Goal: Communication & Community: Answer question/provide support

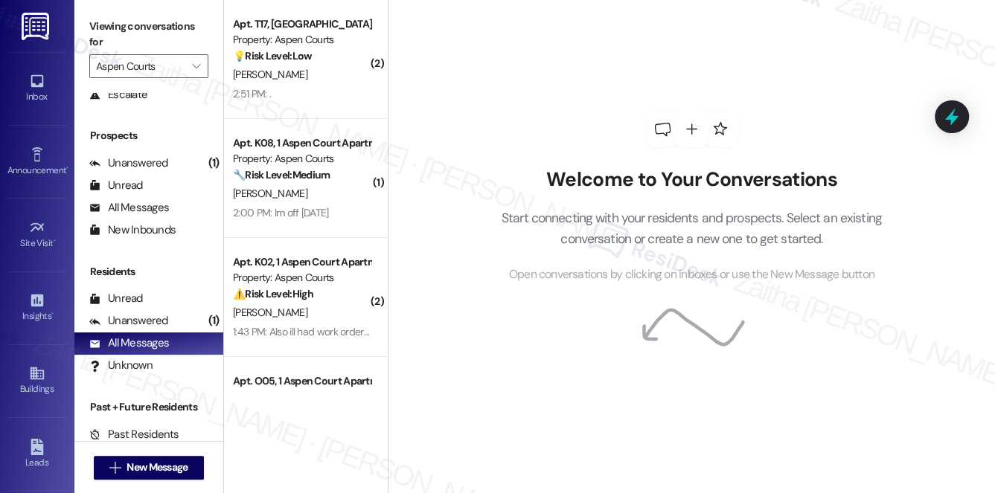
scroll to position [177, 0]
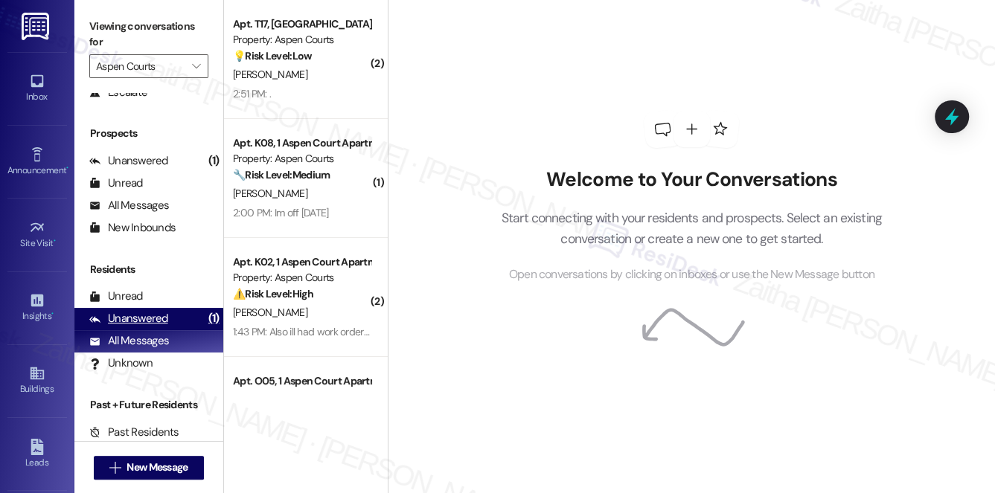
click at [129, 327] on div "Unanswered (1)" at bounding box center [148, 319] width 149 height 22
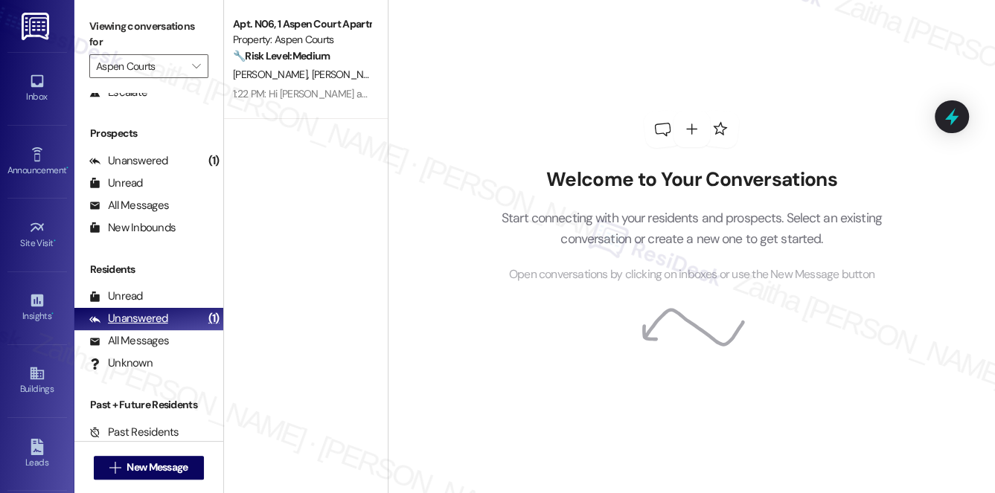
click at [137, 329] on div "Unanswered (1)" at bounding box center [148, 319] width 149 height 22
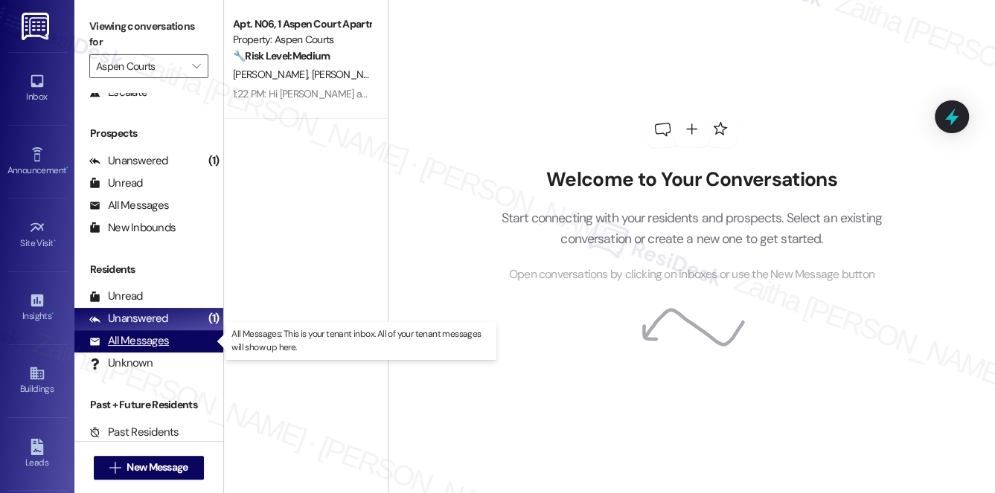
click at [136, 338] on div "All Messages" at bounding box center [129, 341] width 80 height 16
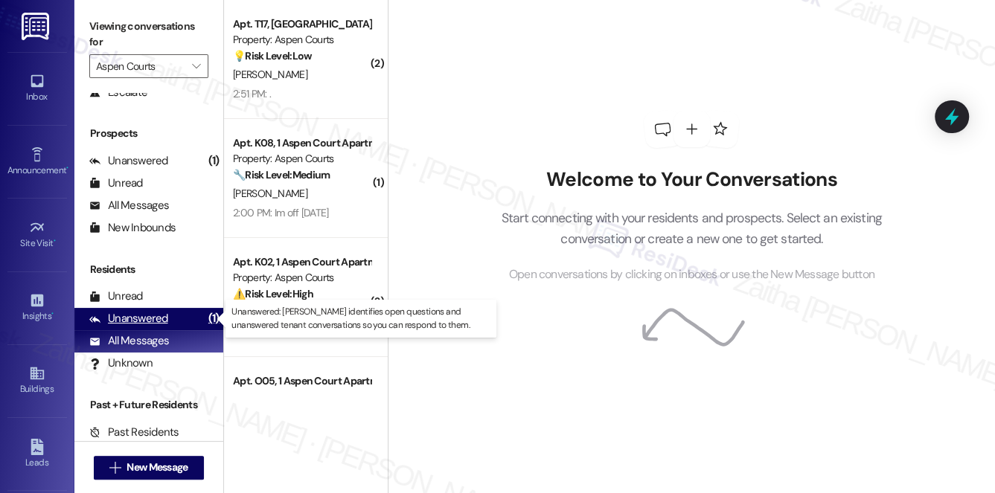
click at [132, 321] on div "Unanswered" at bounding box center [128, 319] width 79 height 16
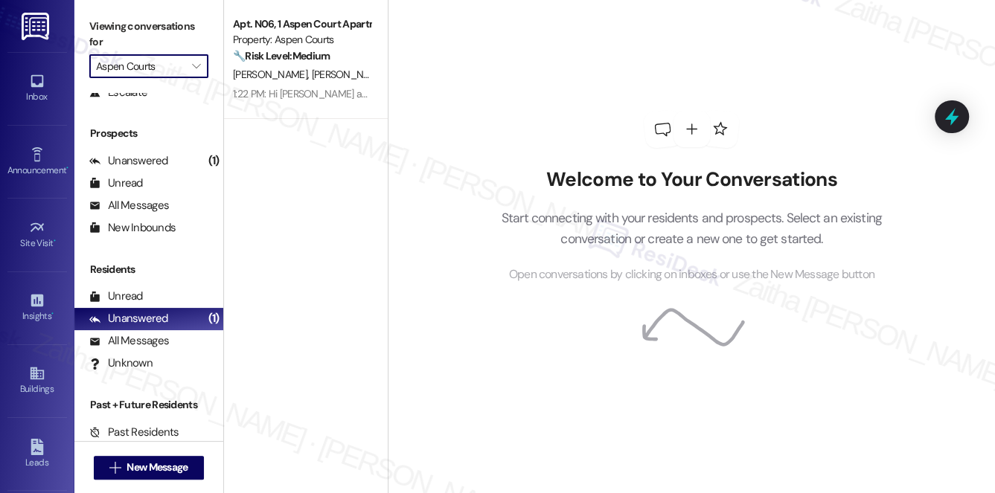
click at [174, 64] on input "Aspen Courts" at bounding box center [140, 66] width 89 height 24
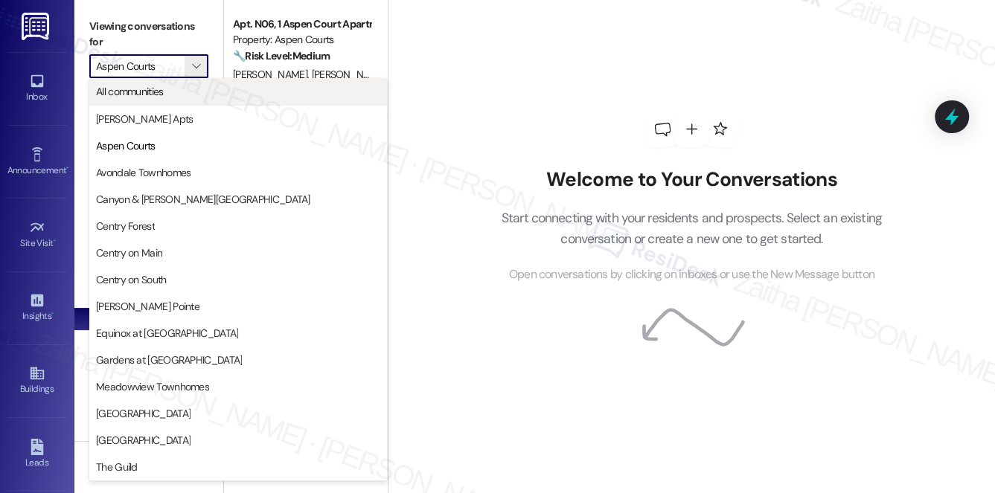
click at [155, 89] on span "All communities" at bounding box center [130, 91] width 68 height 15
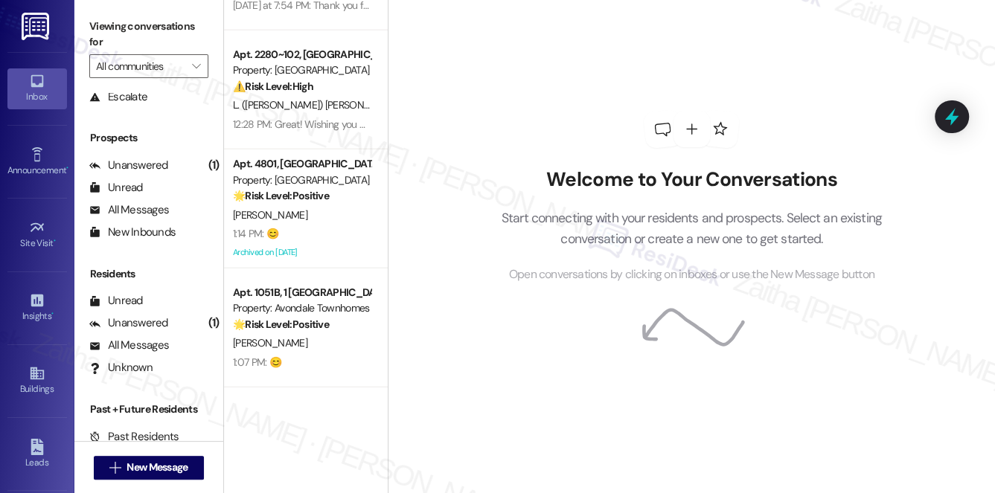
scroll to position [177, 0]
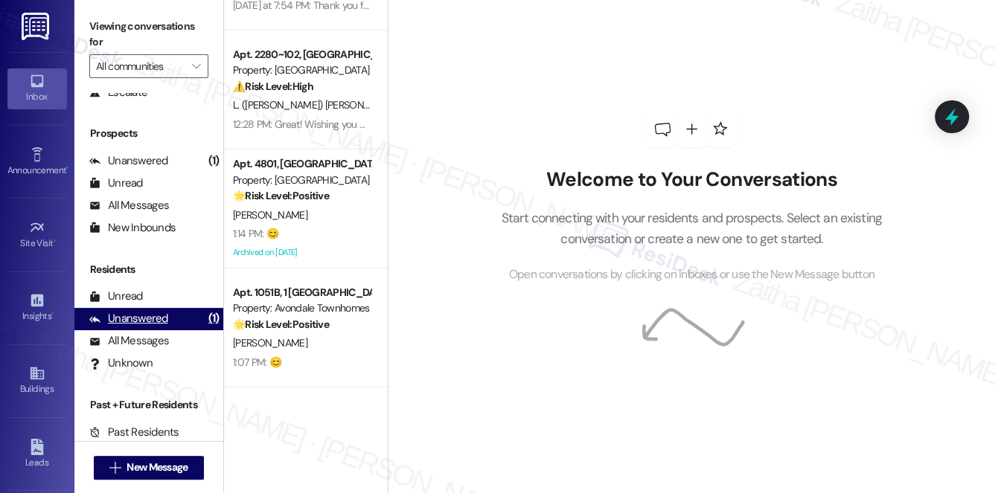
click at [133, 318] on div "Unanswered" at bounding box center [128, 319] width 79 height 16
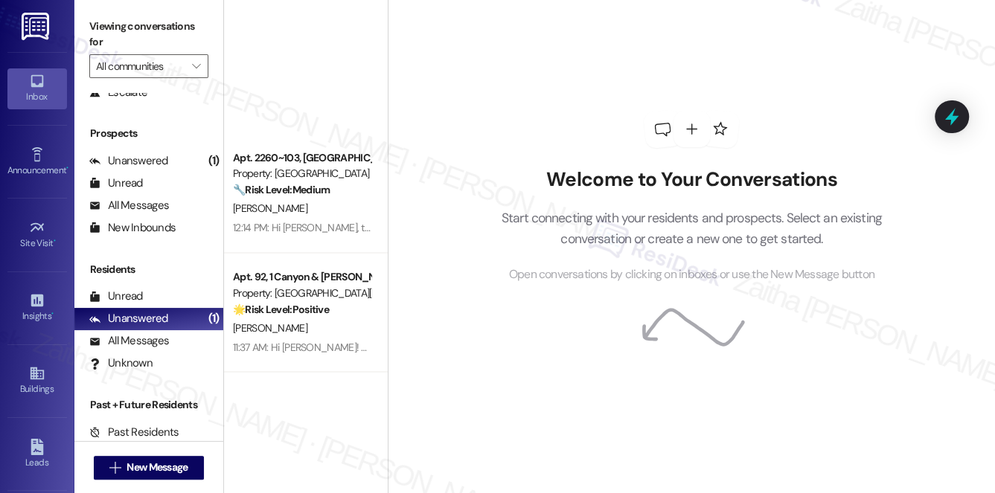
scroll to position [2231, 0]
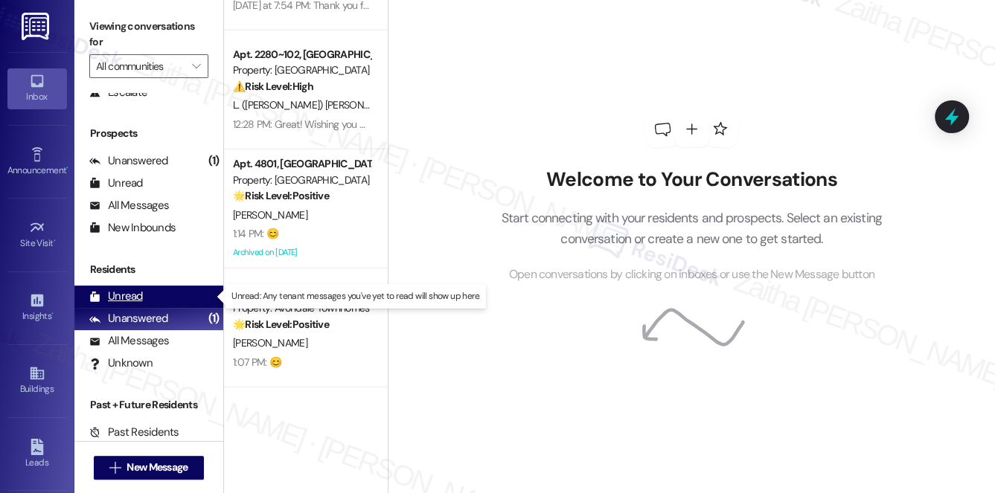
click at [137, 297] on div "Unread" at bounding box center [116, 297] width 54 height 16
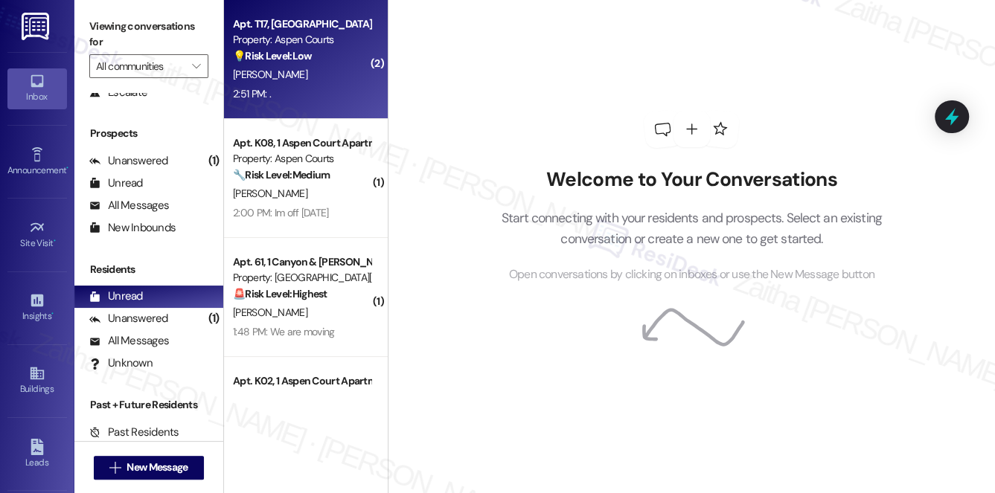
click at [323, 86] on div "2:51 PM: . 2:51 PM: ." at bounding box center [301, 94] width 141 height 19
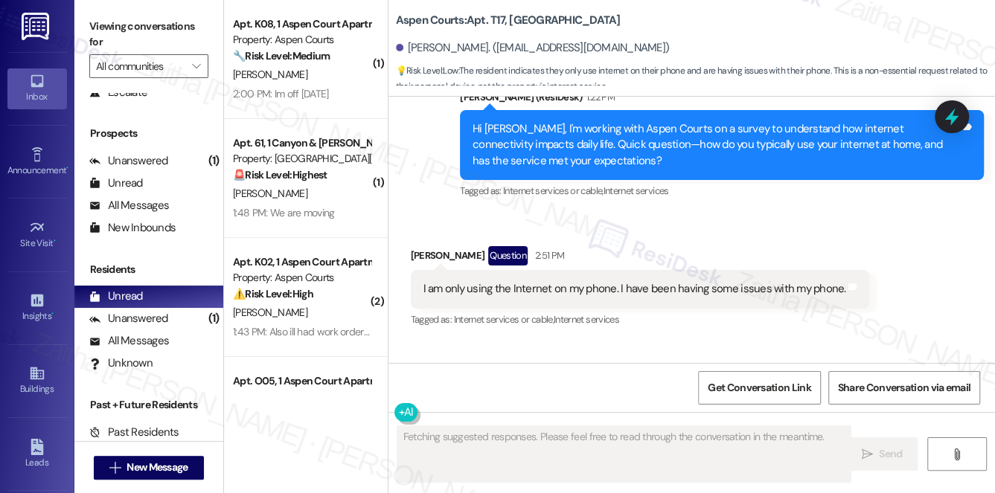
scroll to position [14438, 0]
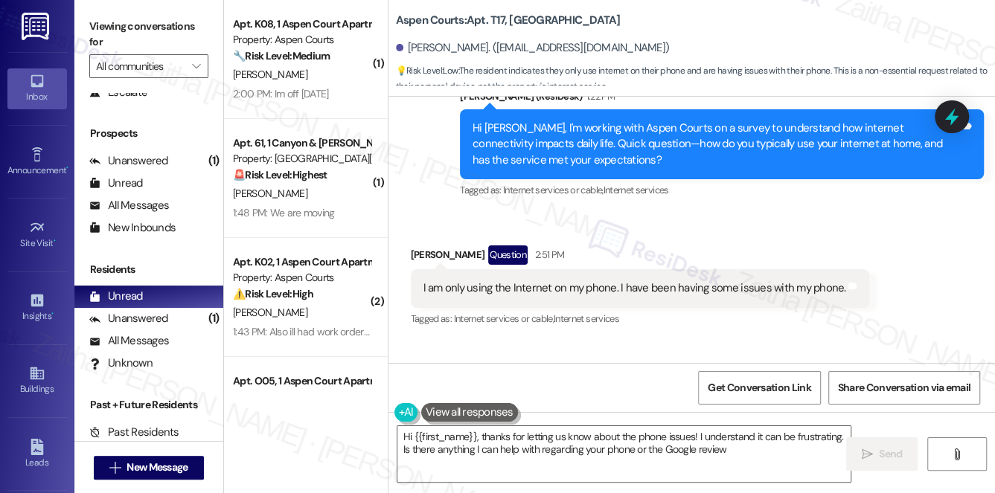
type textarea "Hi {{first_name}}, thanks for letting us know about the phone issues! I underst…"
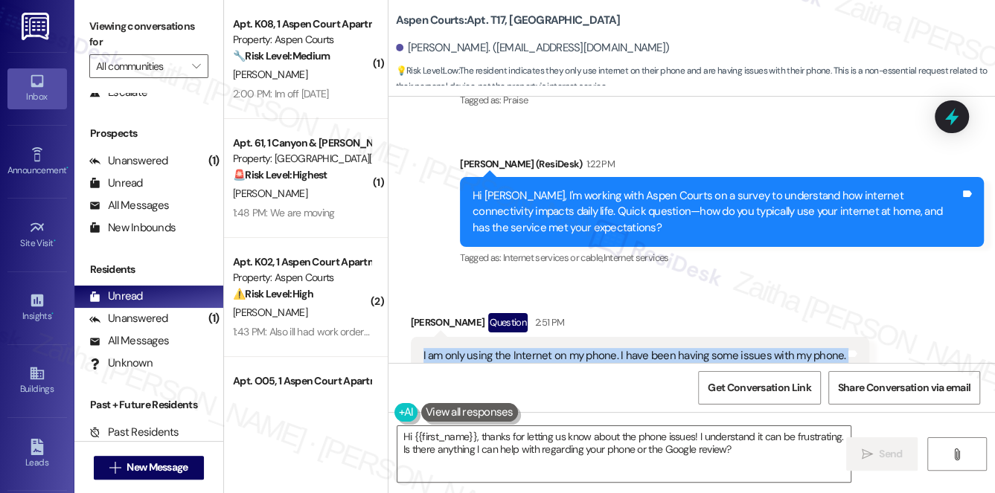
drag, startPoint x: 407, startPoint y: 295, endPoint x: 835, endPoint y: 307, distance: 427.9
click at [835, 307] on div "Received via SMS Hernandez Hicks Question 2:51 PM I am only using the Internet …" at bounding box center [639, 355] width 481 height 106
copy div "I am only using the Internet on my phone. I have been having some issues with m…"
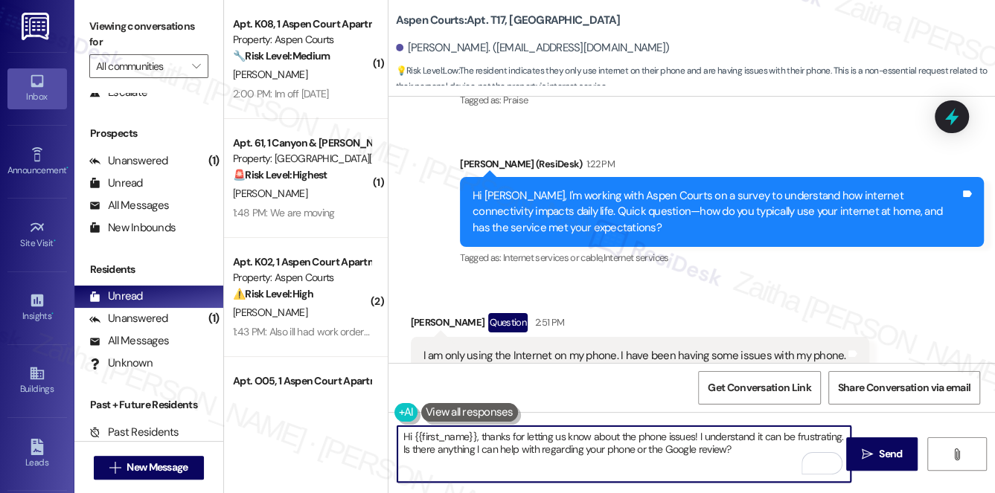
drag, startPoint x: 399, startPoint y: 436, endPoint x: 754, endPoint y: 460, distance: 356.4
click at [754, 460] on textarea "Hi {{first_name}}, thanks for letting us know about the phone issues! I underst…" at bounding box center [624, 454] width 454 height 56
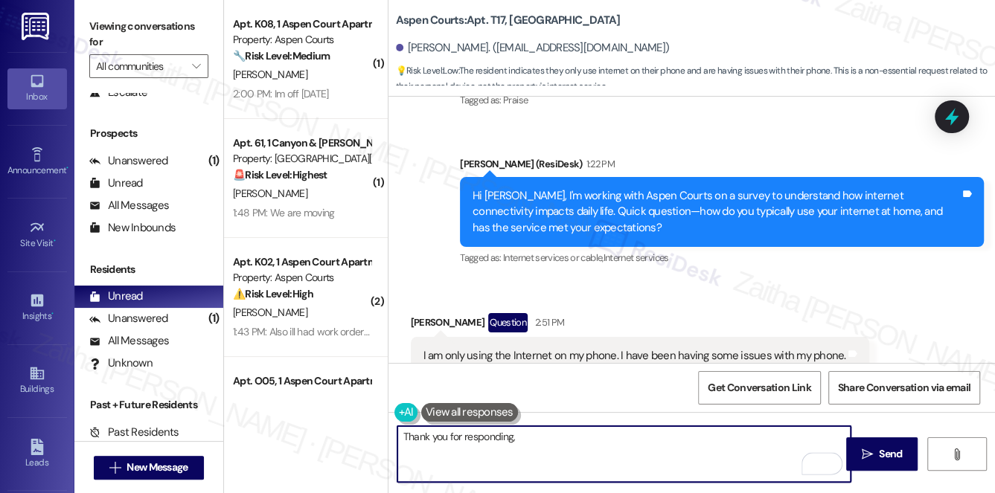
click at [425, 313] on div "Hernandez Hicks Question 2:51 PM" at bounding box center [640, 325] width 459 height 24
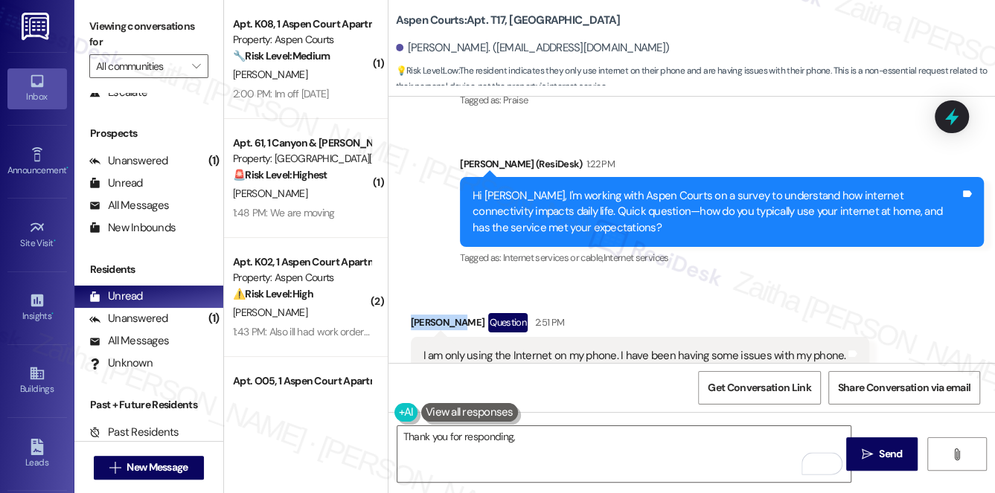
click at [425, 313] on div "Hernandez Hicks Question 2:51 PM" at bounding box center [640, 325] width 459 height 24
copy div "Hernandez"
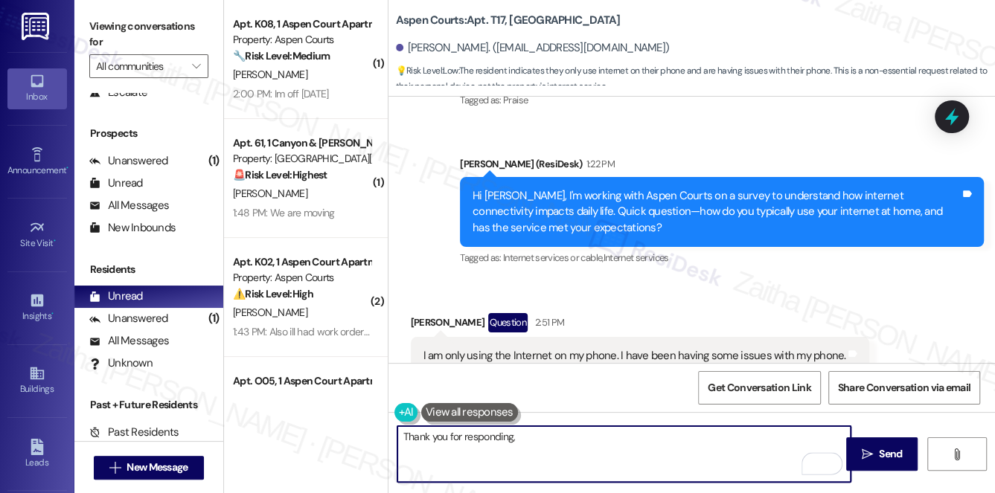
click at [540, 433] on textarea "Thank you for responding," at bounding box center [624, 454] width 454 height 56
paste textarea "Hernandez"
type textarea "Thank you for responding, Hernandez!"
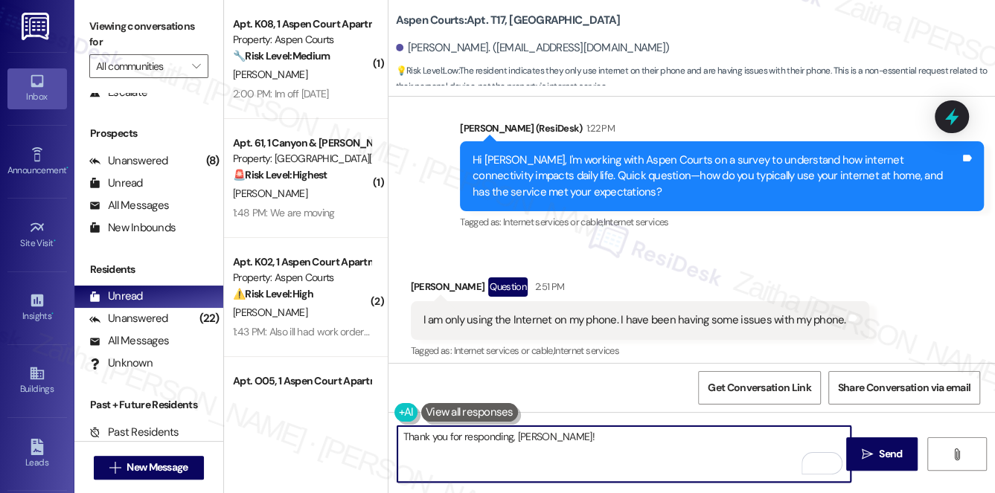
scroll to position [14438, 0]
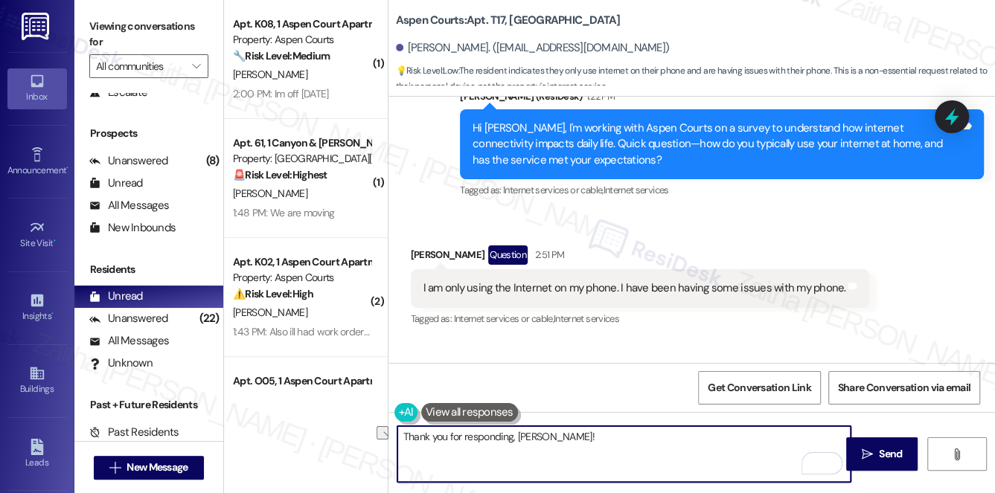
drag, startPoint x: 399, startPoint y: 432, endPoint x: 604, endPoint y: 435, distance: 205.3
click at [603, 435] on textarea "Thank you for responding, Hernandez!" at bounding box center [624, 454] width 454 height 56
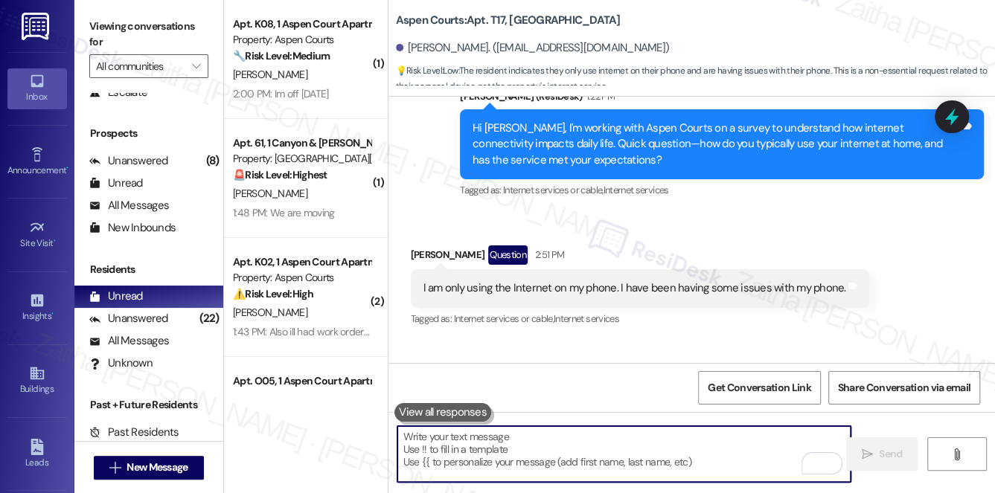
paste textarea "Thanks for letting me know, {{first_name}}. Just to clarify—are the issues you’…"
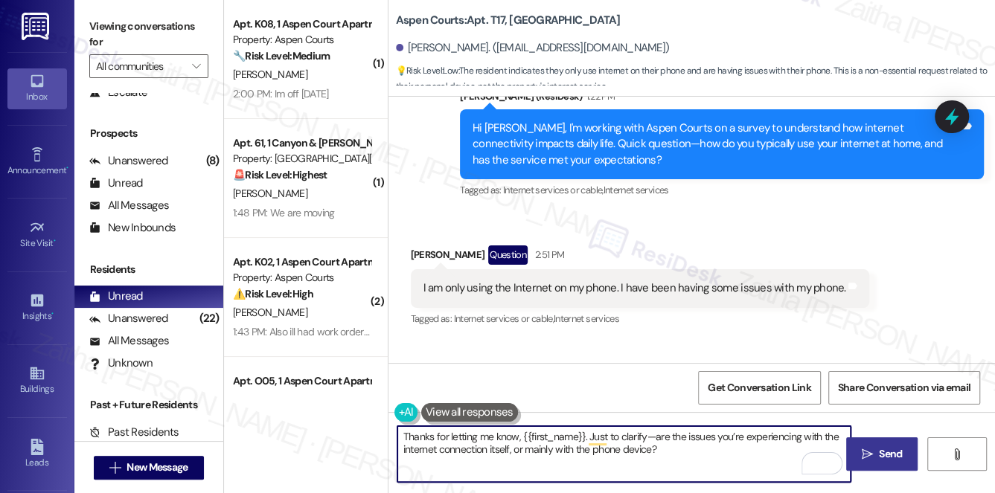
type textarea "Thanks for letting me know, {{first_name}}. Just to clarify—are the issues you’…"
click at [884, 447] on span "Send" at bounding box center [890, 454] width 23 height 16
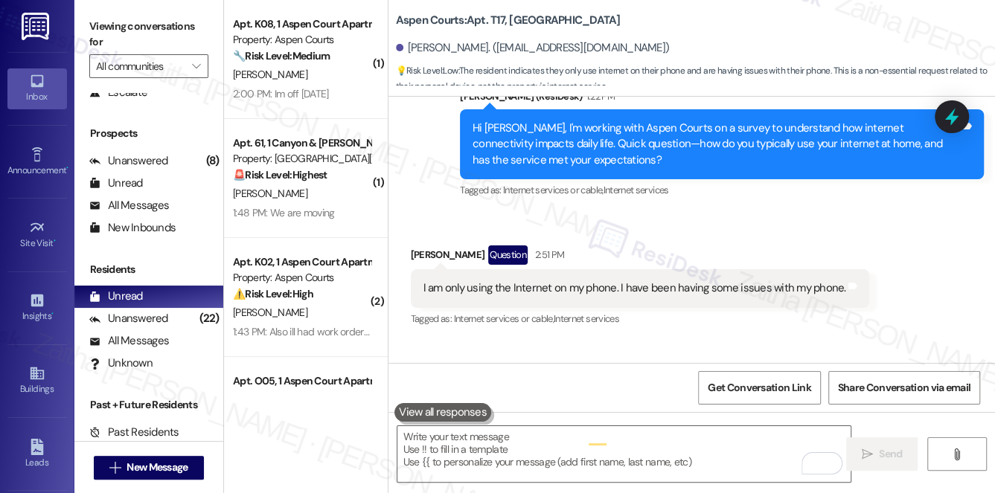
scroll to position [14438, 0]
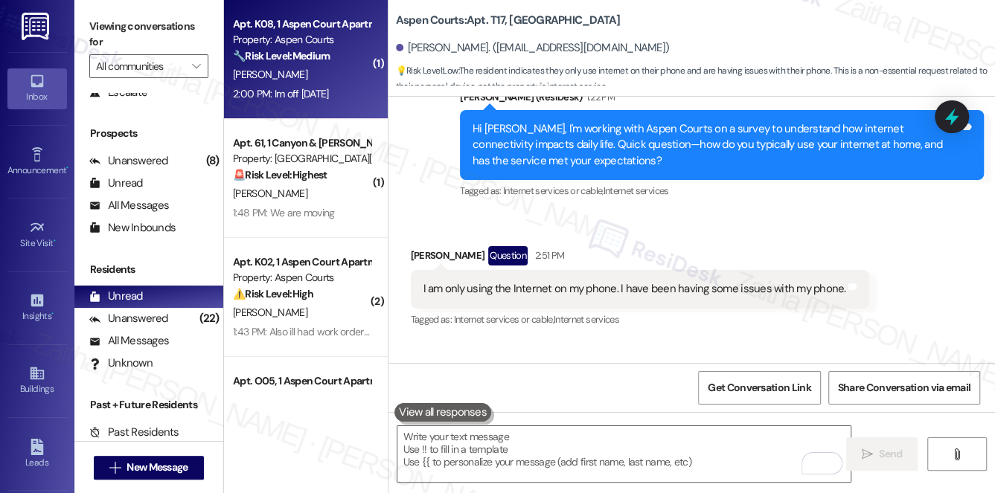
click at [347, 91] on div "2:00 PM: Im off Monday 2:00 PM: Im off Monday" at bounding box center [301, 94] width 141 height 19
type textarea "Fetching suggested responses. Please feel free to read through the conversation…"
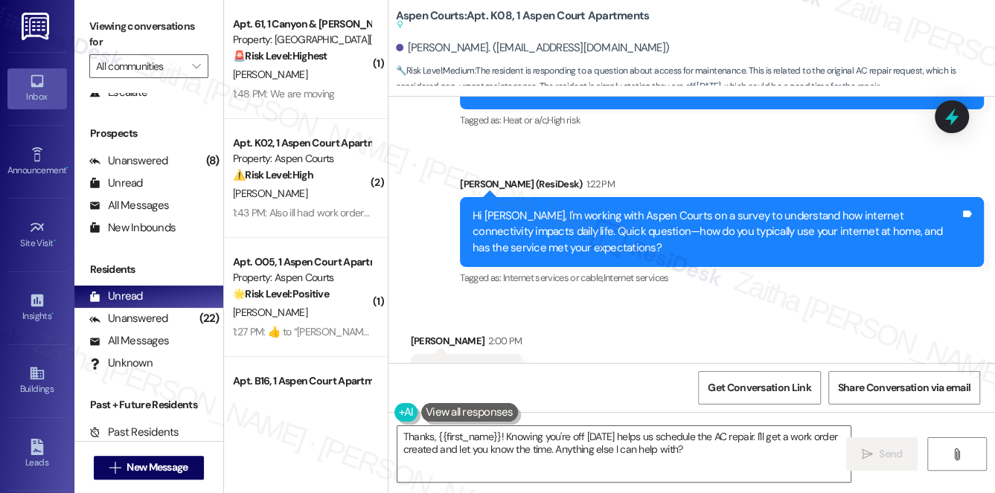
scroll to position [1390, 0]
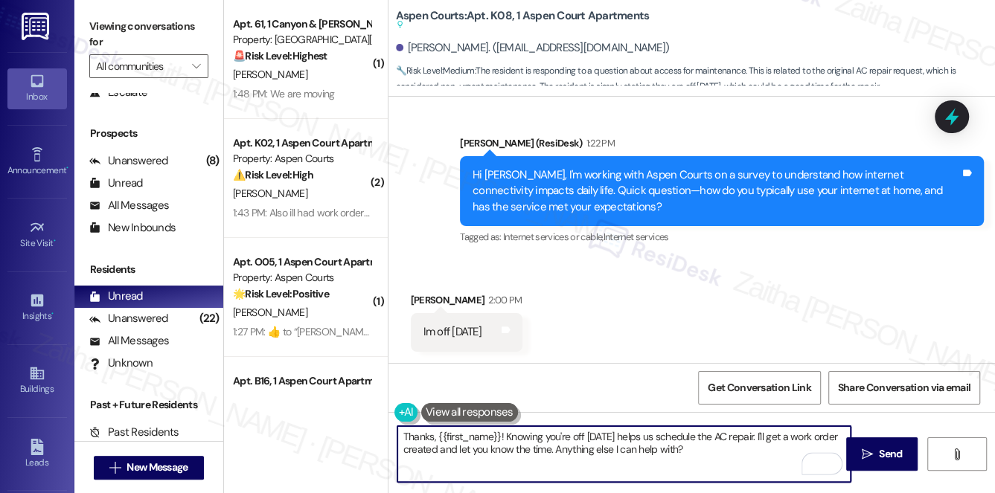
drag, startPoint x: 471, startPoint y: 447, endPoint x: 551, endPoint y: 445, distance: 80.4
click at [551, 445] on textarea "Thanks, {{first_name}}! Knowing you're off Monday helps us schedule the AC repa…" at bounding box center [624, 454] width 454 height 56
click at [466, 448] on textarea "Thanks, {{first_name}}! Knowing you're off Monday helps us schedule the AC repa…" at bounding box center [624, 454] width 454 height 56
click at [719, 443] on textarea "Thanks, {{first_name}}! Knowing you're off Monday helps us schedule the AC repa…" at bounding box center [624, 454] width 454 height 56
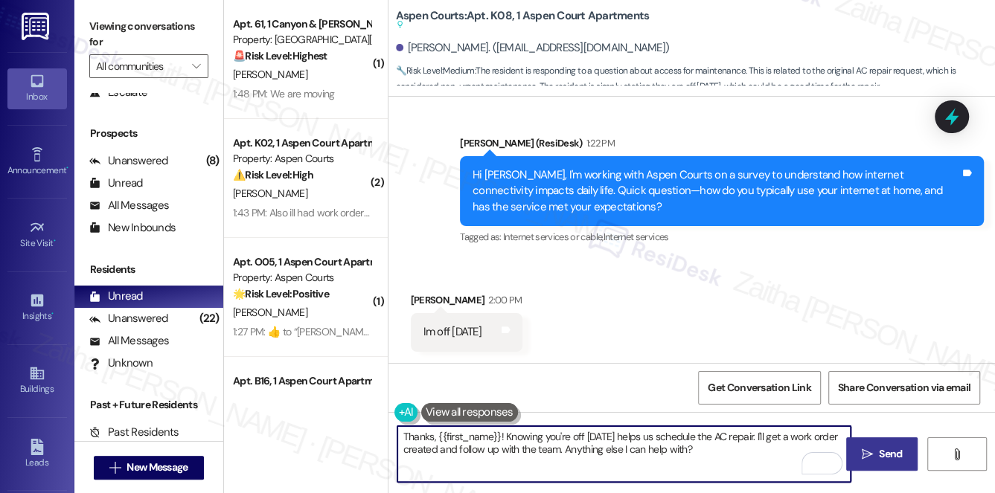
type textarea "Thanks, {{first_name}}! Knowing you're off Monday helps us schedule the AC repa…"
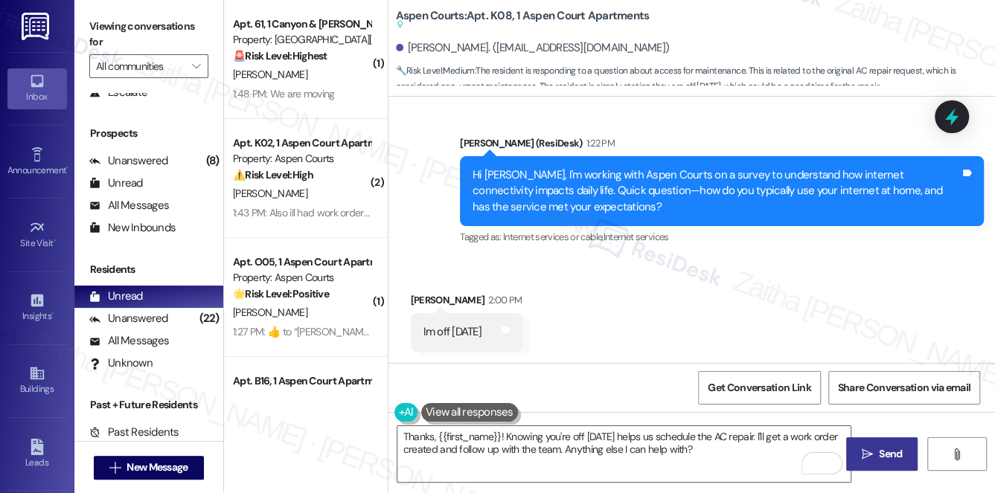
click at [894, 449] on span "Send" at bounding box center [890, 454] width 23 height 16
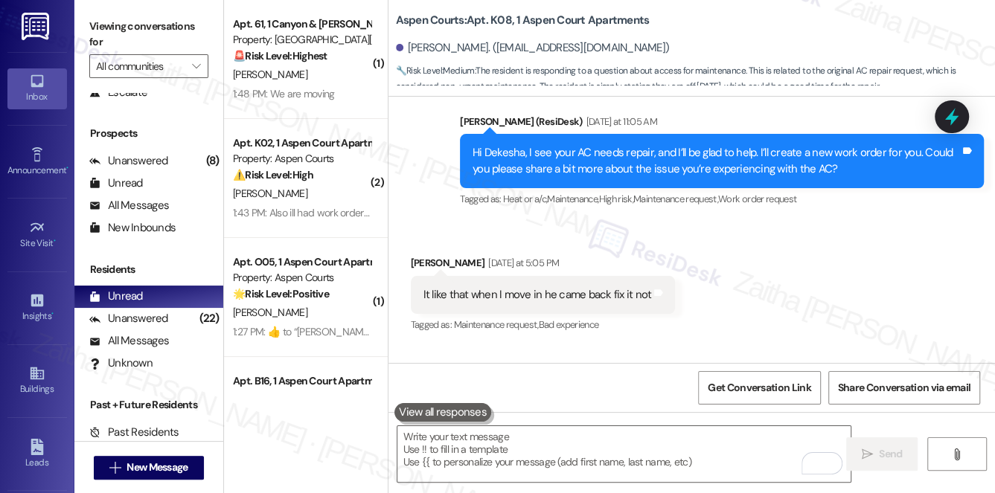
scroll to position [924, 0]
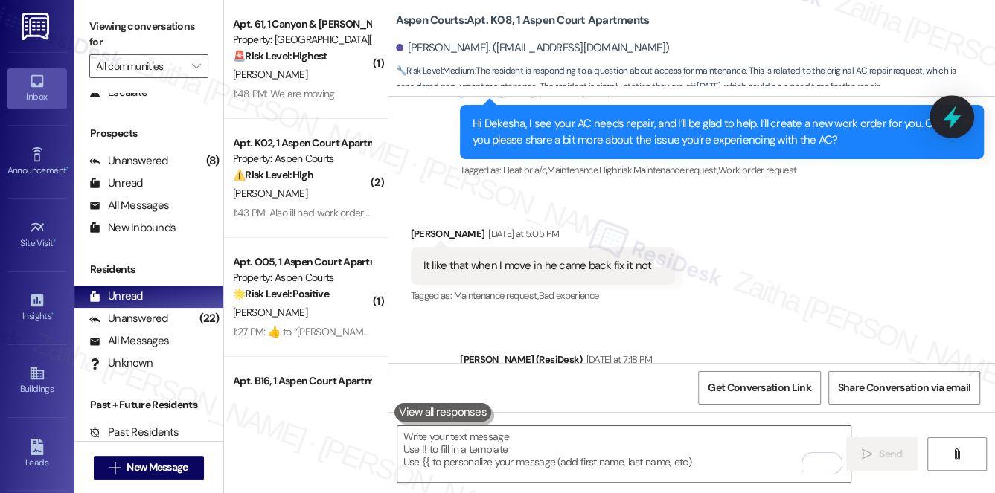
click at [940, 118] on icon at bounding box center [951, 116] width 25 height 25
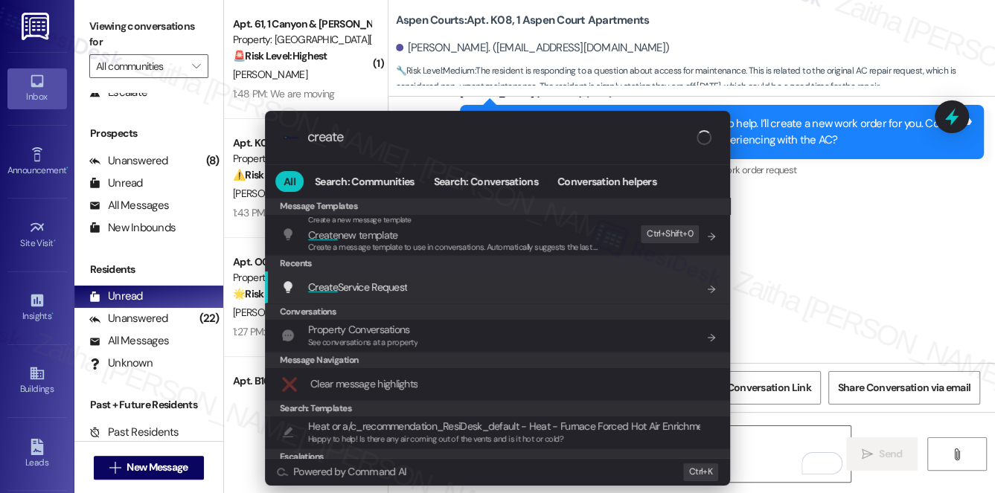
type input "create"
click at [399, 283] on span "Create Service Request" at bounding box center [357, 286] width 99 height 13
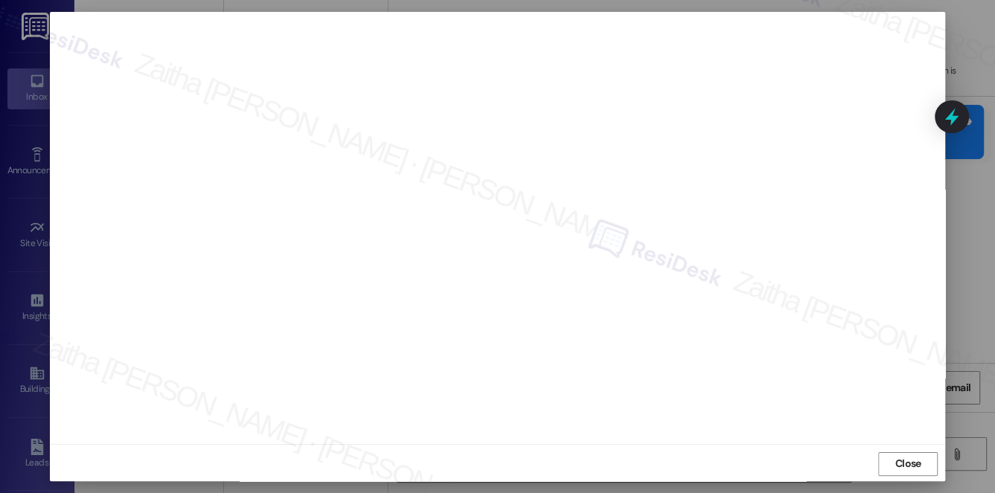
scroll to position [13, 0]
click at [901, 465] on span "Close" at bounding box center [908, 463] width 26 height 16
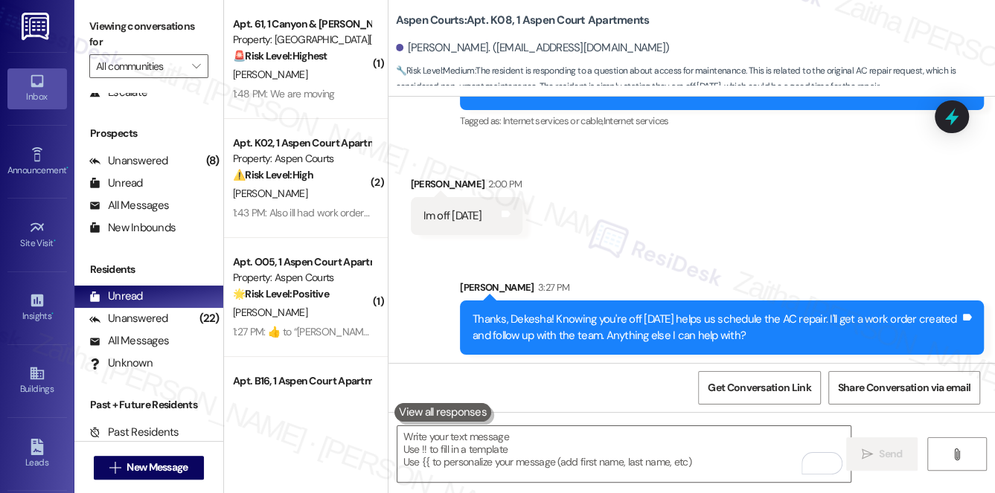
scroll to position [1465, 0]
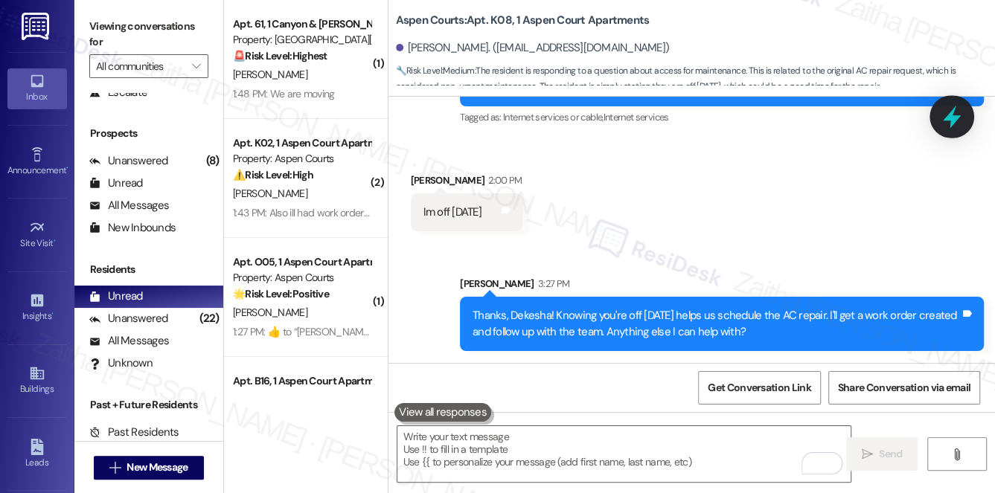
click at [954, 115] on icon at bounding box center [951, 117] width 18 height 23
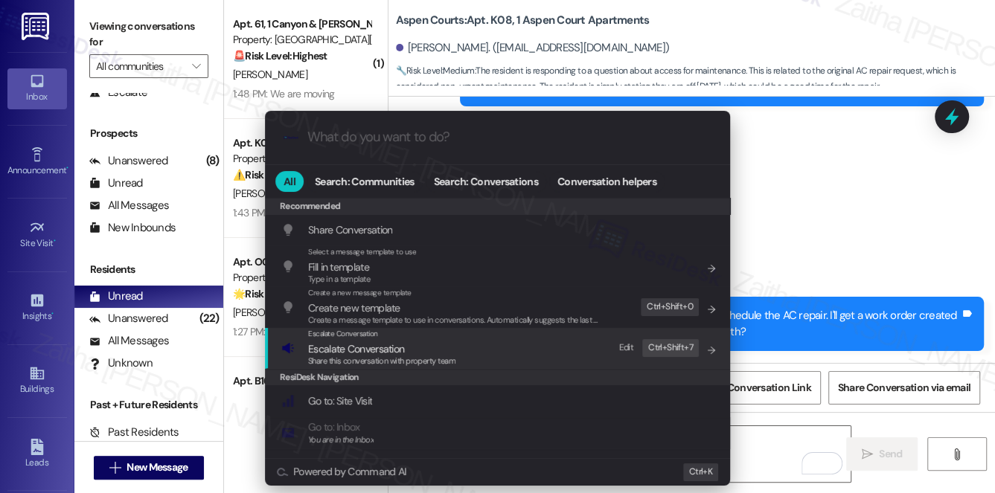
click at [395, 347] on span "Escalate Conversation" at bounding box center [356, 348] width 96 height 13
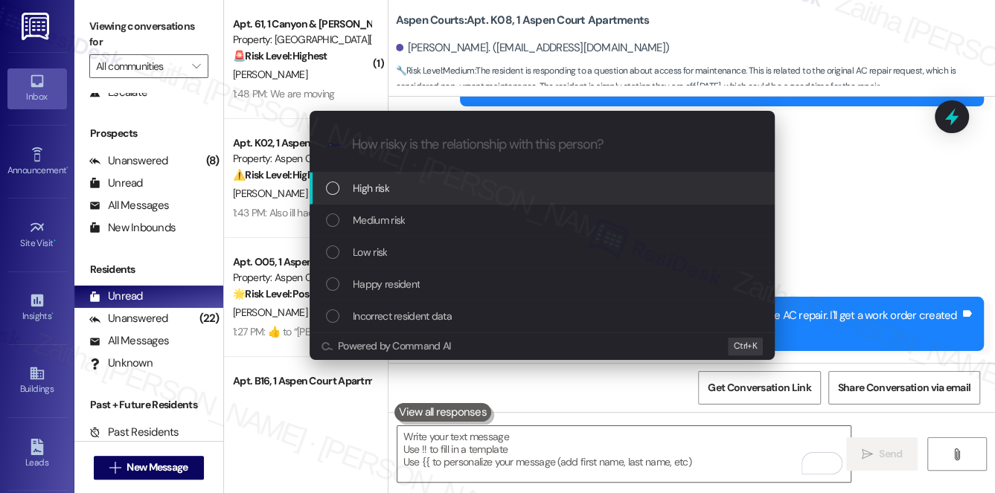
click at [413, 187] on div "High risk" at bounding box center [543, 188] width 435 height 16
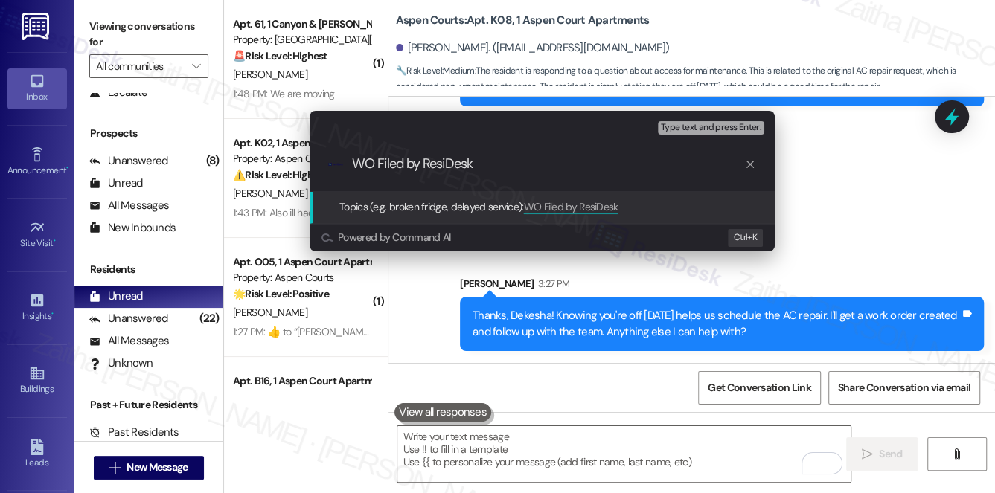
click at [377, 162] on input "WO Filed by ResiDesk" at bounding box center [548, 164] width 392 height 16
paste input "8492872"
click at [545, 163] on input "WO 8492872 Filed by ResiDesk" at bounding box center [548, 164] width 392 height 16
click at [379, 162] on input "WO 8492872 Filed by ResiDesk - AC issue" at bounding box center [548, 164] width 392 height 16
type input "WO #8492872 Filed by ResiDesk - AC issue"
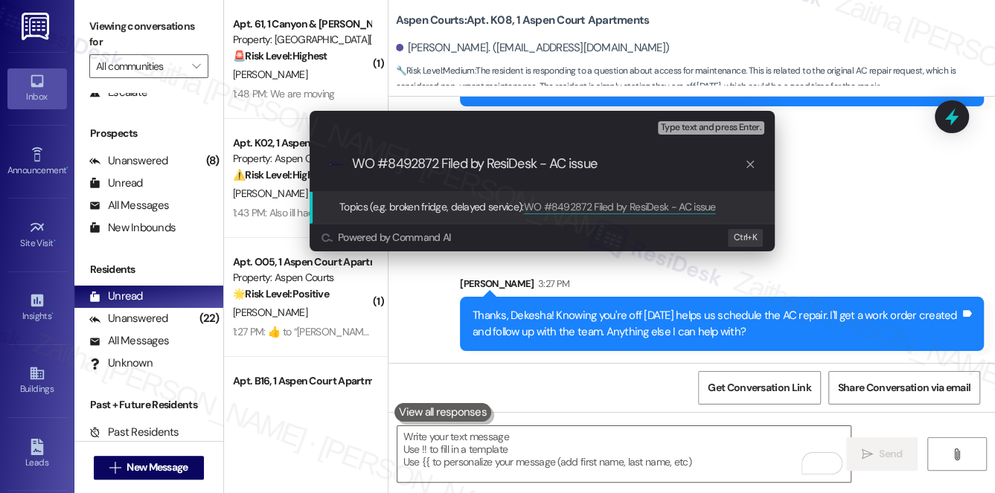
click at [626, 156] on input "WO #8492872 Filed by ResiDesk - AC issue" at bounding box center [548, 164] width 392 height 16
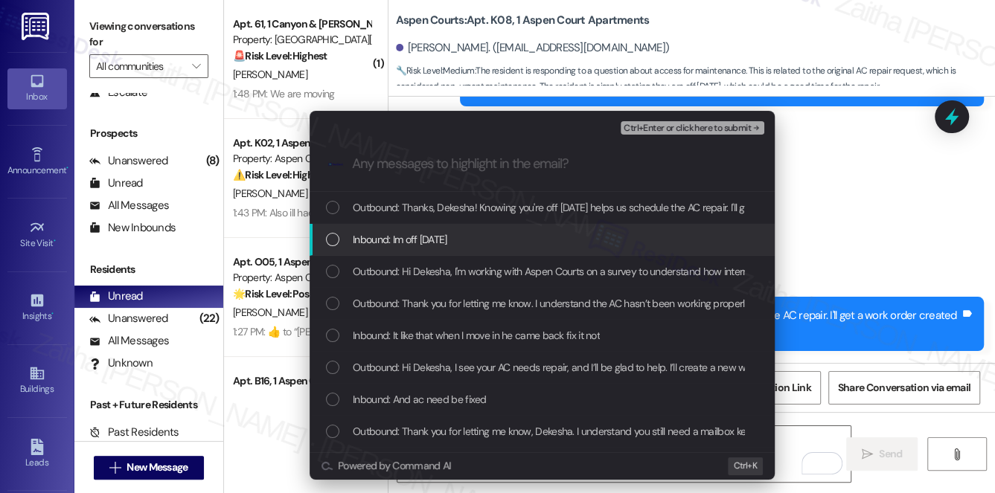
click at [547, 232] on div "Inbound: Im off Monday" at bounding box center [543, 239] width 435 height 16
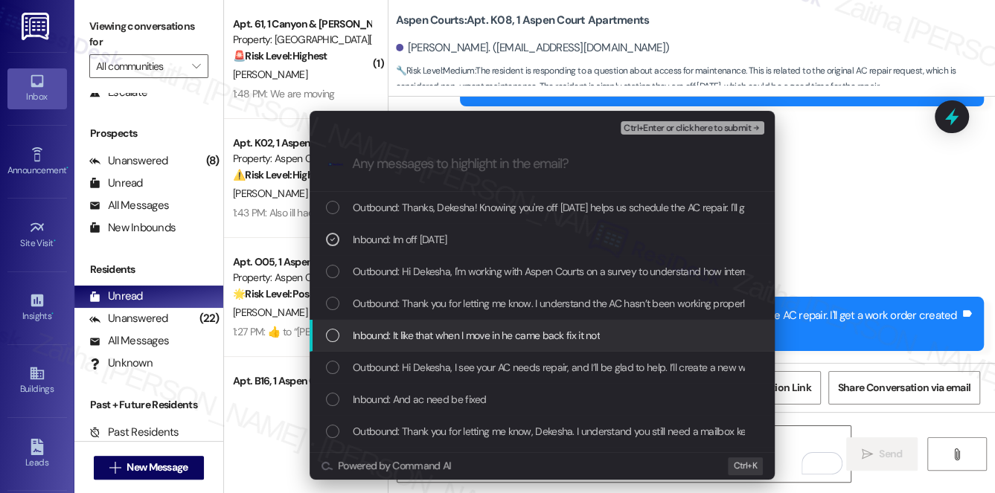
click at [551, 328] on span "Inbound: It like that when I move in he came back fix it not" at bounding box center [476, 335] width 247 height 16
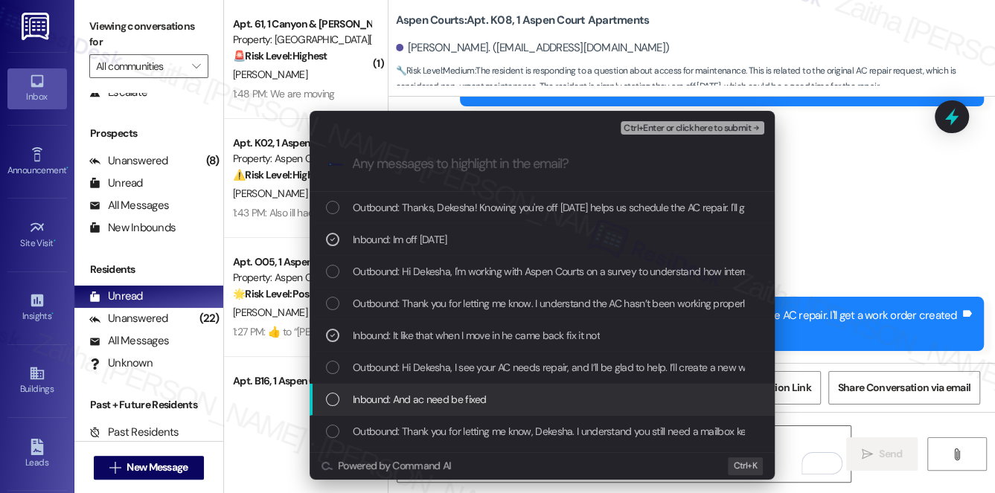
click at [559, 399] on div "Inbound: And ac need be fixed" at bounding box center [543, 399] width 435 height 16
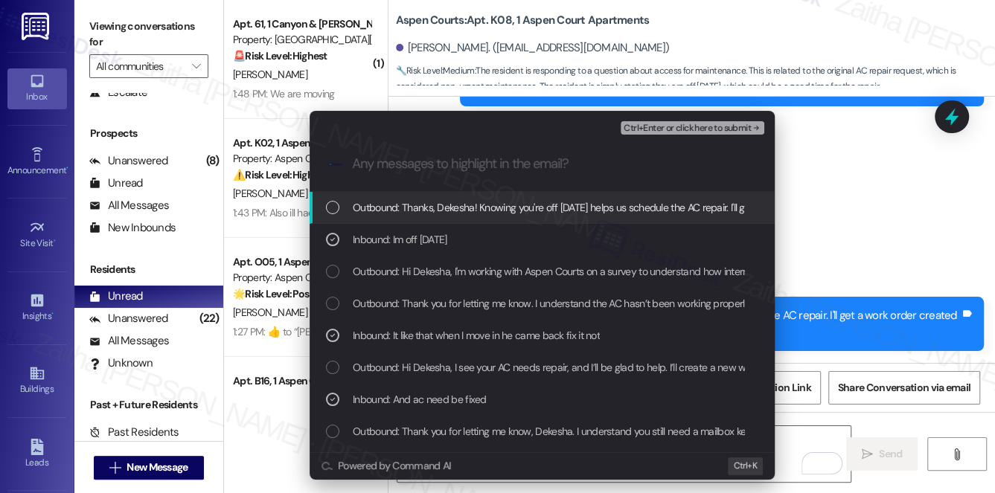
click at [689, 130] on span "Ctrl+Enter or click here to submit" at bounding box center [686, 128] width 127 height 10
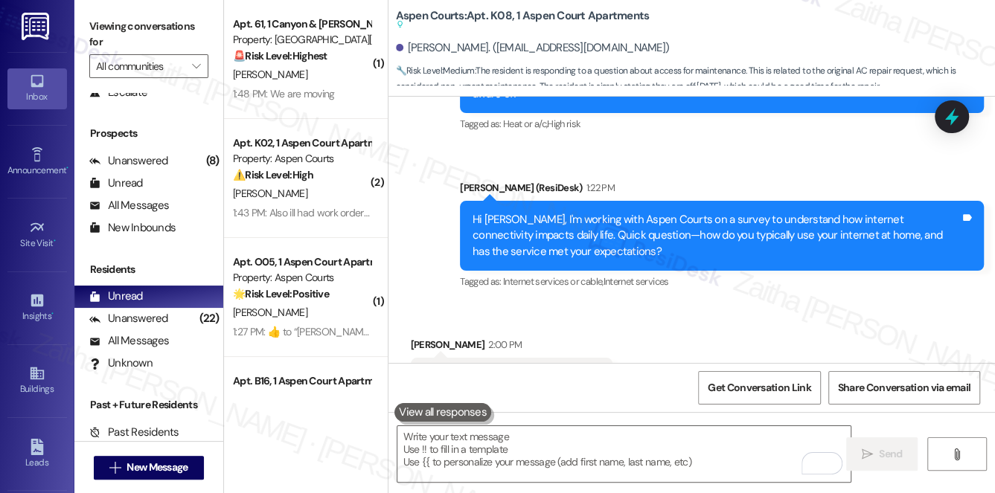
scroll to position [1389, 0]
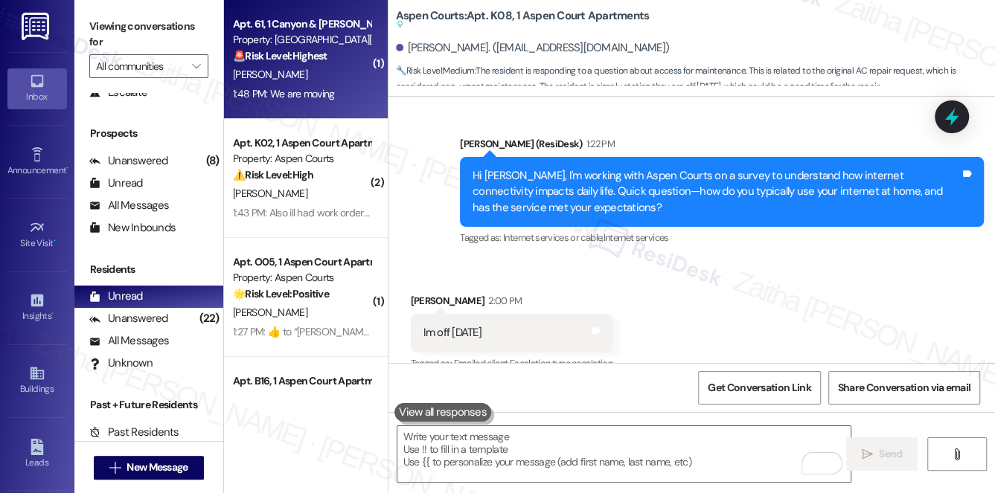
click at [313, 71] on div "[PERSON_NAME]" at bounding box center [301, 74] width 141 height 19
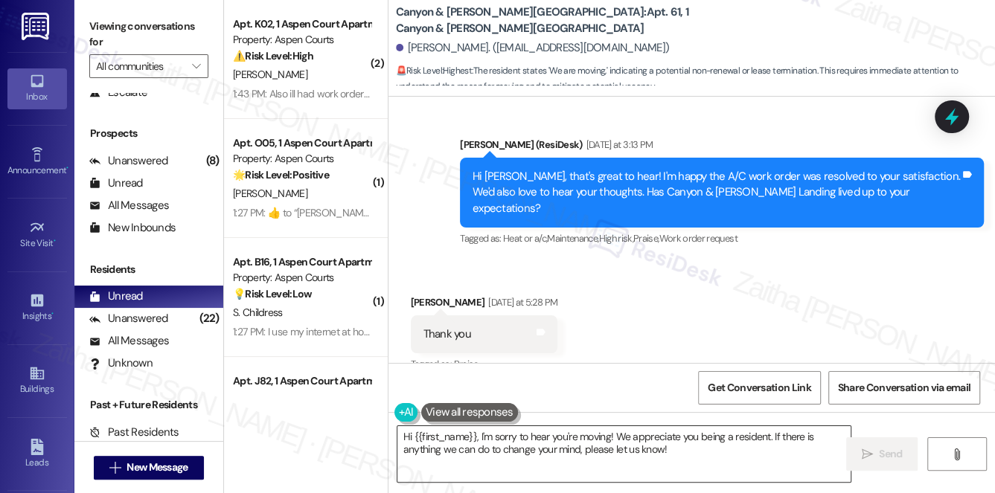
scroll to position [4651, 0]
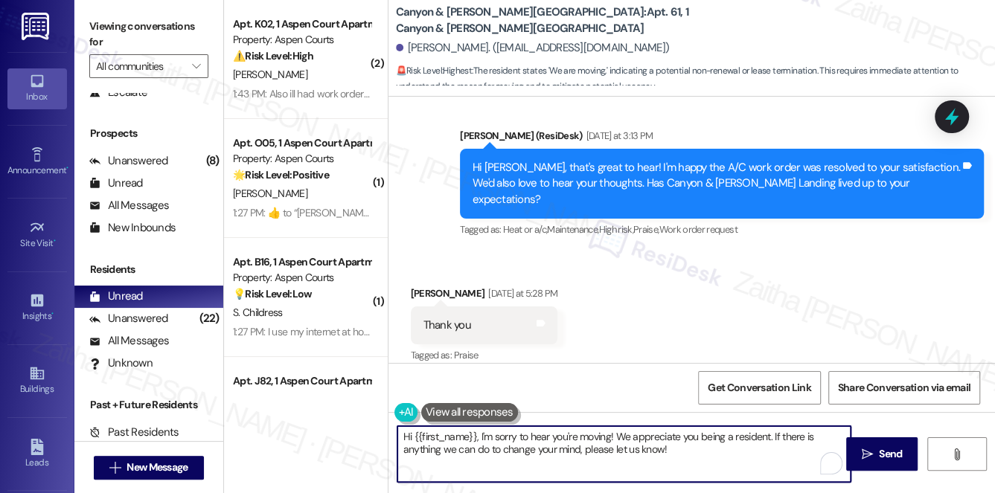
click at [405, 442] on textarea "Hi {{first_name}}, I'm sorry to hear you're moving! We appreciate you being a r…" at bounding box center [624, 454] width 454 height 56
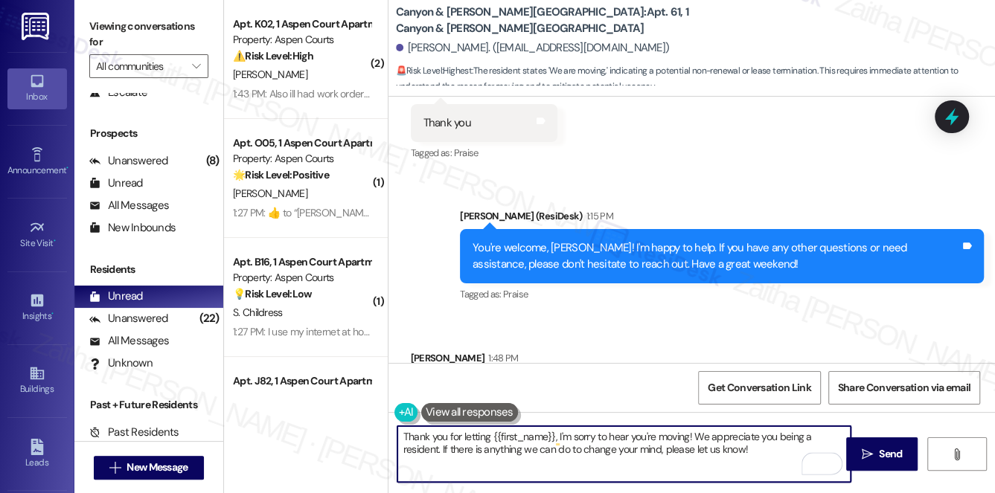
scroll to position [4854, 0]
click at [598, 434] on textarea "Thank you for letting me know, {{first_name}}, I'm sorry to hear you're moving!…" at bounding box center [624, 454] width 454 height 56
drag, startPoint x: 603, startPoint y: 434, endPoint x: 670, endPoint y: 427, distance: 68.1
click at [670, 427] on textarea "Thank you for letting me know, {{first_name}}. I'm sorry to hear you're moving!…" at bounding box center [624, 454] width 454 height 56
drag, startPoint x: 529, startPoint y: 434, endPoint x: 428, endPoint y: 431, distance: 100.5
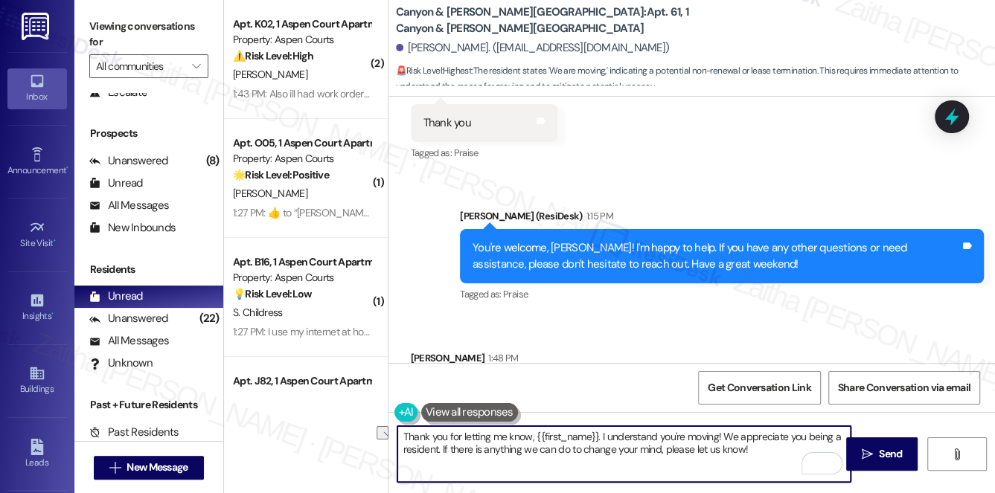
click at [428, 431] on textarea "Thank you for letting me know, {{first_name}}. I understand you're moving! We a…" at bounding box center [624, 454] width 454 height 56
type textarea "Thanks for the heads-up, {{first_name}}. I understand you're moving! We appreci…"
click at [884, 452] on span "Send" at bounding box center [890, 454] width 23 height 16
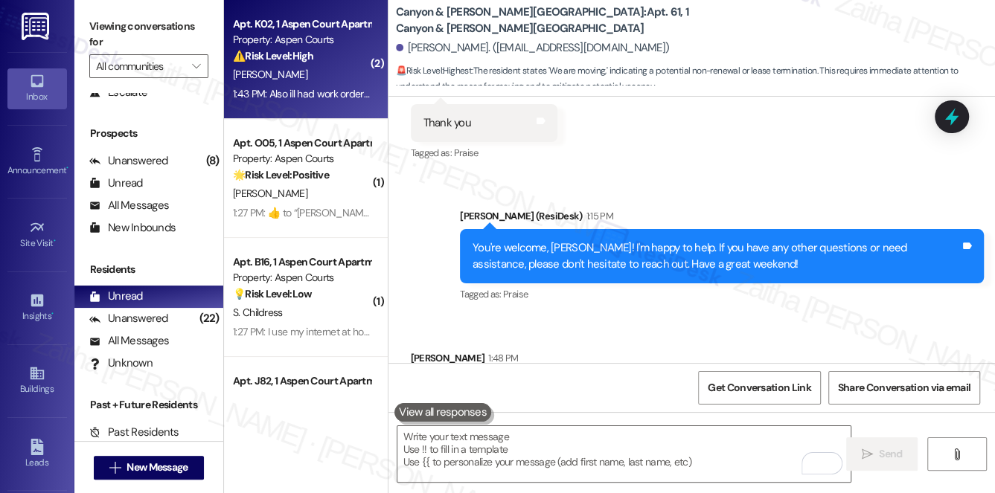
click at [326, 67] on div "[PERSON_NAME]" at bounding box center [301, 74] width 141 height 19
type textarea "Fetching suggested responses. Please feel free to read through the conversation…"
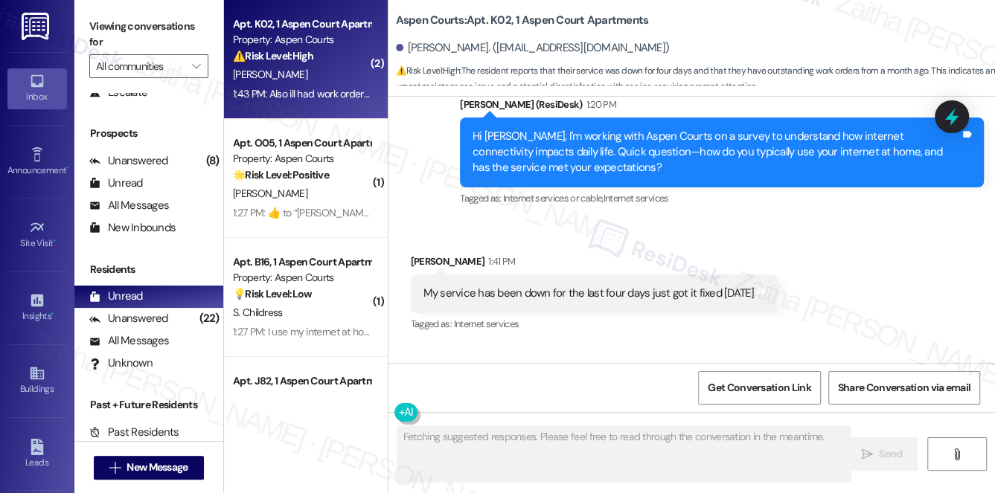
scroll to position [33322, 0]
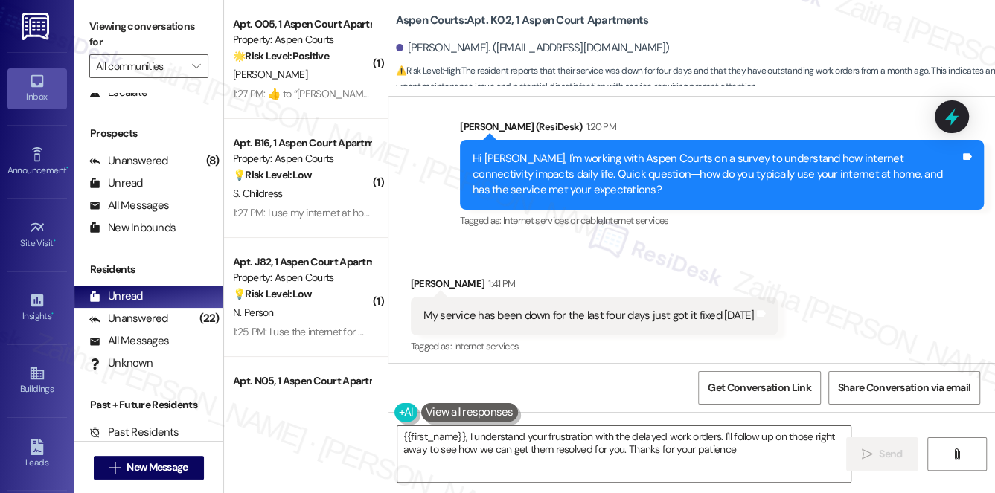
type textarea "{{first_name}}, I understand your frustration with the delayed work orders. I'l…"
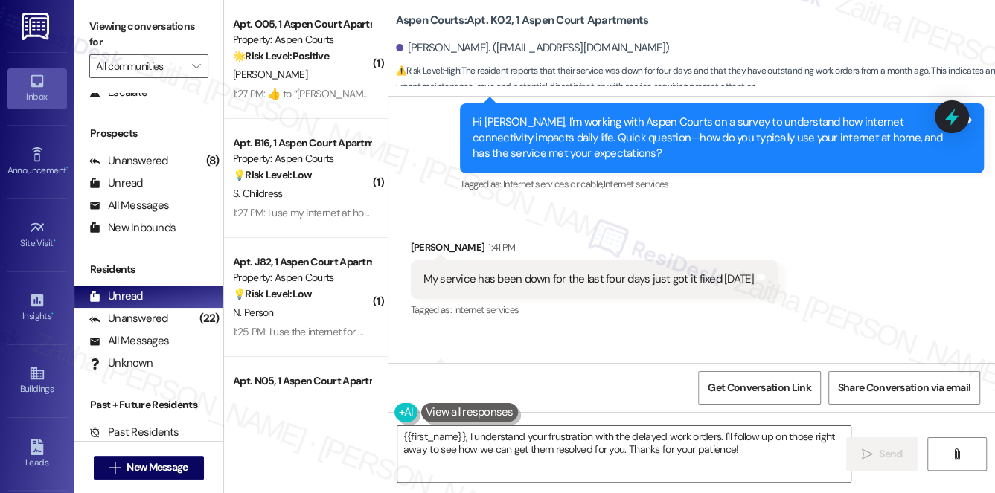
scroll to position [33390, 0]
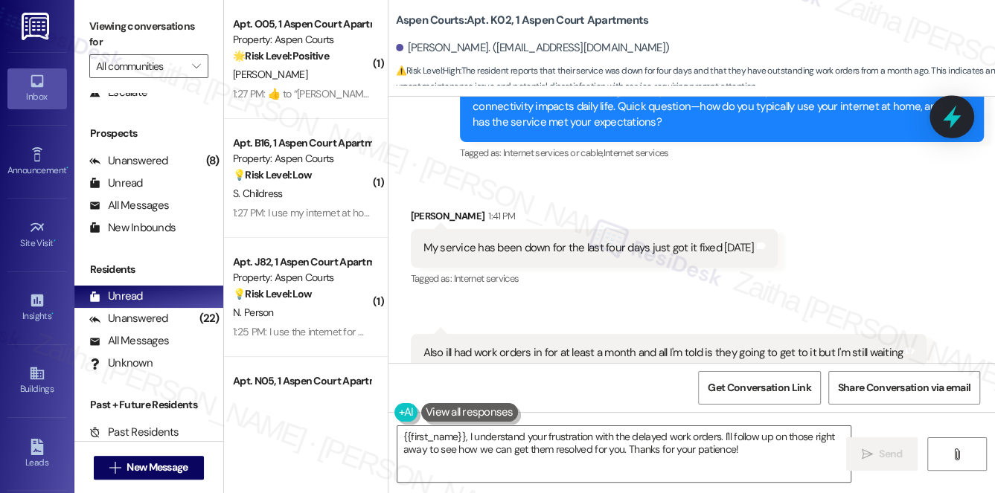
click at [936, 124] on div at bounding box center [951, 116] width 45 height 42
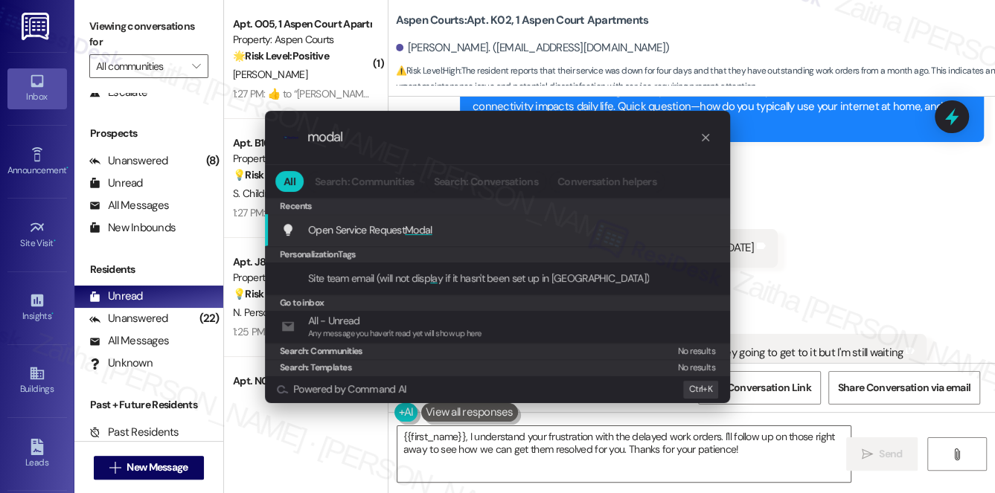
type input "modal"
click at [417, 232] on span "Modal" at bounding box center [419, 229] width 28 height 13
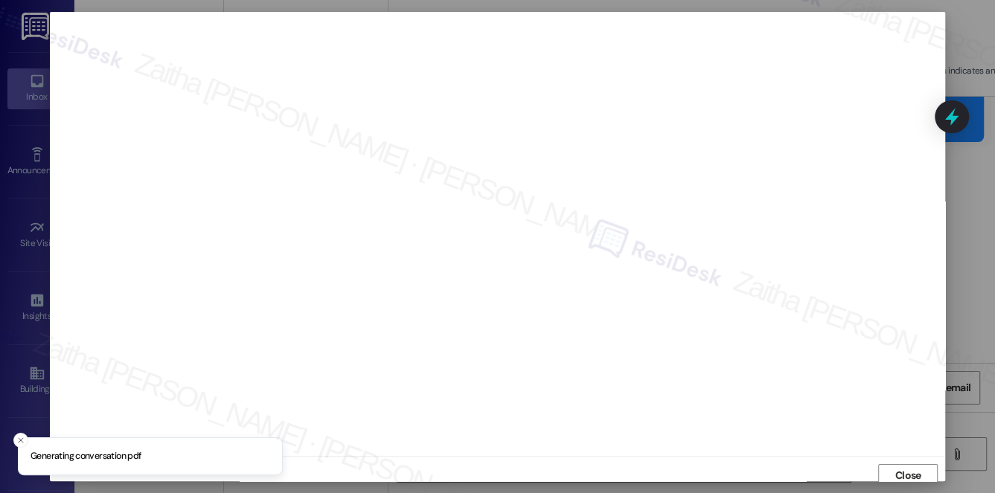
scroll to position [6, 0]
click at [902, 467] on span "Close" at bounding box center [908, 470] width 26 height 16
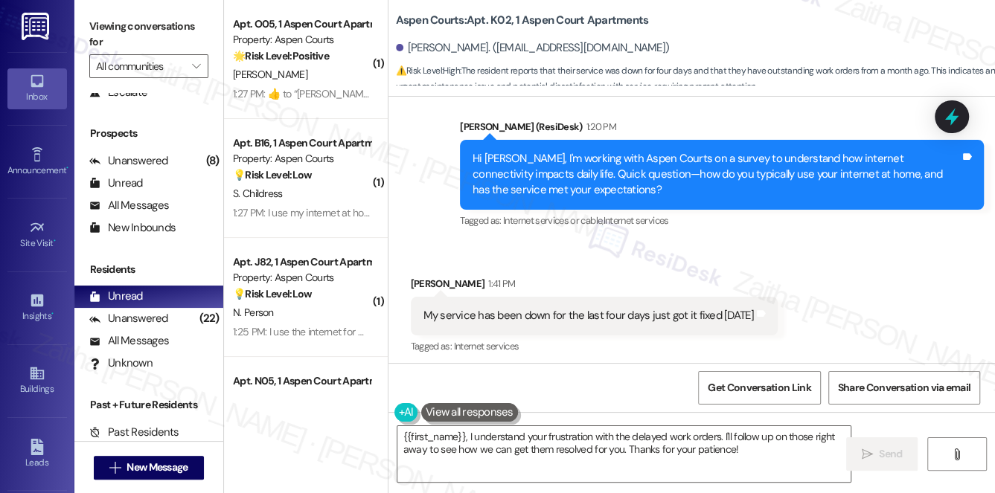
scroll to position [33390, 0]
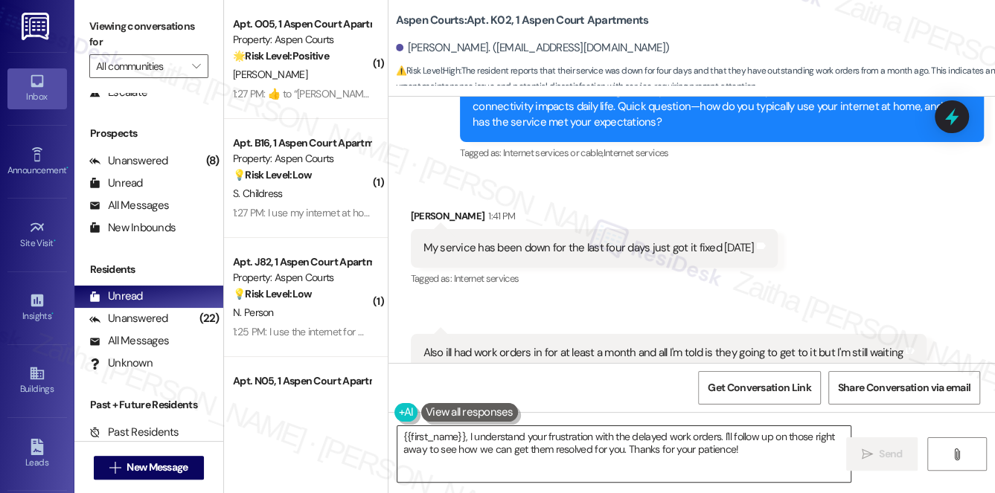
click at [402, 434] on textarea "{{first_name}}, I understand your frustration with the delayed work orders. I'l…" at bounding box center [624, 454] width 454 height 56
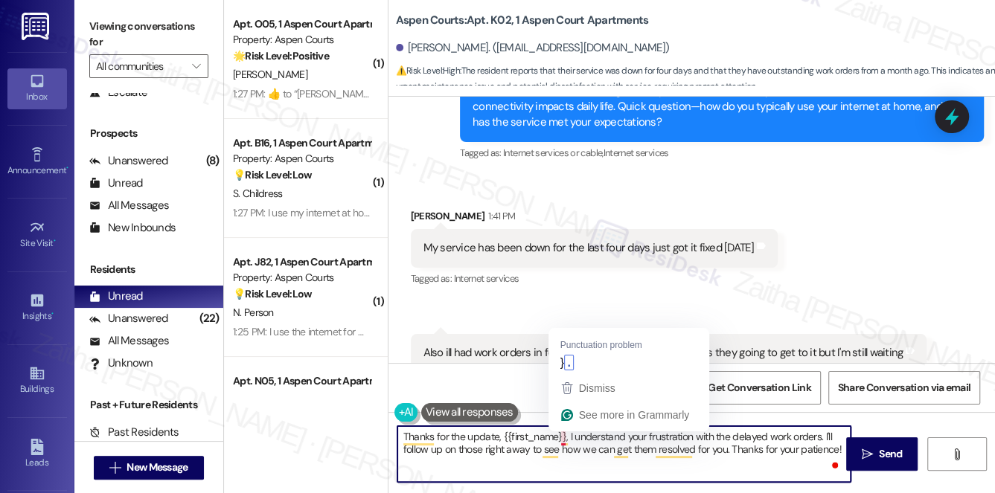
click at [563, 432] on textarea "Thanks for the update, {{first_name}}, I understand your frustration with the d…" at bounding box center [624, 454] width 454 height 56
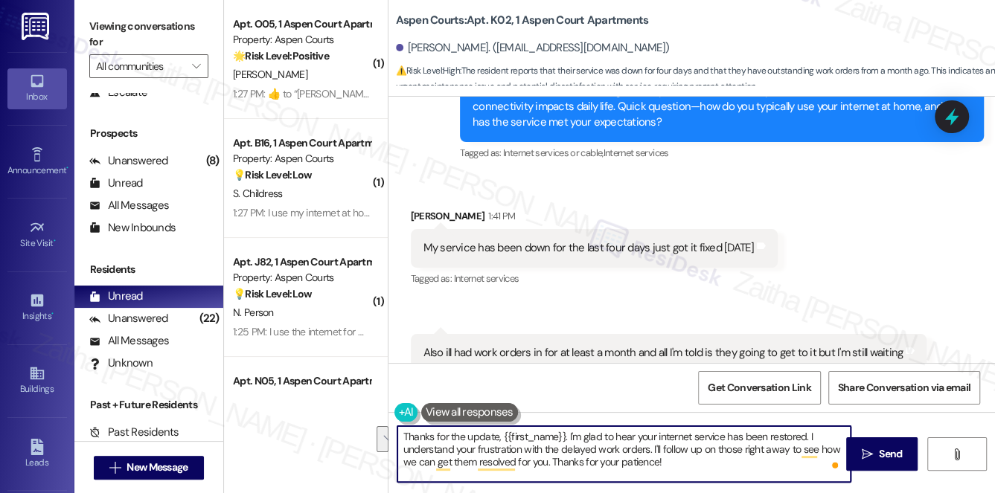
drag, startPoint x: 653, startPoint y: 446, endPoint x: 675, endPoint y: 463, distance: 27.1
click at [674, 463] on textarea "Thanks for the update, {{first_name}}. I'm glad to hear your internet service h…" at bounding box center [624, 454] width 454 height 56
type textarea "Thanks for the update, {{first_name}}. I'm glad to hear your internet service h…"
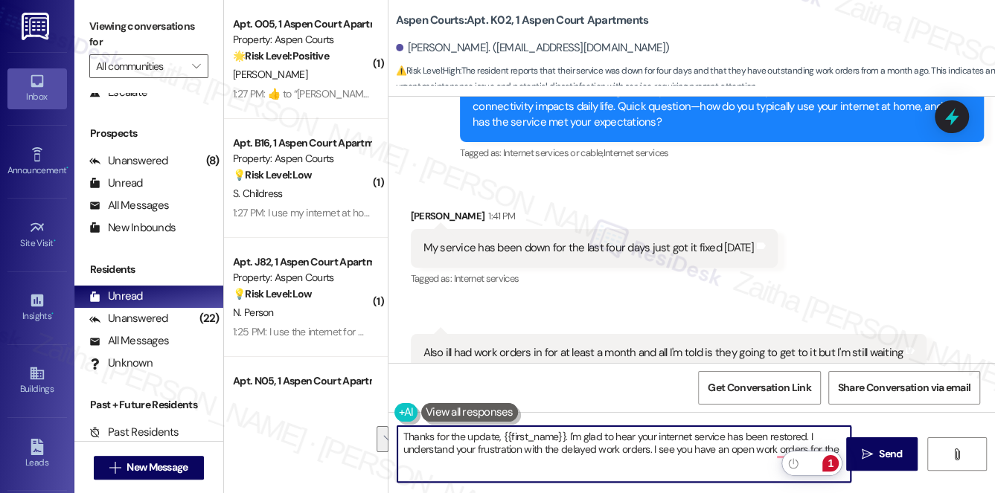
drag, startPoint x: 399, startPoint y: 437, endPoint x: 785, endPoint y: 476, distance: 388.1
click at [837, 466] on html "Inbox Go to Inbox Announcement • Send A Text Announcement Site Visit • Go to Si…" at bounding box center [497, 246] width 995 height 493
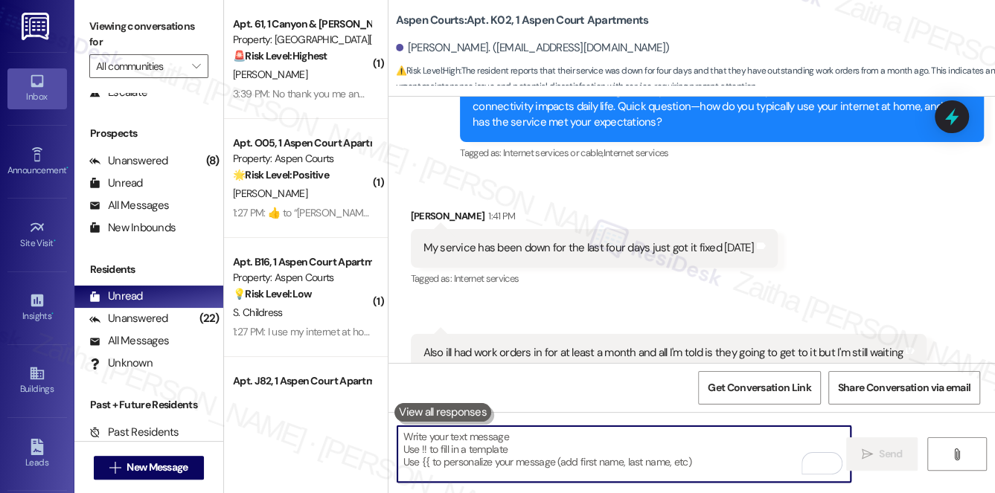
paste textarea "Thanks for the update, {{first_name}}. I’m glad to hear your internet service h…"
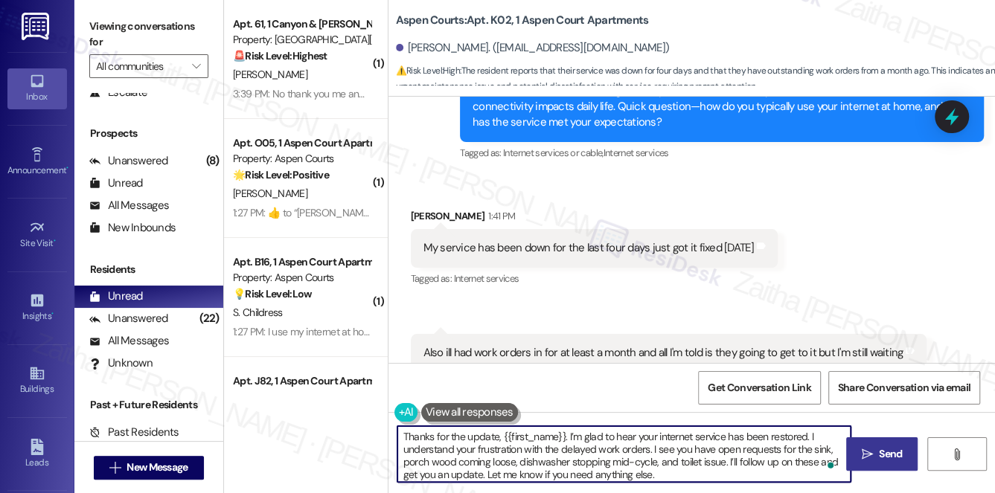
type textarea "Thanks for the update, {{first_name}}. I’m glad to hear your internet service h…"
click at [876, 455] on span "Send" at bounding box center [890, 454] width 29 height 16
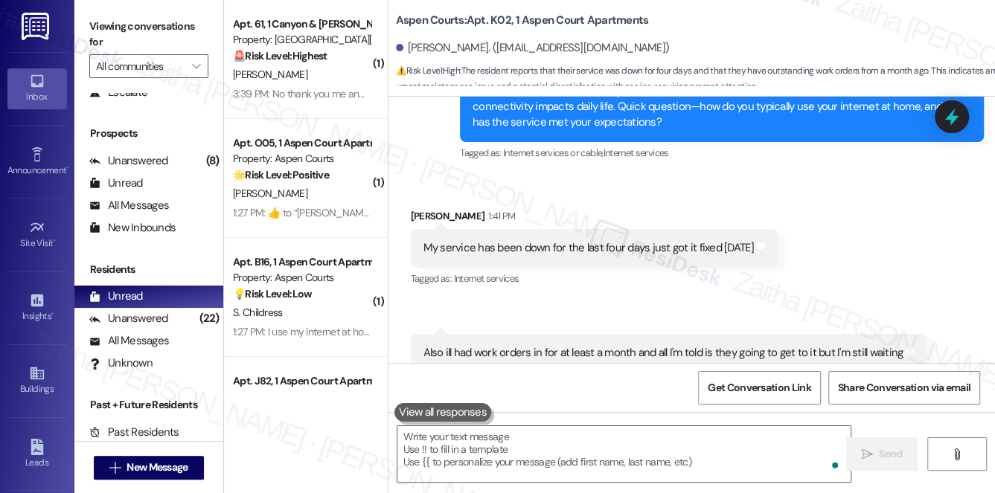
scroll to position [33389, 0]
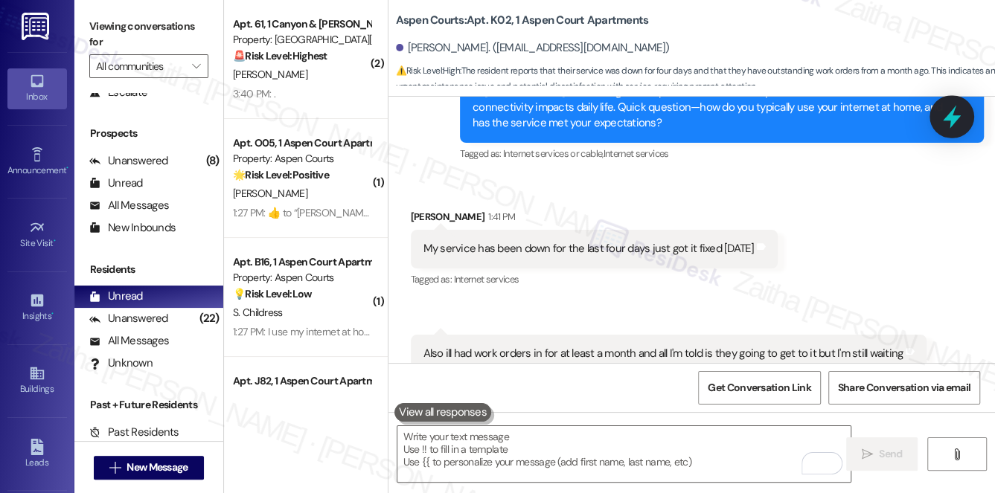
click at [954, 114] on icon at bounding box center [951, 116] width 25 height 25
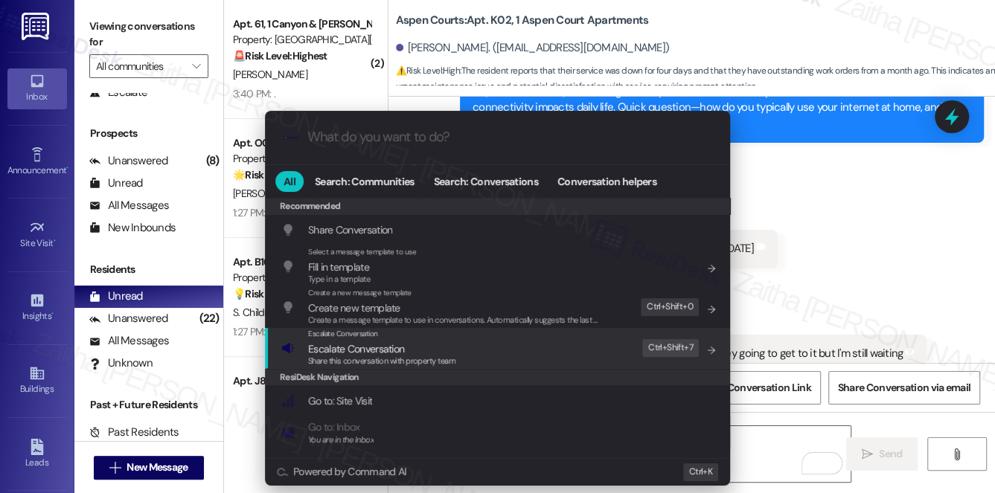
drag, startPoint x: 396, startPoint y: 349, endPoint x: 396, endPoint y: 341, distance: 8.2
click at [396, 348] on span "Escalate Conversation" at bounding box center [356, 348] width 96 height 13
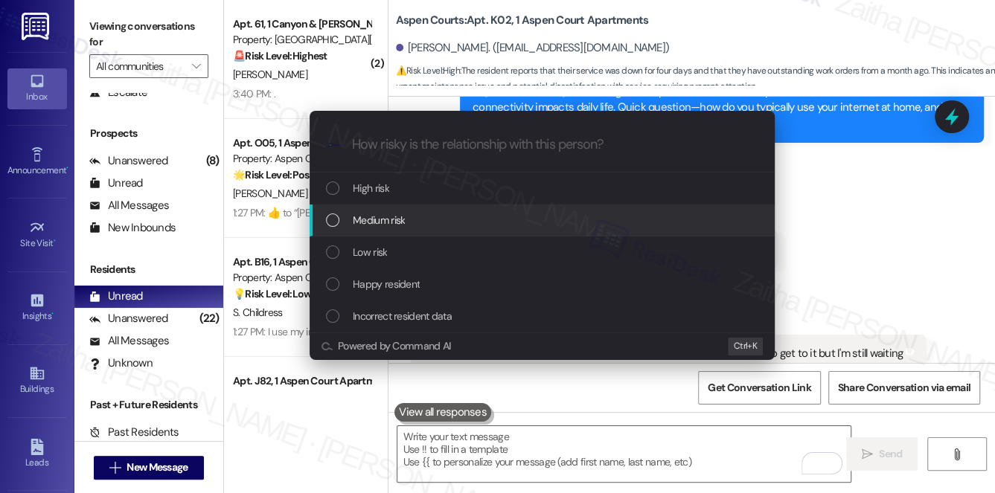
click at [388, 220] on span "Medium risk" at bounding box center [379, 220] width 52 height 16
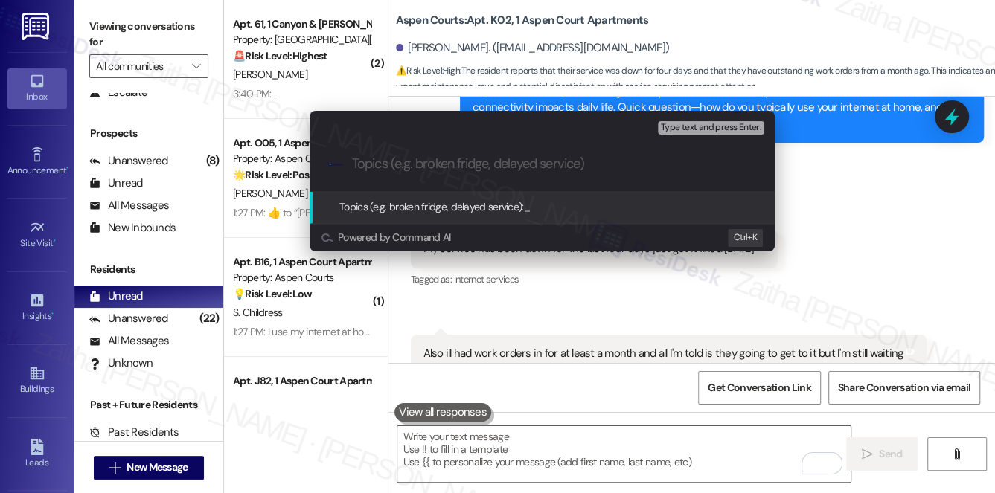
paste input "Follow-Up on Open Work Orders"
paste input "Sink, Porch, Dishwasher, Toile"
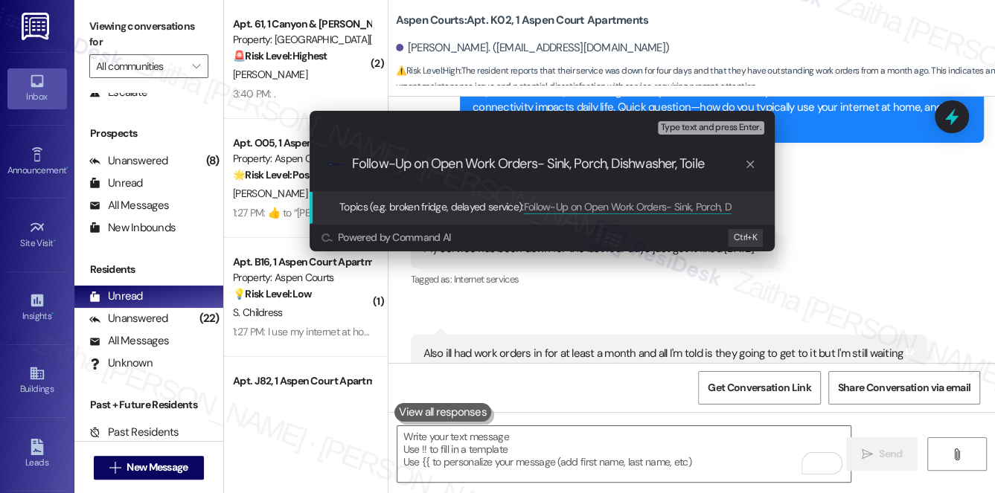
type input "Follow-Up on Open Work Orders- Sink, Porch, Dishwasher, Toilet"
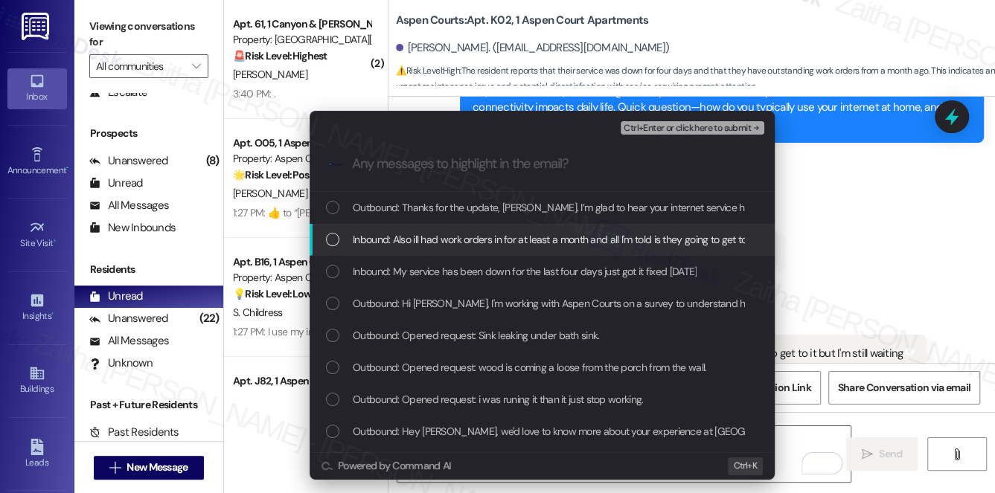
click at [492, 237] on span "Inbound: Also ill had work orders in for at least a month and all I'm told is t…" at bounding box center [593, 239] width 481 height 16
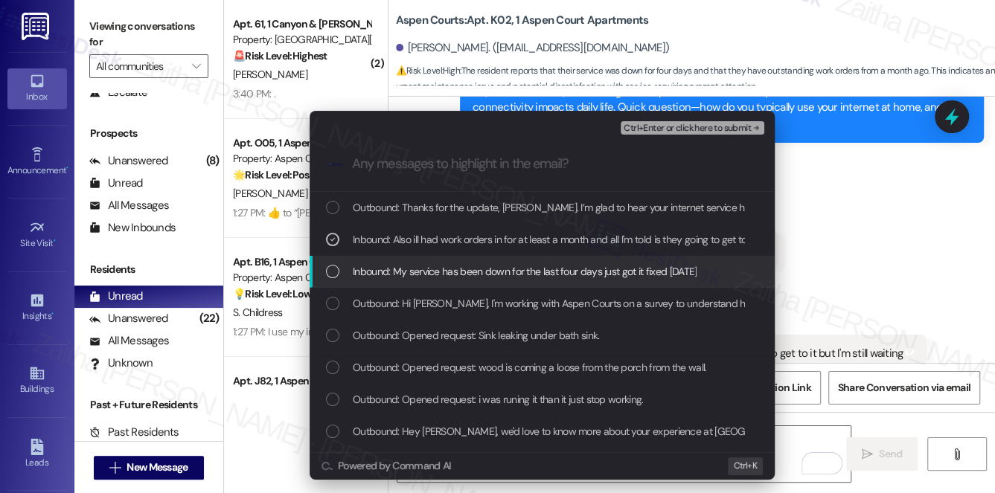
click at [482, 266] on span "Inbound: My service has been down for the last four days just got it fixed yest…" at bounding box center [525, 271] width 344 height 16
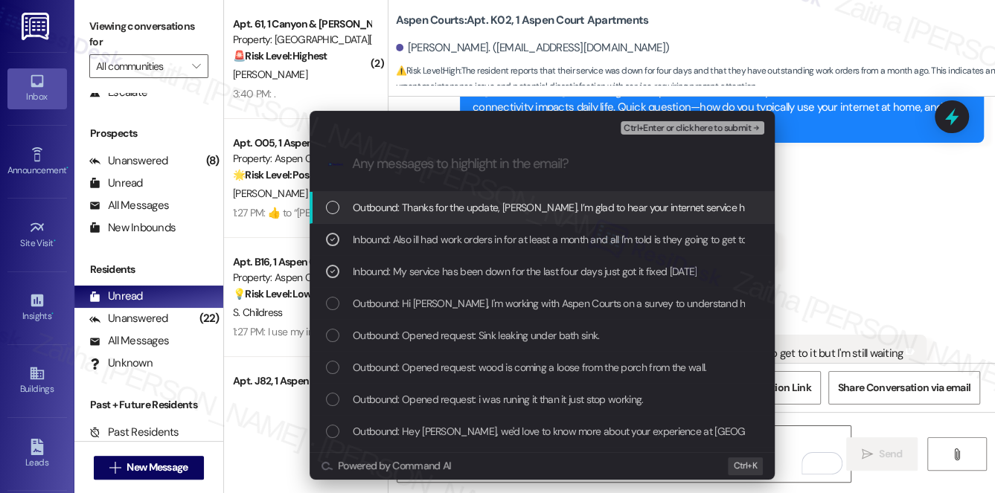
drag, startPoint x: 678, startPoint y: 124, endPoint x: 667, endPoint y: 169, distance: 46.2
click at [678, 124] on span "Ctrl+Enter or click here to submit" at bounding box center [686, 128] width 127 height 10
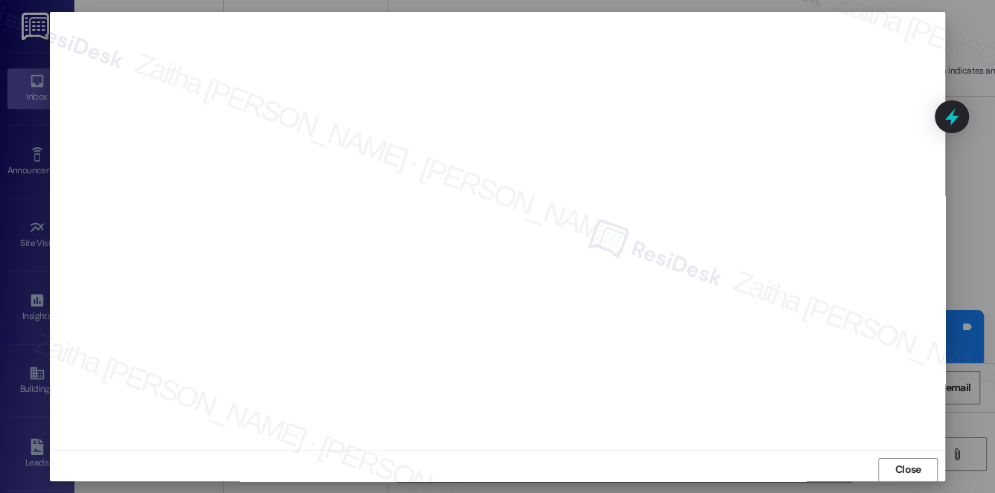
scroll to position [33644, 0]
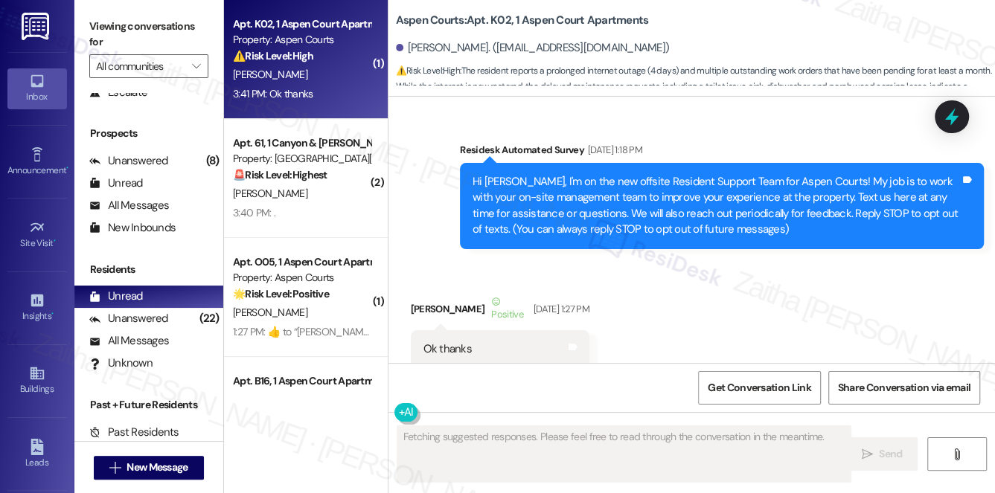
scroll to position [33688, 0]
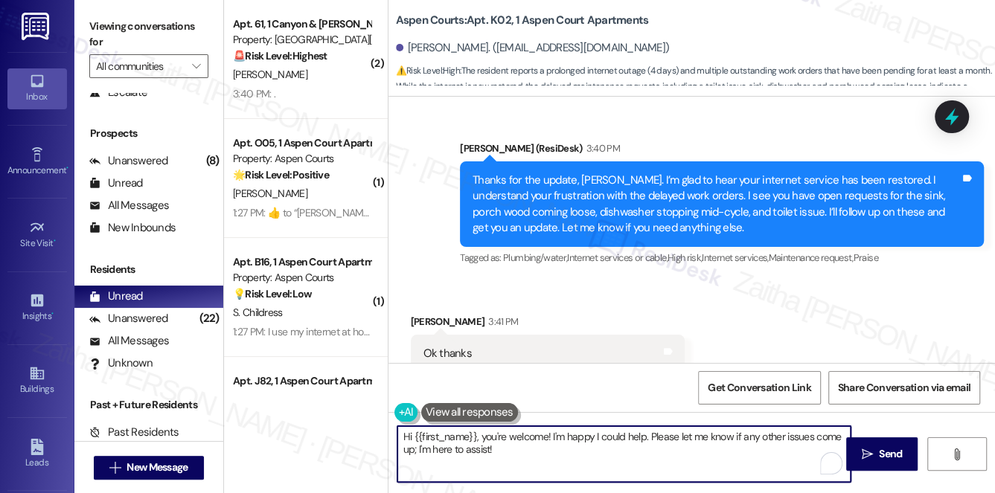
drag, startPoint x: 484, startPoint y: 434, endPoint x: 399, endPoint y: 432, distance: 84.8
click at [399, 432] on textarea "Hi {{first_name}}, you're welcome! I'm happy I could help. Please let me know i…" at bounding box center [624, 454] width 454 height 56
click at [417, 314] on div "[PERSON_NAME] 3:41 PM" at bounding box center [548, 324] width 274 height 21
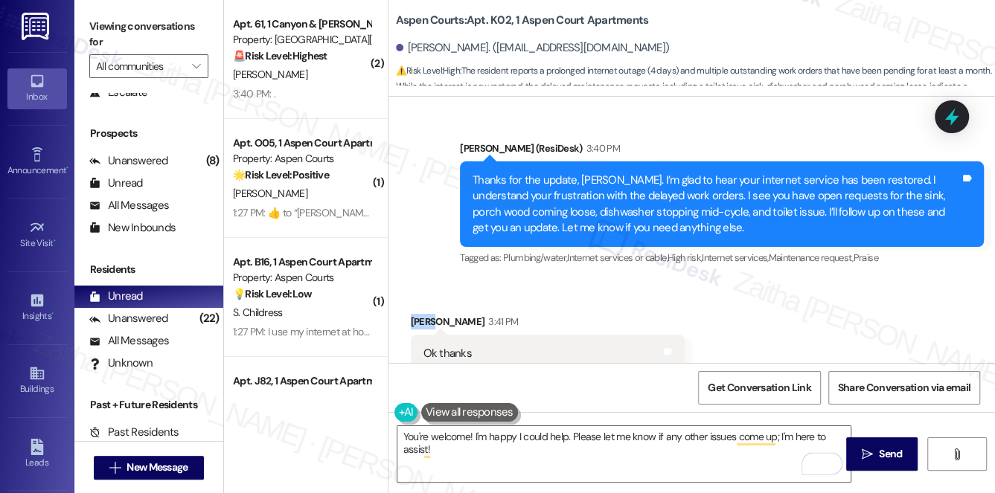
click at [417, 314] on div "[PERSON_NAME] 3:41 PM" at bounding box center [548, 324] width 274 height 21
copy div "[PERSON_NAME]"
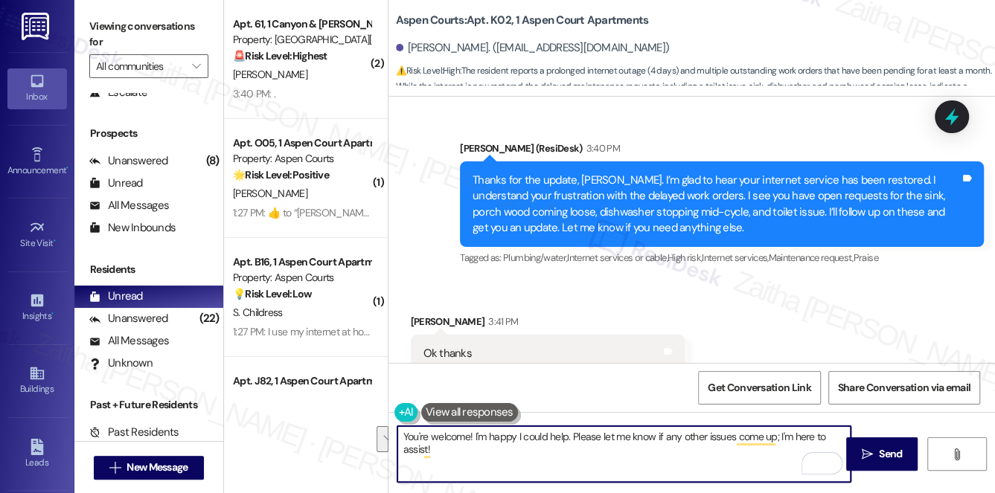
drag, startPoint x: 777, startPoint y: 437, endPoint x: 778, endPoint y: 447, distance: 10.4
click at [778, 447] on textarea "You're welcome! I'm happy I could help. Please let me know if any other issues …" at bounding box center [624, 454] width 454 height 56
type textarea "You're welcome! I'm happy I could help. Please let me know if any other issues …"
click at [859, 449] on span " Send" at bounding box center [881, 454] width 47 height 16
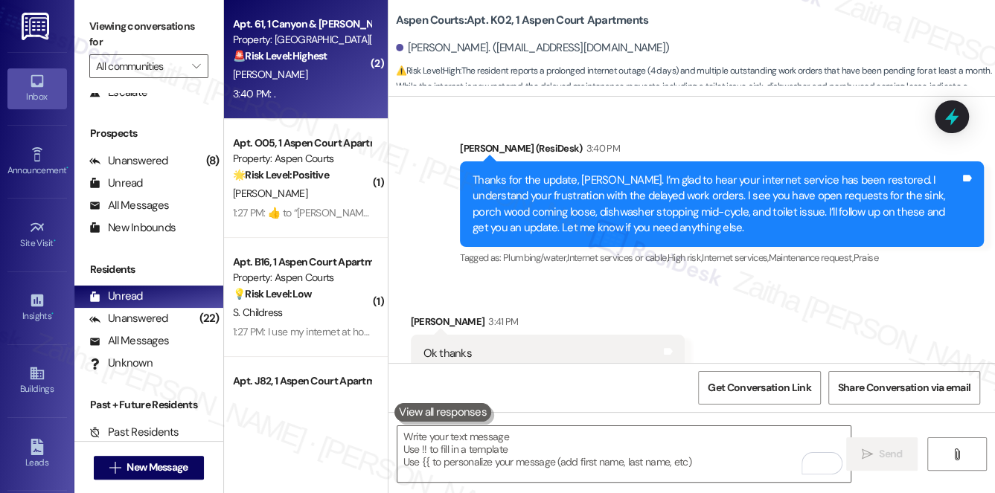
click at [315, 81] on div "[PERSON_NAME]" at bounding box center [301, 74] width 141 height 19
type textarea "Fetching suggested responses. Please feel free to read through the conversation…"
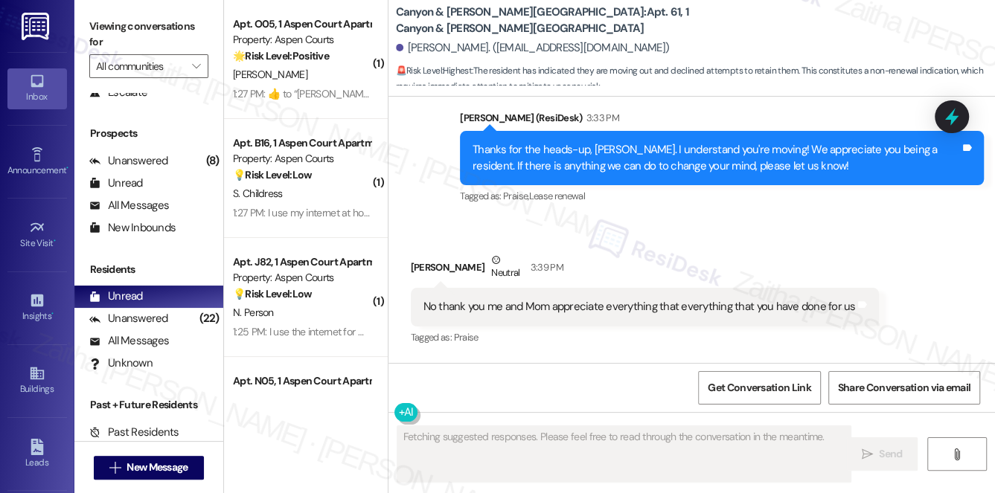
scroll to position [5152, 0]
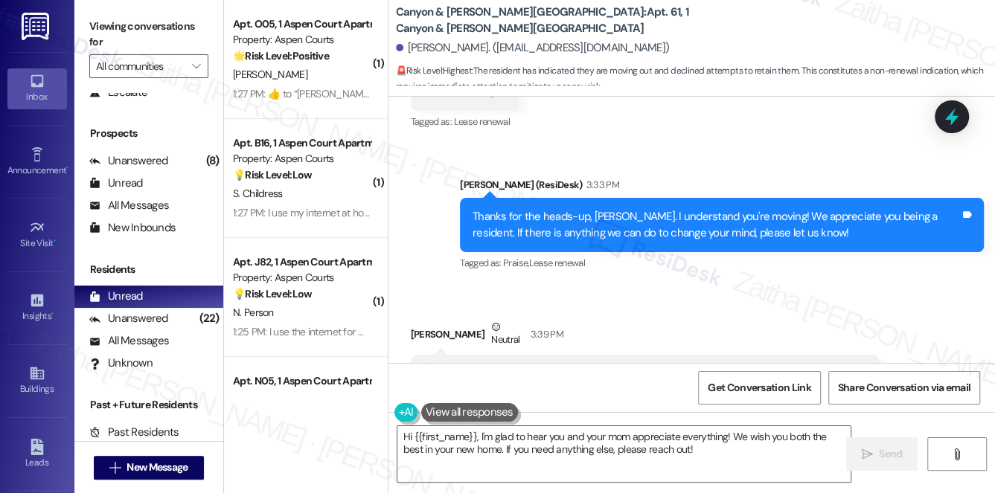
drag, startPoint x: 415, startPoint y: 294, endPoint x: 852, endPoint y: 306, distance: 436.8
click at [852, 355] on div "No thank you me and Mom appreciate everything that everything that you have don…" at bounding box center [645, 374] width 469 height 38
copy div "No thank you me and Mom appreciate everything that everything that you have don…"
click at [616, 394] on div "Tagged as: Praise Click to highlight conversations about Praise" at bounding box center [645, 405] width 469 height 22
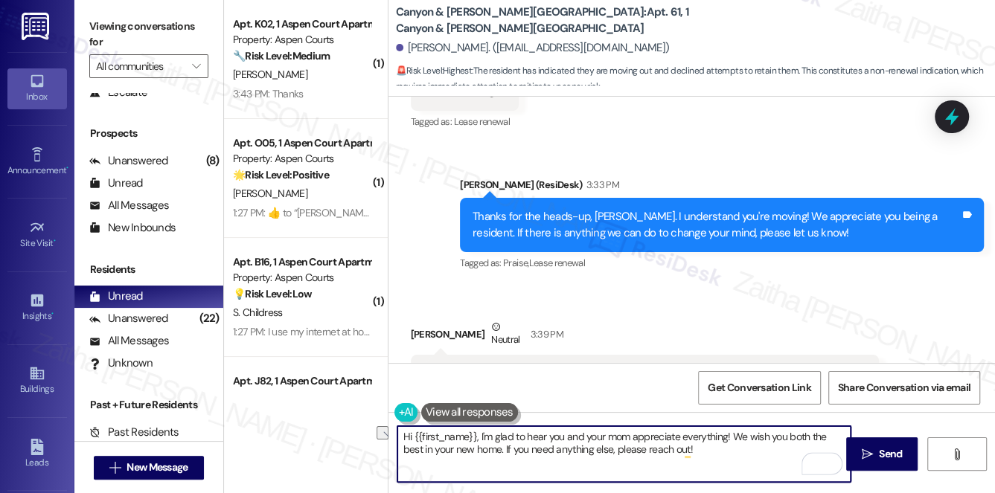
drag, startPoint x: 399, startPoint y: 437, endPoint x: 728, endPoint y: 435, distance: 328.0
click at [728, 435] on textarea "Hi {{first_name}}, I'm glad to hear you and your mom appreciate everything! We …" at bounding box center [624, 454] width 454 height 56
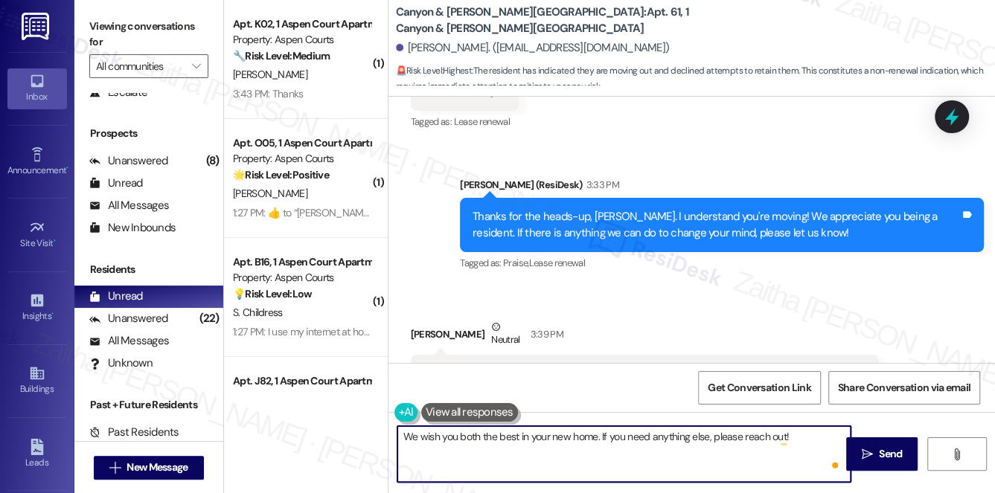
paste textarea "You’re very welcome, {{first_name}}. I truly appreciate your kind words"
click at [465, 443] on textarea "We wish you both the best in your new home. If you need anything else, please r…" at bounding box center [624, 454] width 454 height 56
drag, startPoint x: 428, startPoint y: 439, endPoint x: 418, endPoint y: 439, distance: 9.7
click at [427, 439] on textarea "We wish you both the best in your new home. If you need anything else, please r…" at bounding box center [624, 454] width 454 height 56
click at [406, 437] on textarea "We wish you both the best in your new home. If you need anything else, please r…" at bounding box center [624, 454] width 454 height 56
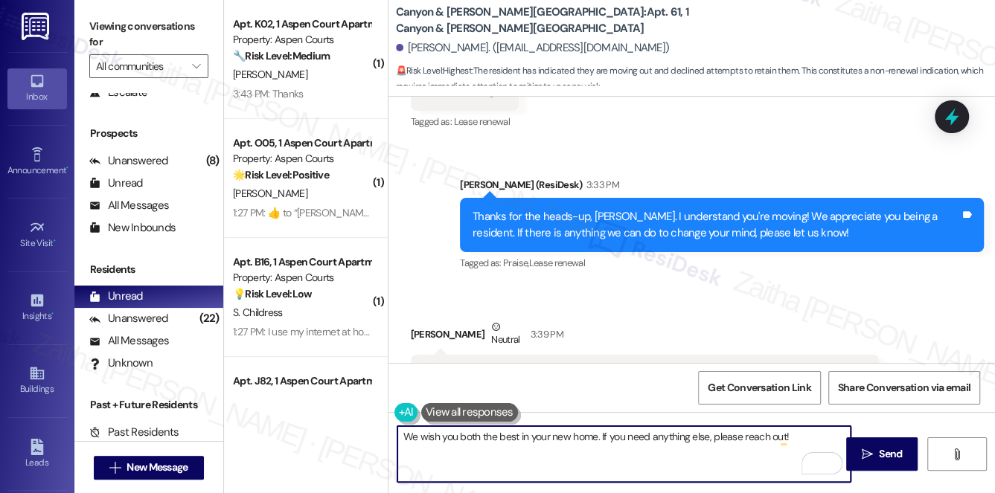
paste textarea "You’re very welcome, {{first_name}}. I truly appreciate your kind words"
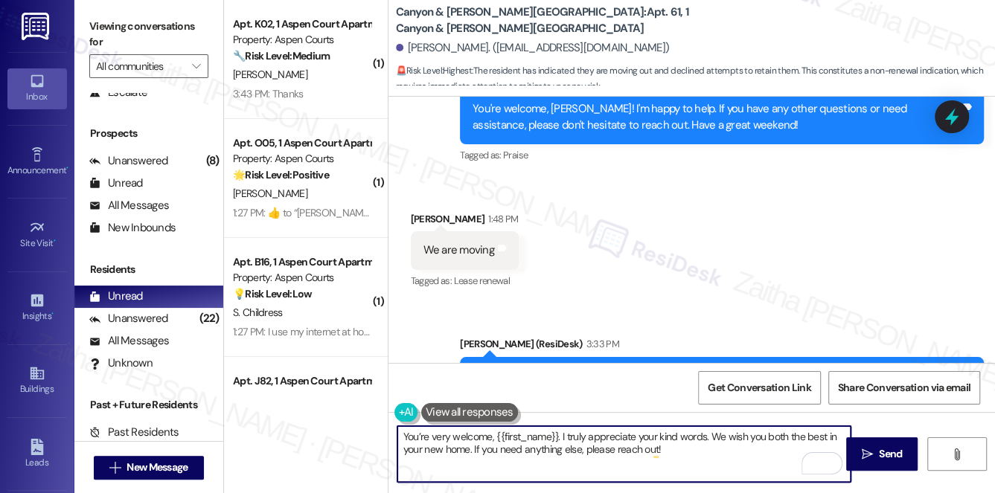
scroll to position [5017, 0]
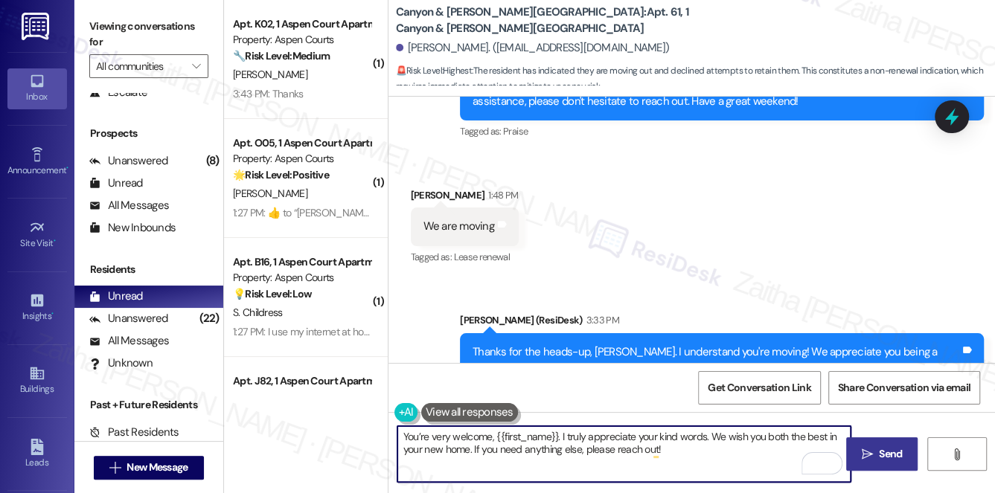
type textarea "You’re very welcome, {{first_name}}. I truly appreciate your kind words. We wis…"
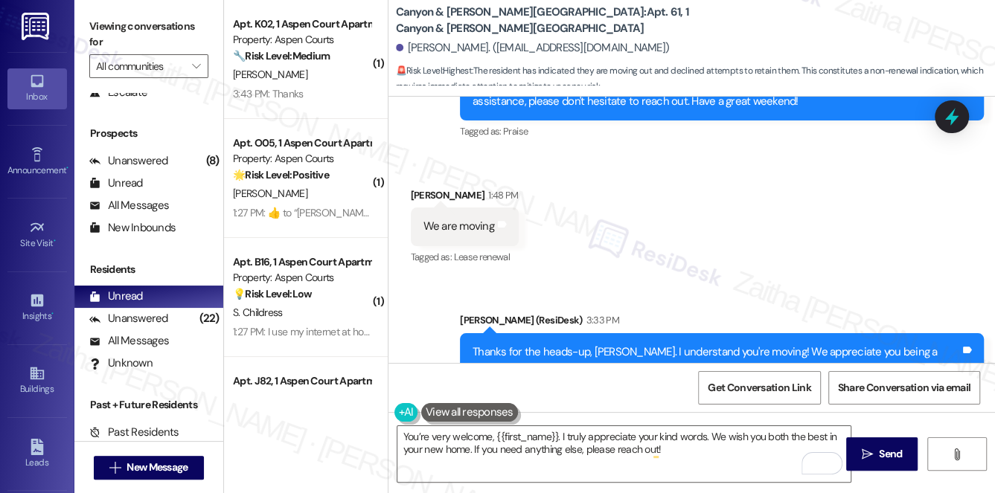
drag, startPoint x: 864, startPoint y: 446, endPoint x: 835, endPoint y: 421, distance: 39.1
click at [864, 446] on span " Send" at bounding box center [881, 454] width 47 height 16
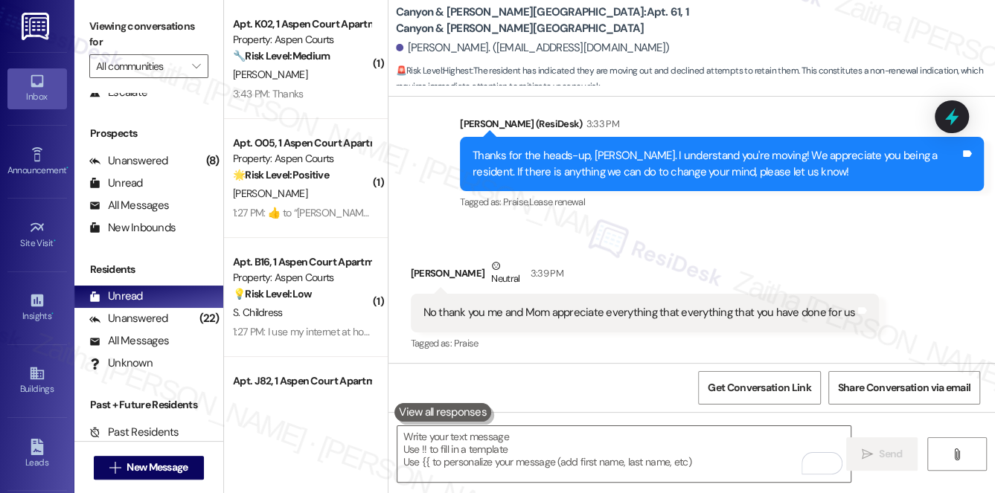
scroll to position [5219, 0]
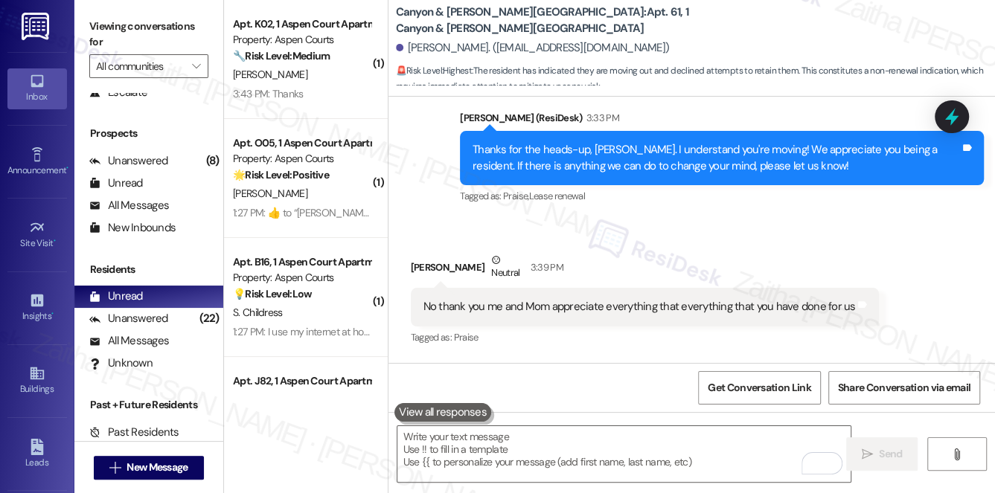
click at [320, 99] on div "3:43 PM: Thanks 3:43 PM: Thanks" at bounding box center [301, 94] width 141 height 19
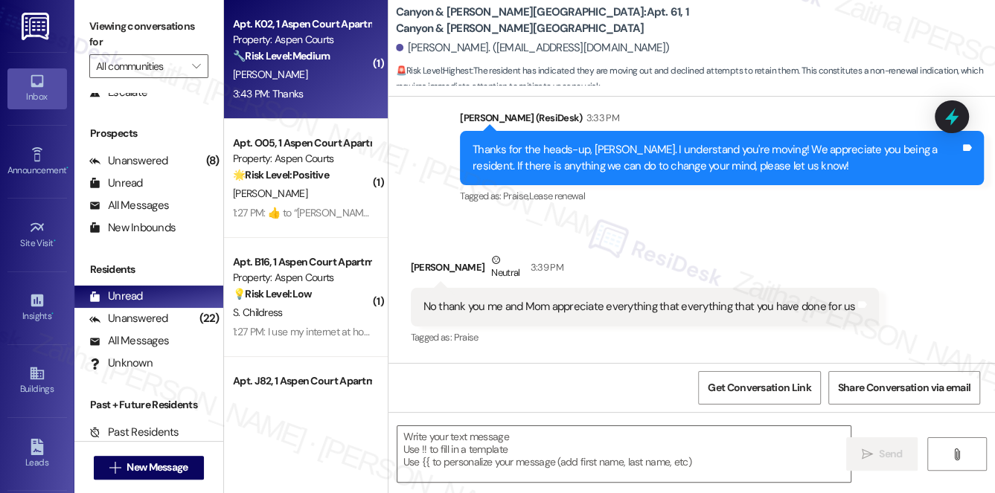
type textarea "Fetching suggested responses. Please feel free to read through the conversation…"
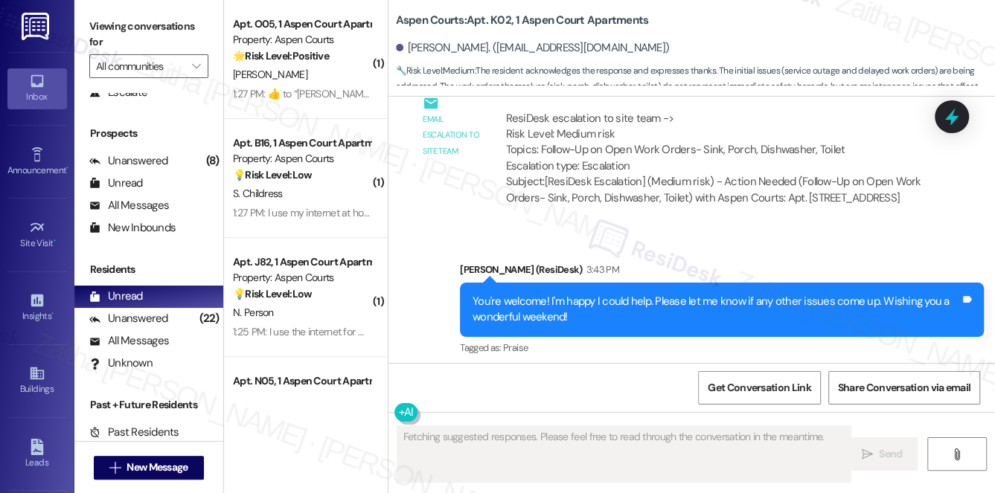
scroll to position [34019, 0]
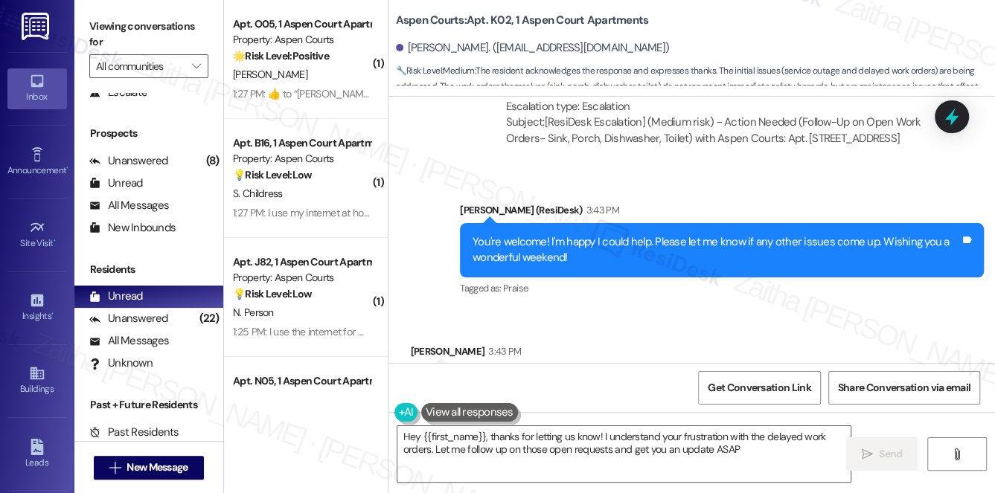
type textarea "Hey {{first_name}}, thanks for letting us know! I understand your frustration w…"
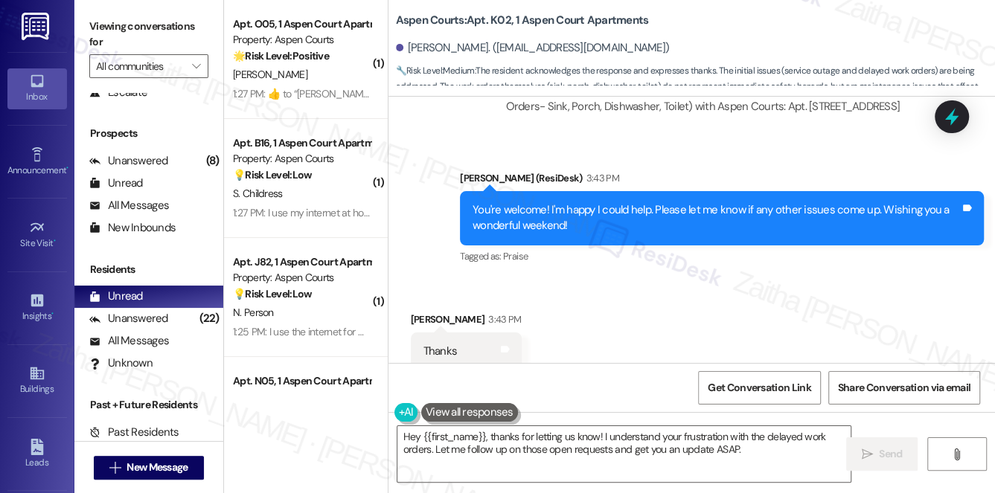
scroll to position [34155, 0]
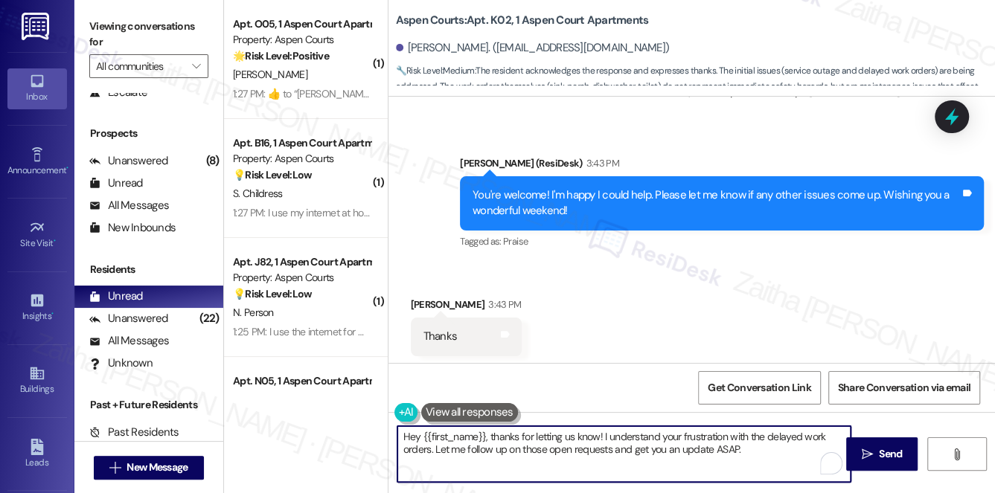
drag, startPoint x: 402, startPoint y: 437, endPoint x: 774, endPoint y: 459, distance: 371.8
click at [770, 460] on textarea "Hey {{first_name}}, thanks for letting us know! I understand your frustration w…" at bounding box center [624, 454] width 454 height 56
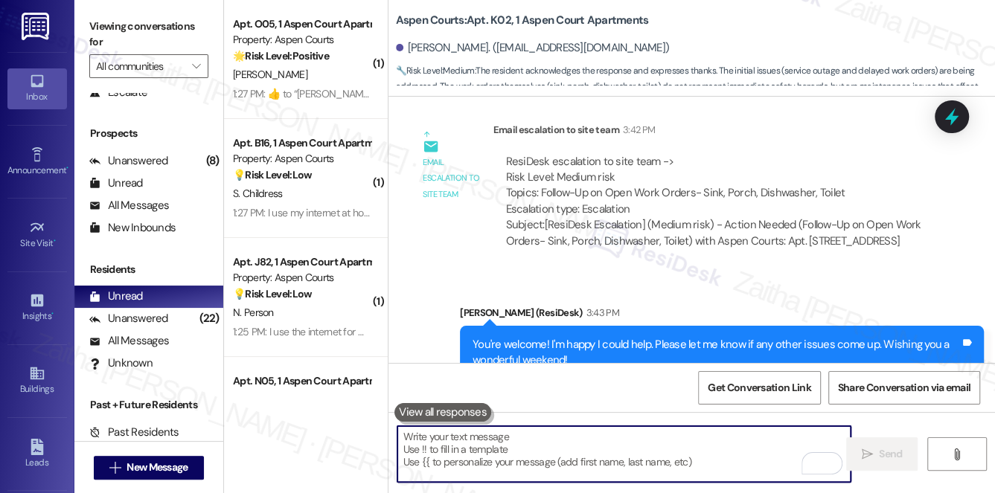
scroll to position [34020, 0]
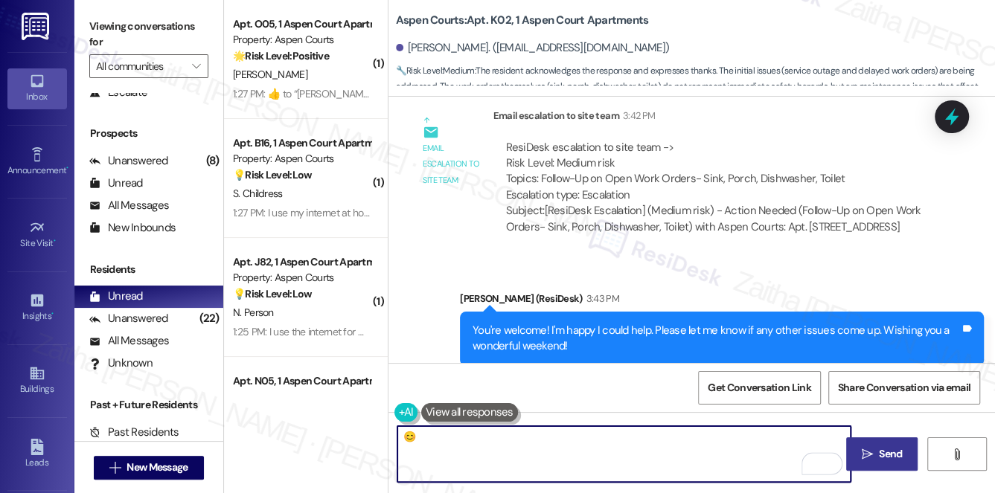
type textarea "😊"
click at [880, 454] on span "Send" at bounding box center [890, 454] width 23 height 16
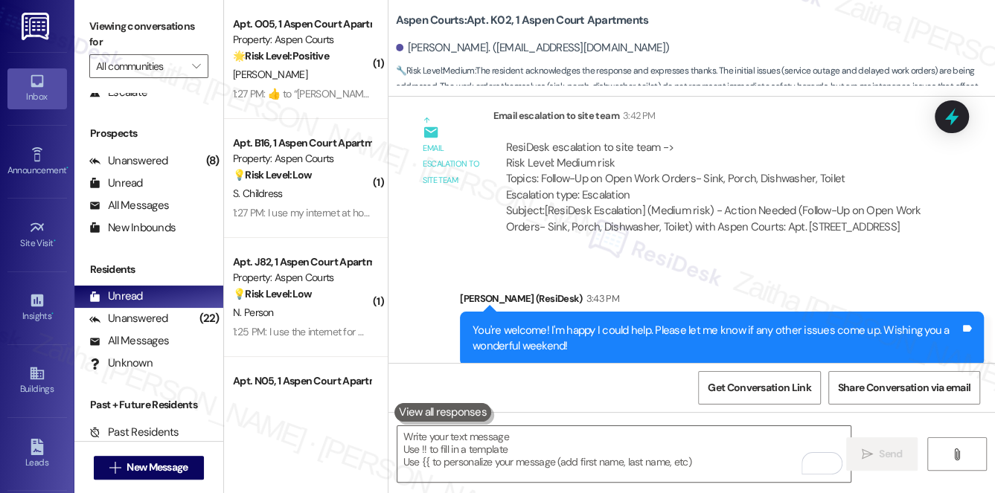
scroll to position [34155, 0]
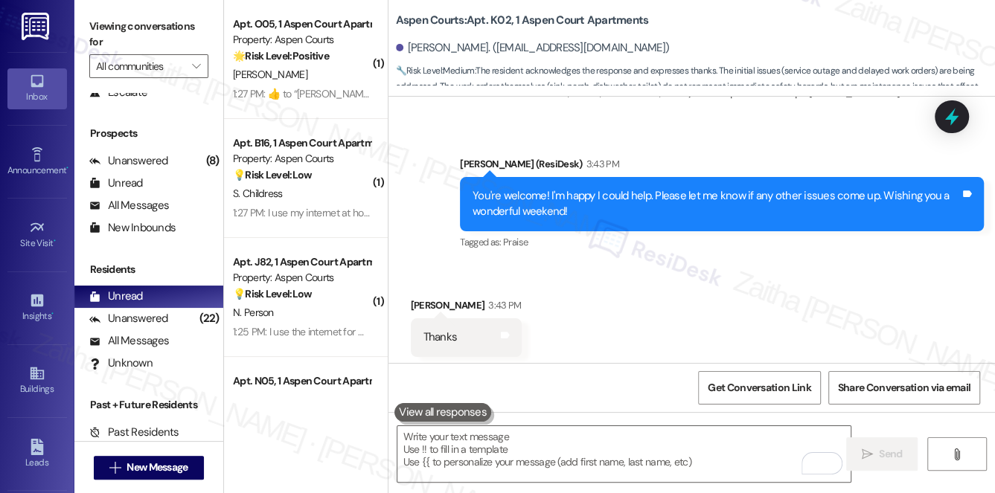
click at [319, 69] on div "[PERSON_NAME]" at bounding box center [301, 74] width 141 height 19
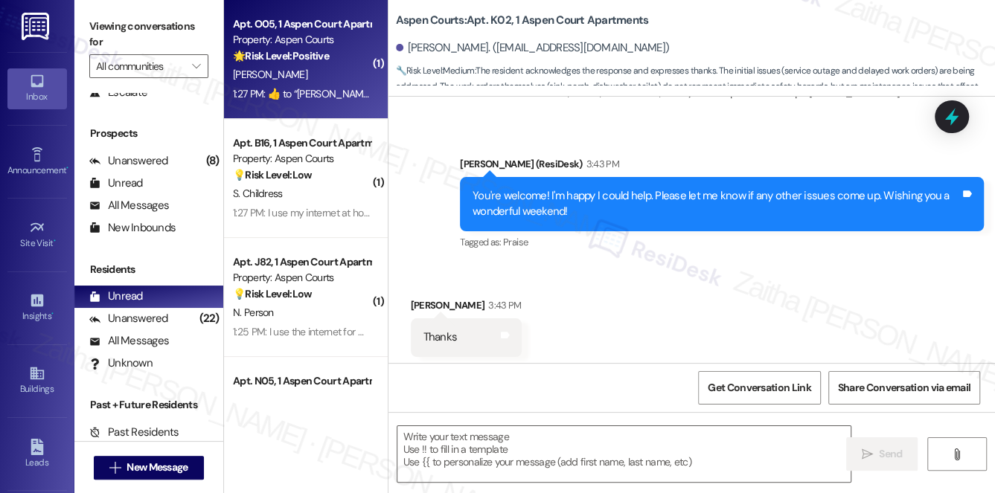
type textarea "Fetching suggested responses. Please feel free to read through the conversation…"
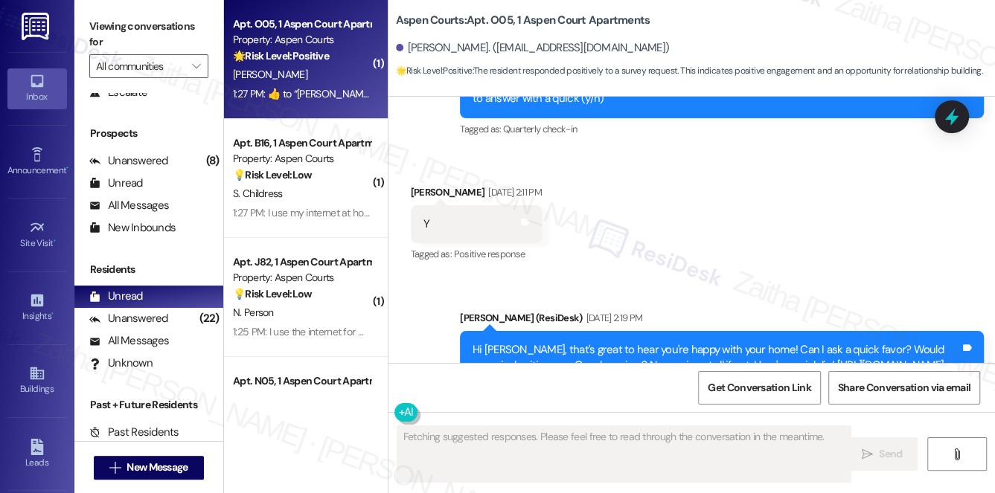
scroll to position [4640, 0]
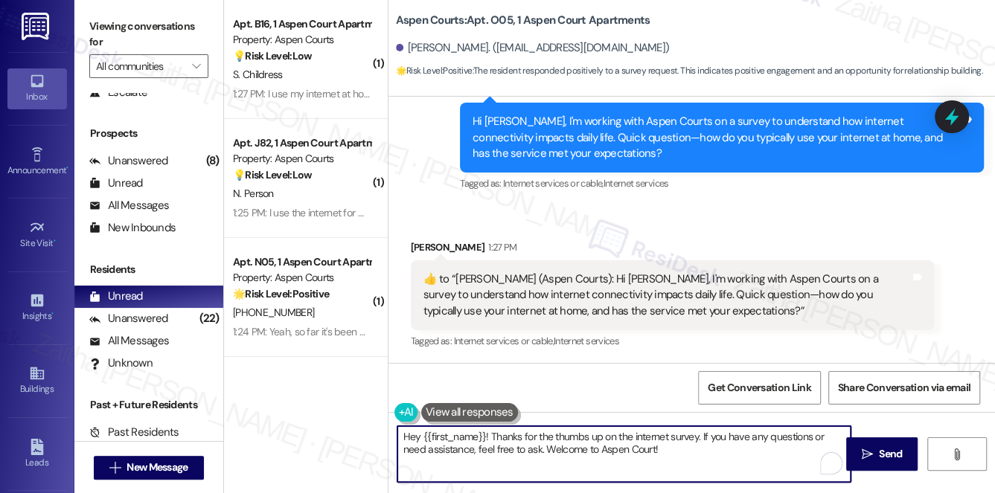
drag, startPoint x: 487, startPoint y: 434, endPoint x: 400, endPoint y: 434, distance: 87.0
click at [393, 437] on div "Hey {{first_name}}! Thanks for the thumbs up on the internet survey. If you hav…" at bounding box center [616, 453] width 455 height 57
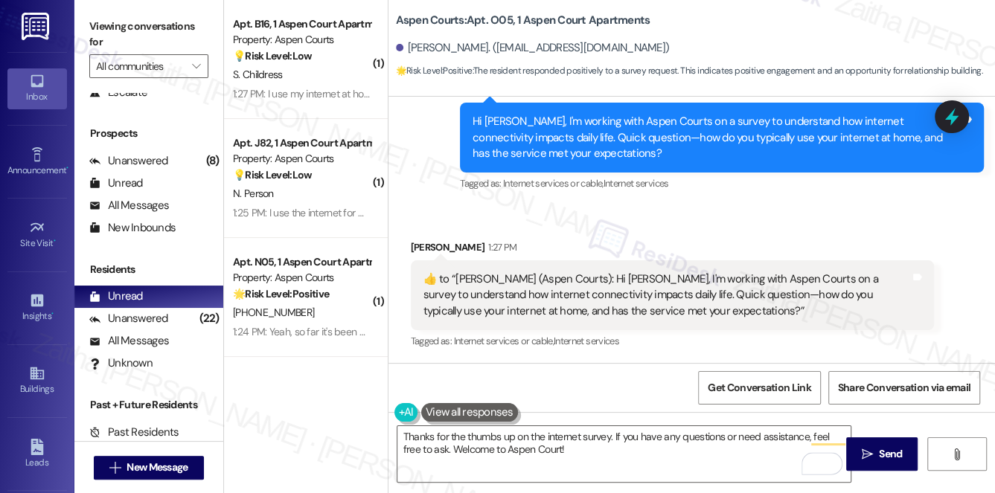
click at [431, 246] on div "[PERSON_NAME] 1:27 PM" at bounding box center [673, 250] width 524 height 21
copy div "[PERSON_NAME]"
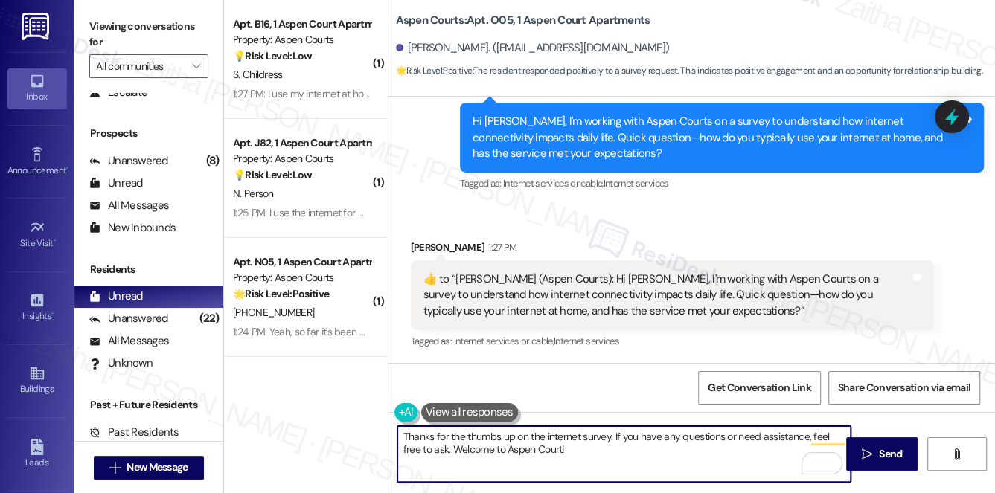
click at [608, 437] on textarea "Thanks for the thumbs up on the internet survey. If you have any questions or n…" at bounding box center [624, 454] width 454 height 56
paste textarea "[PERSON_NAME]"
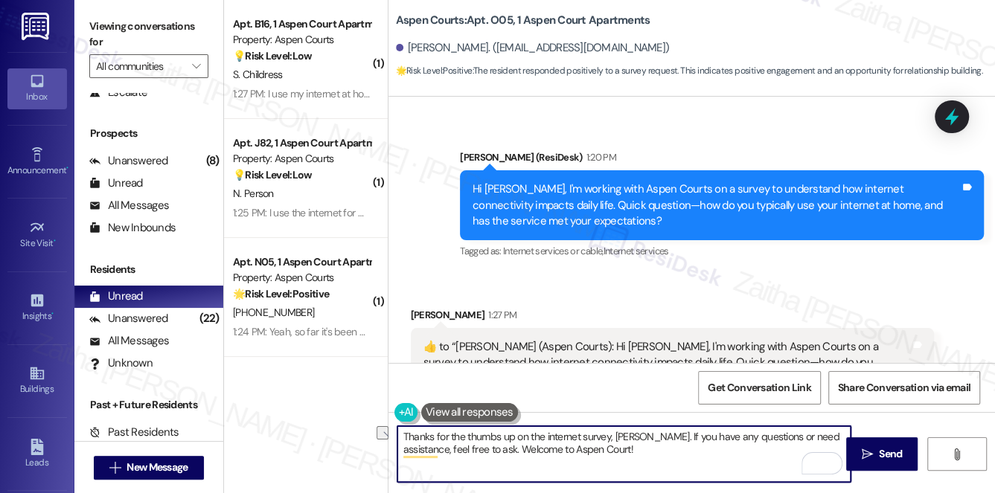
drag, startPoint x: 467, startPoint y: 446, endPoint x: 588, endPoint y: 449, distance: 121.3
click at [588, 449] on textarea "Thanks for the thumbs up on the internet survey, [PERSON_NAME]. If you have any…" at bounding box center [624, 454] width 454 height 56
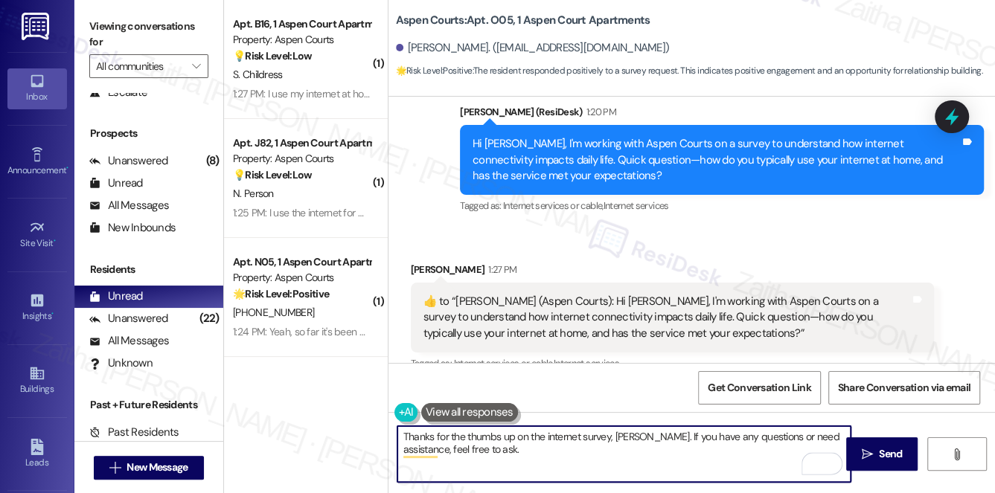
scroll to position [4640, 0]
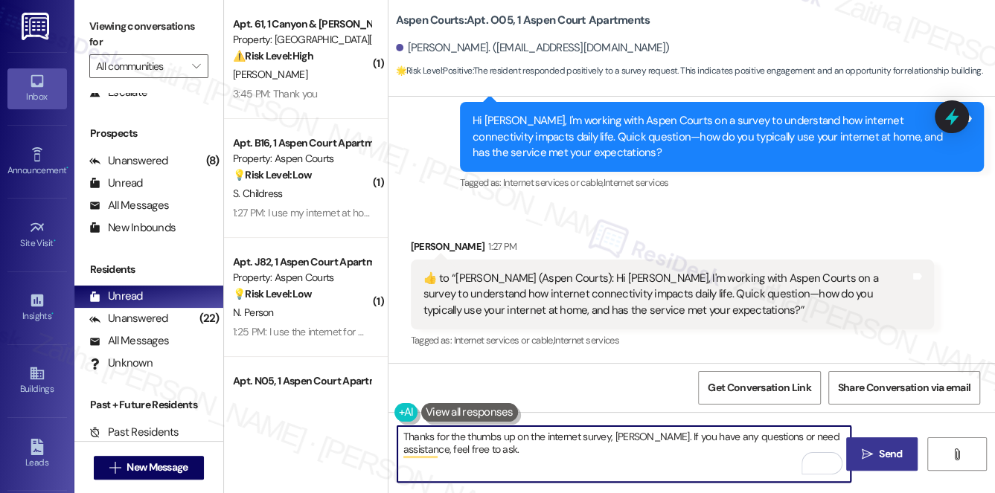
type textarea "Thanks for the thumbs up on the internet survey, [PERSON_NAME]. If you have any…"
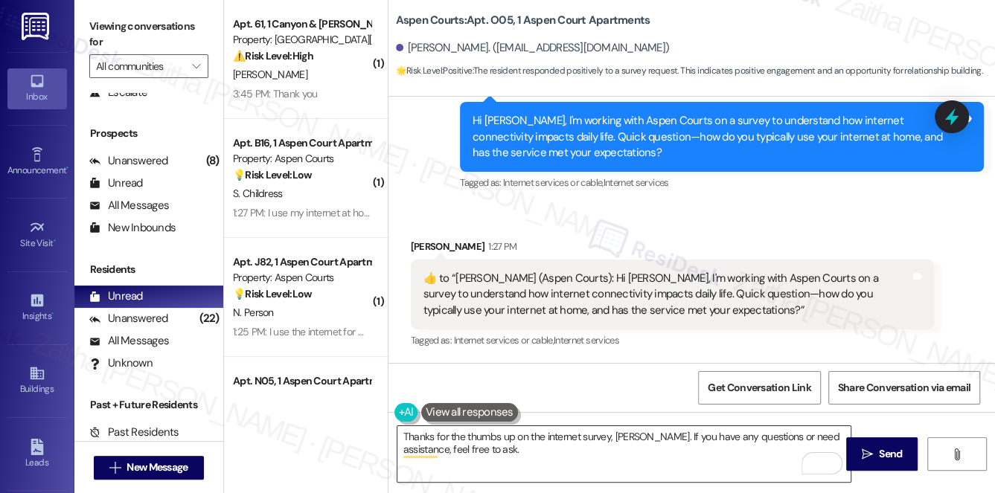
drag, startPoint x: 871, startPoint y: 445, endPoint x: 846, endPoint y: 431, distance: 28.6
click at [871, 445] on button " Send" at bounding box center [882, 453] width 72 height 33
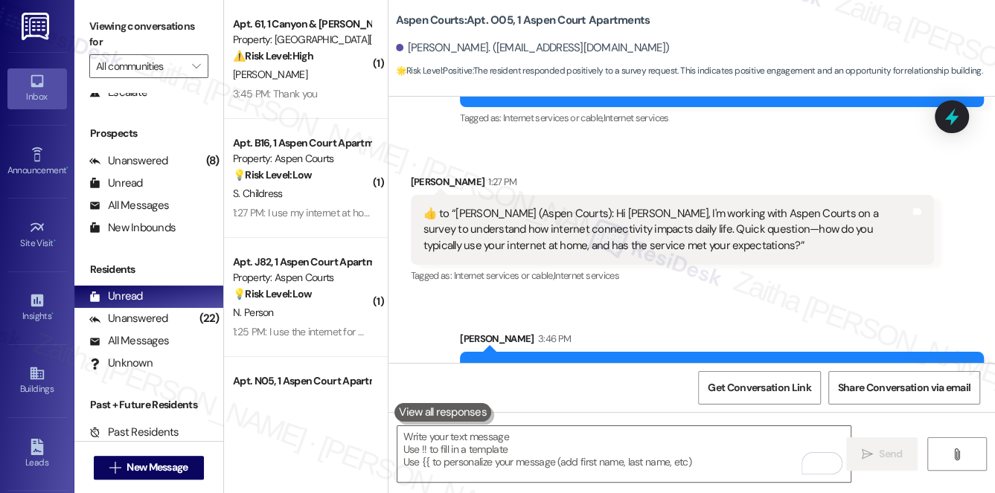
scroll to position [4707, 0]
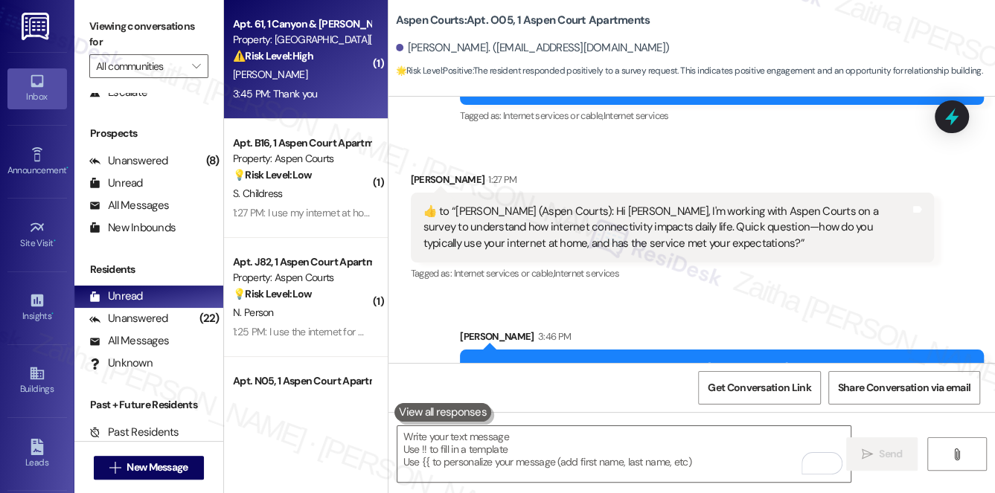
click at [333, 83] on div "[PERSON_NAME]" at bounding box center [301, 74] width 141 height 19
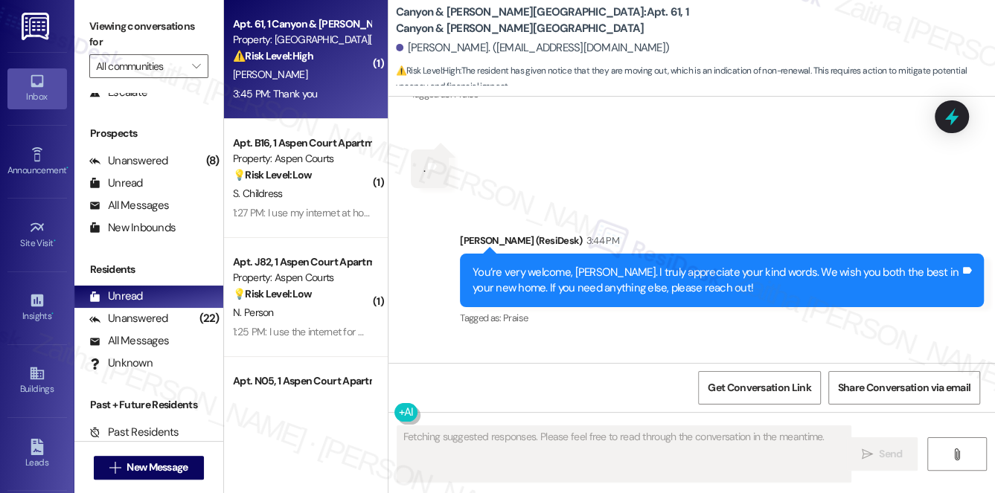
scroll to position [5486, 0]
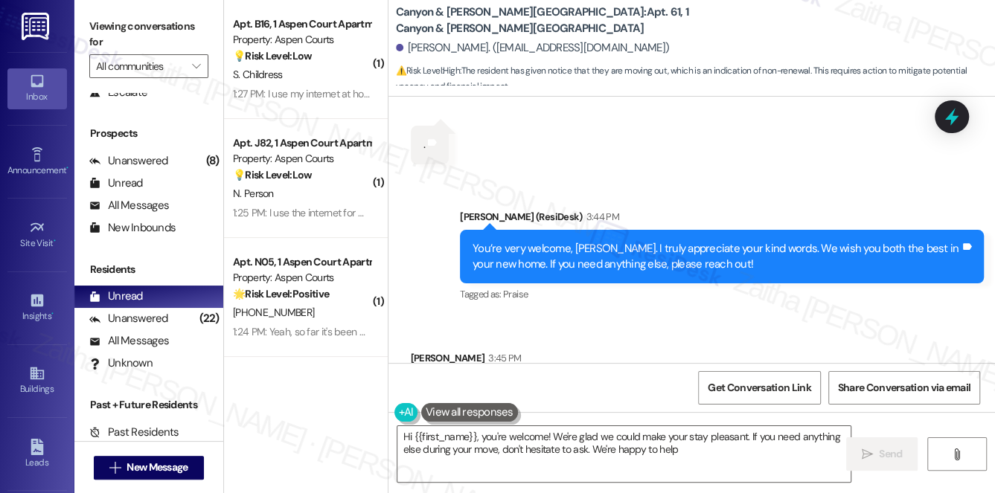
type textarea "Hi {{first_name}}, you're welcome! We're glad we could make your stay pleasant.…"
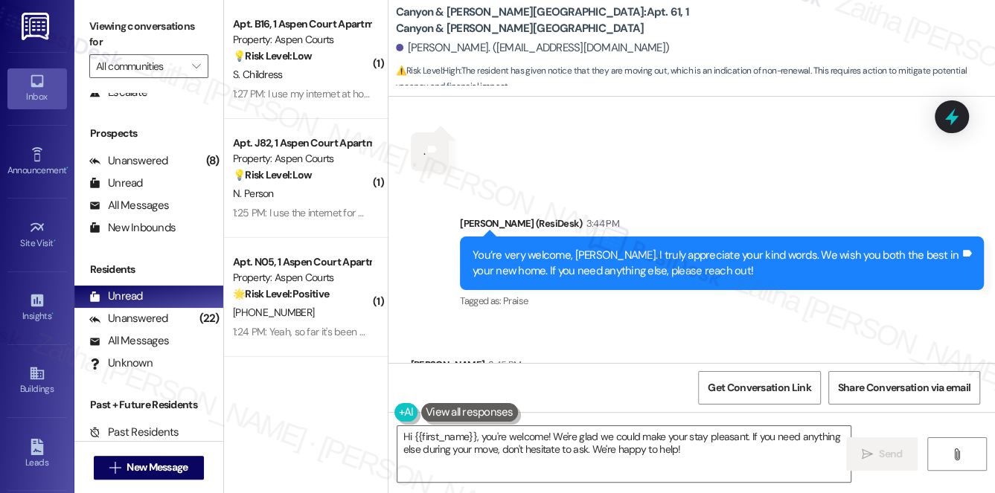
scroll to position [5487, 0]
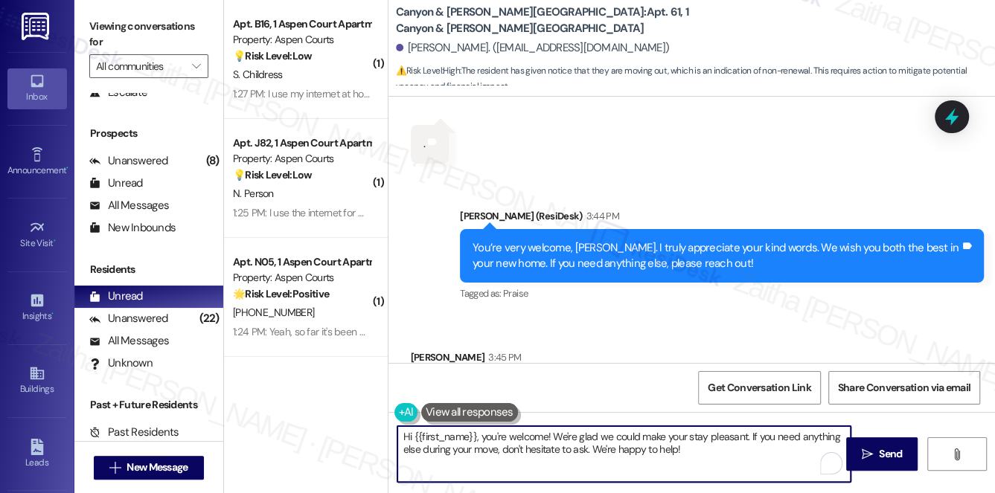
drag, startPoint x: 396, startPoint y: 440, endPoint x: 690, endPoint y: 478, distance: 295.5
click at [690, 478] on textarea "Hi {{first_name}}, you're welcome! We're glad we could make your stay pleasant.…" at bounding box center [624, 454] width 454 height 56
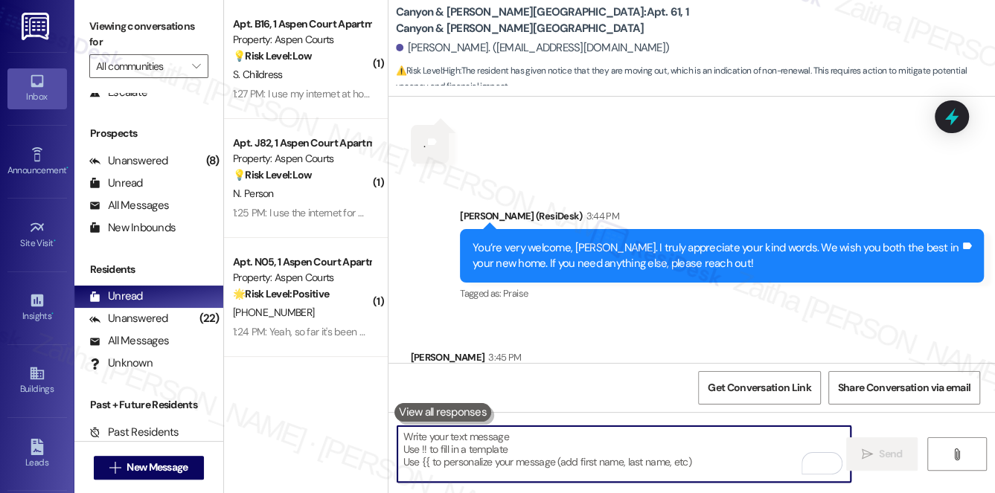
type textarea "😊"
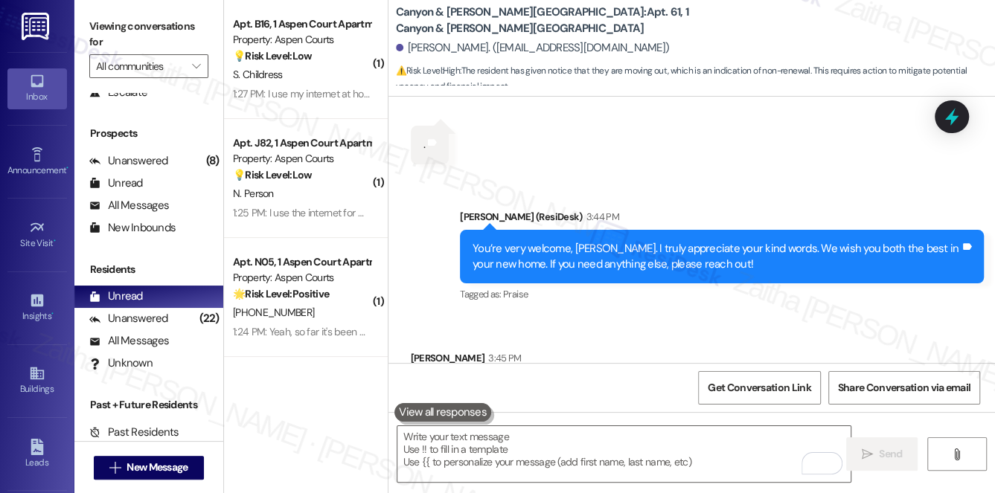
click at [309, 70] on div "S. Childress" at bounding box center [301, 74] width 141 height 19
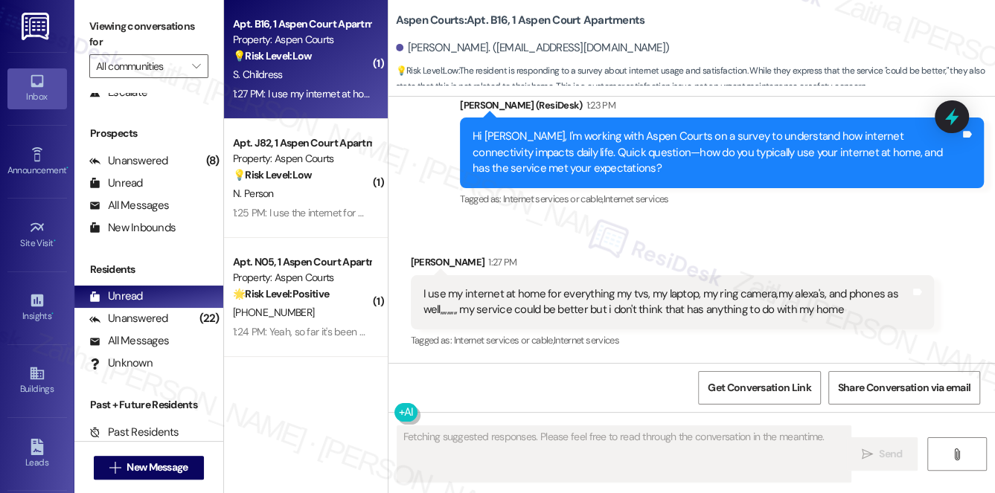
scroll to position [3997, 0]
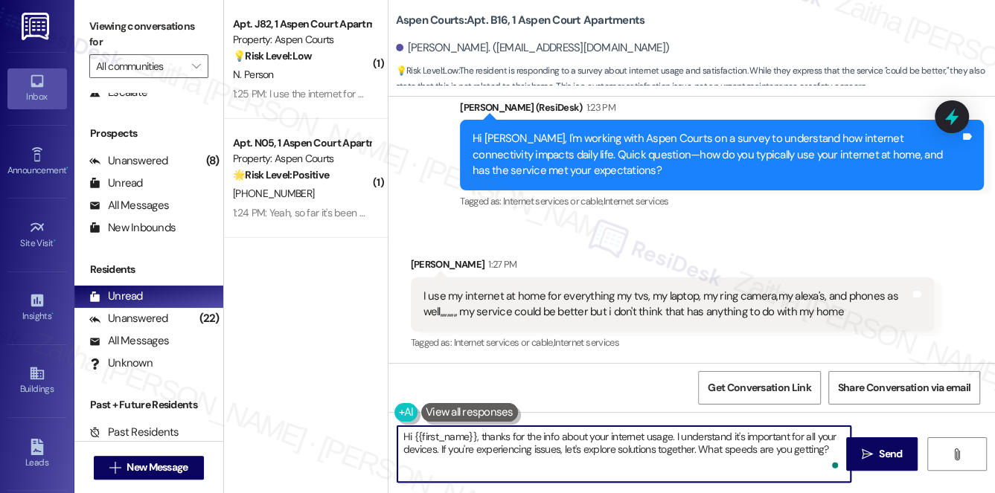
drag, startPoint x: 482, startPoint y: 434, endPoint x: 396, endPoint y: 431, distance: 86.4
click at [396, 431] on div "Hi {{first_name}}, thanks for the info about your internet usage. I understand …" at bounding box center [623, 453] width 455 height 57
click at [423, 258] on div "[PERSON_NAME] 1:27 PM" at bounding box center [673, 267] width 524 height 21
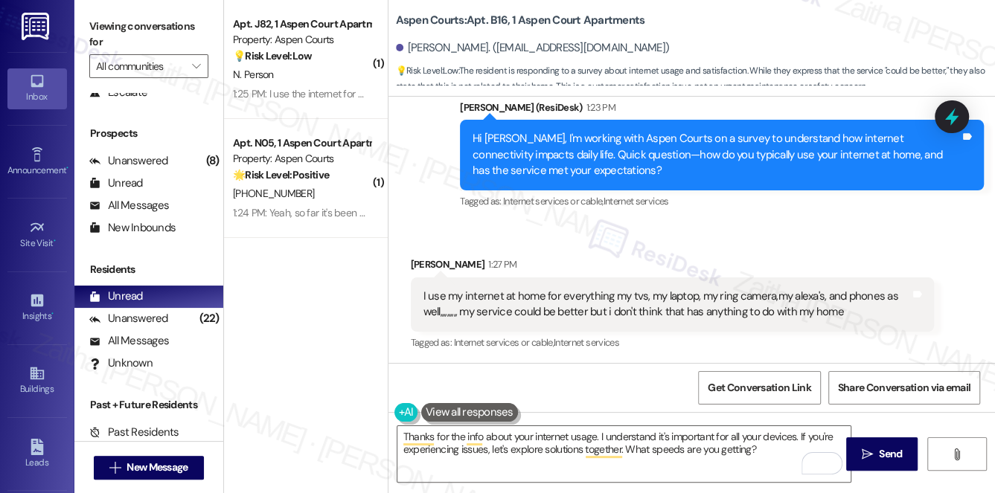
click at [422, 260] on div "[PERSON_NAME] 1:27 PM" at bounding box center [673, 267] width 524 height 21
click at [425, 261] on div "[PERSON_NAME] 1:27 PM" at bounding box center [673, 267] width 524 height 21
click at [426, 261] on div "[PERSON_NAME] 1:27 PM" at bounding box center [673, 267] width 524 height 21
copy div "[PERSON_NAME]"
click at [415, 295] on div "I use my internet at home for everything my tvs, my laptop, my ring camera,my a…" at bounding box center [673, 304] width 524 height 54
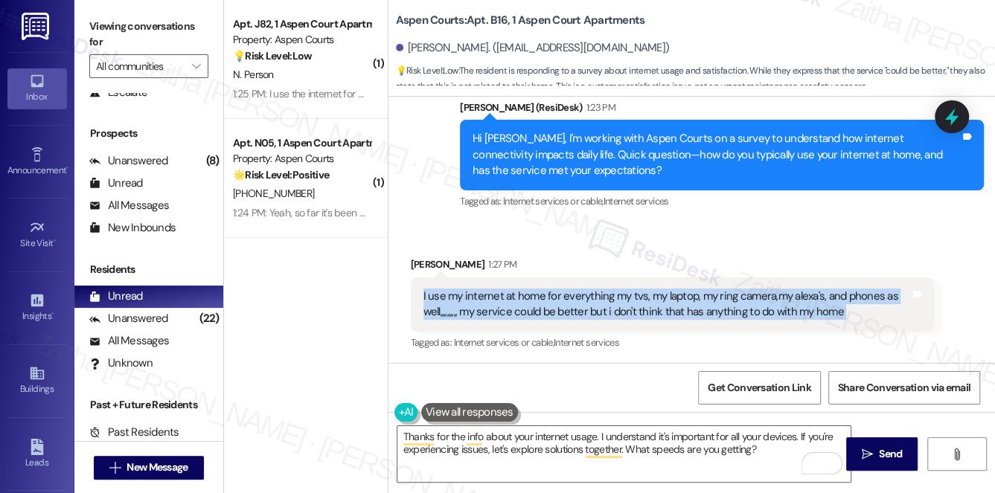
drag, startPoint x: 416, startPoint y: 294, endPoint x: 835, endPoint y: 312, distance: 419.2
click at [835, 312] on div "I use my internet at home for everything my tvs, my laptop, my ring camera,my a…" at bounding box center [673, 304] width 524 height 54
copy div "I use my internet at home for everything my tvs, my laptop, my ring camera,my a…"
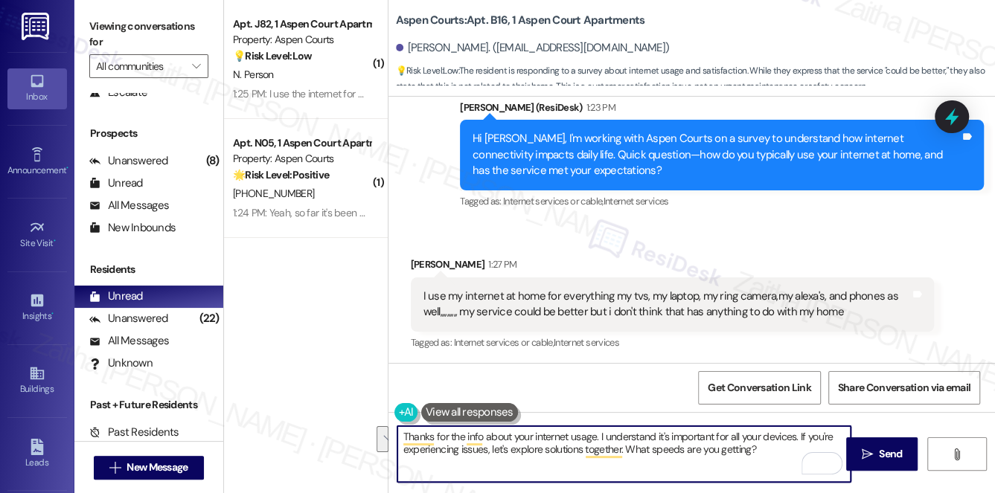
drag, startPoint x: 595, startPoint y: 437, endPoint x: 759, endPoint y: 459, distance: 165.2
click at [759, 459] on textarea "Thanks for the info about your internet usage. I understand it's important for …" at bounding box center [624, 454] width 454 height 56
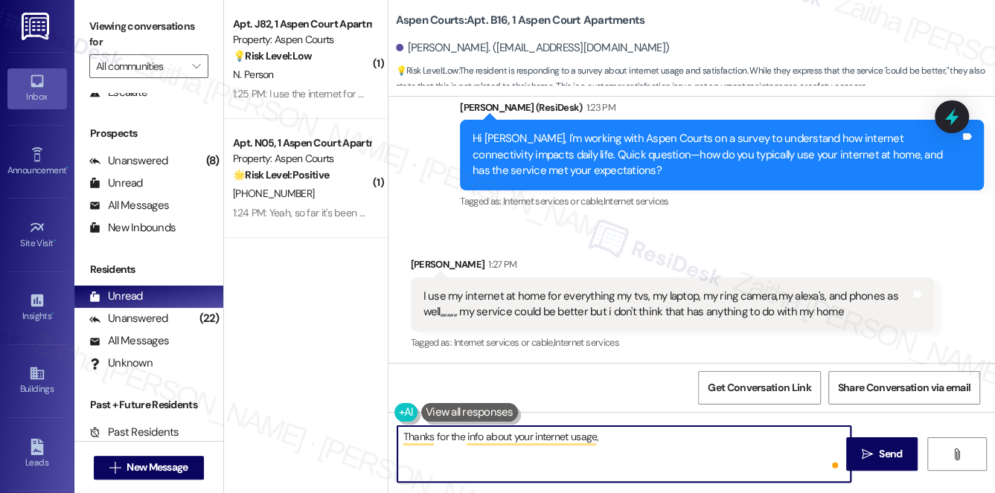
paste textarea "I use my internet at home for everything my tvs, my laptop, my ring camera,my a…"
click at [420, 261] on div "[PERSON_NAME] 1:27 PM" at bounding box center [673, 267] width 524 height 21
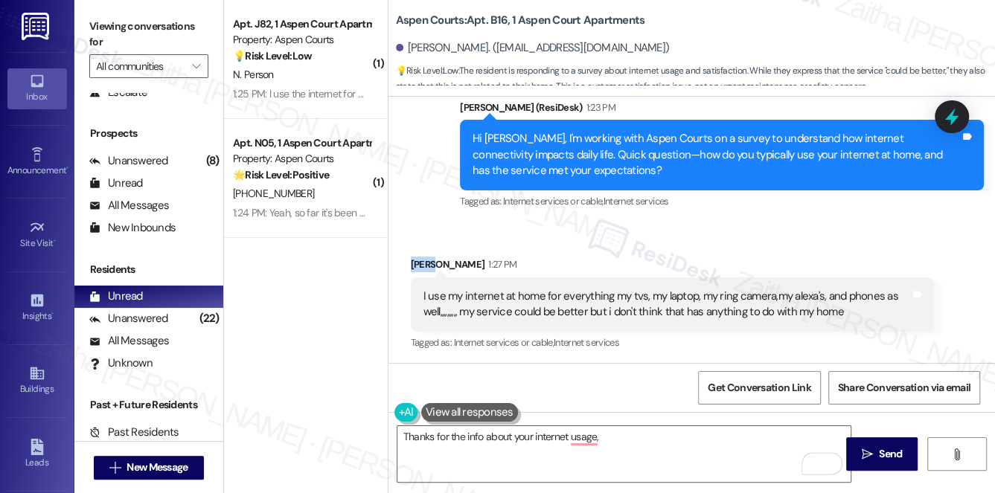
click at [420, 261] on div "[PERSON_NAME] 1:27 PM" at bounding box center [673, 267] width 524 height 21
copy div "[PERSON_NAME]"
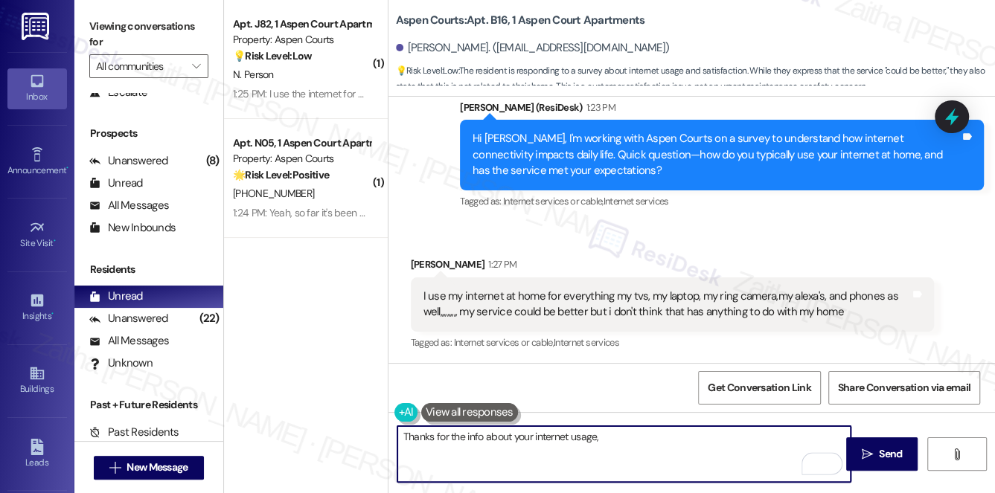
click at [619, 436] on textarea "Thanks for the info about your internet usage," at bounding box center [624, 454] width 454 height 56
paste textarea "[PERSON_NAME]"
paste textarea "It’s helpful to know you’re using the internet for so many devices. When you sa…"
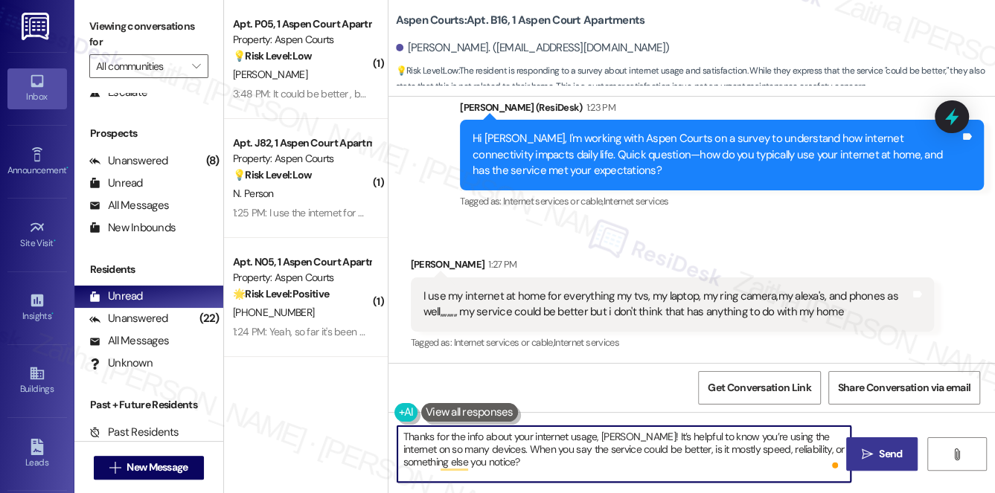
type textarea "Thanks for the info about your internet usage, [PERSON_NAME]! It’s helpful to k…"
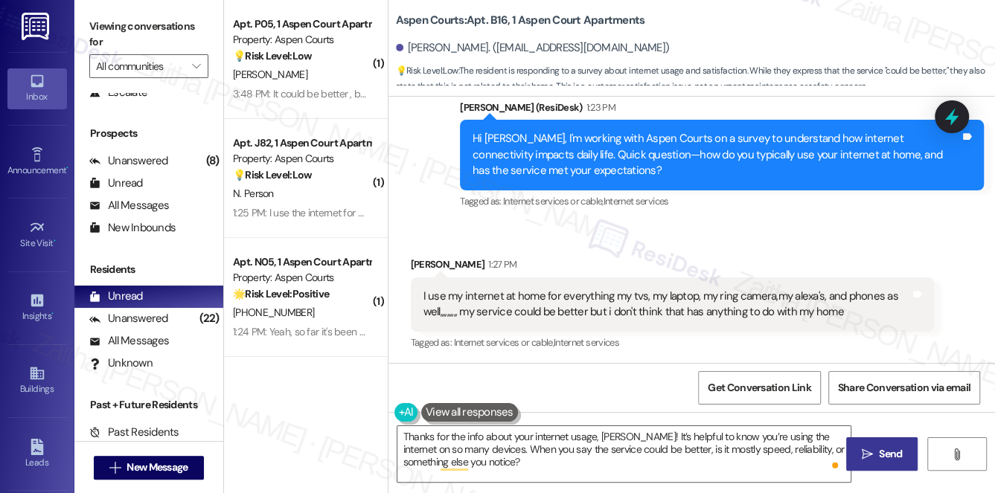
click at [882, 448] on span "Send" at bounding box center [890, 454] width 23 height 16
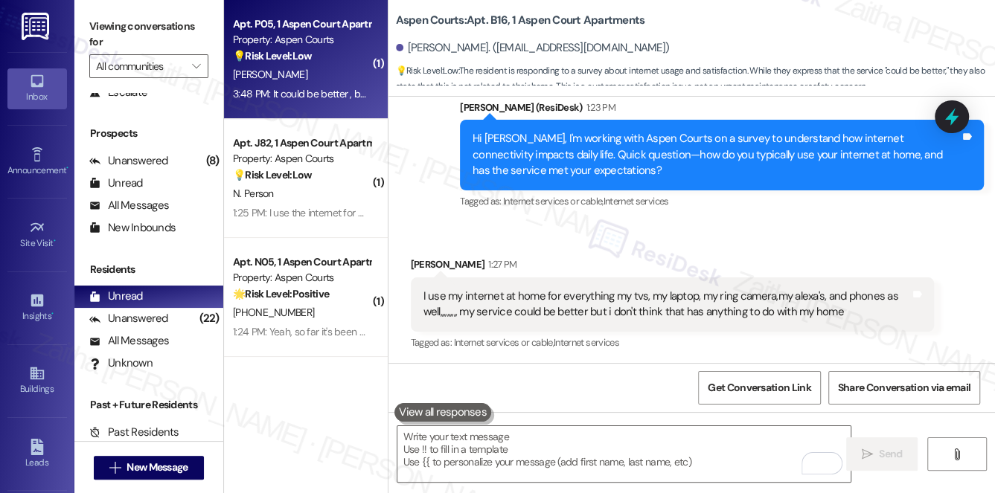
click at [347, 71] on div "[PERSON_NAME]" at bounding box center [301, 74] width 141 height 19
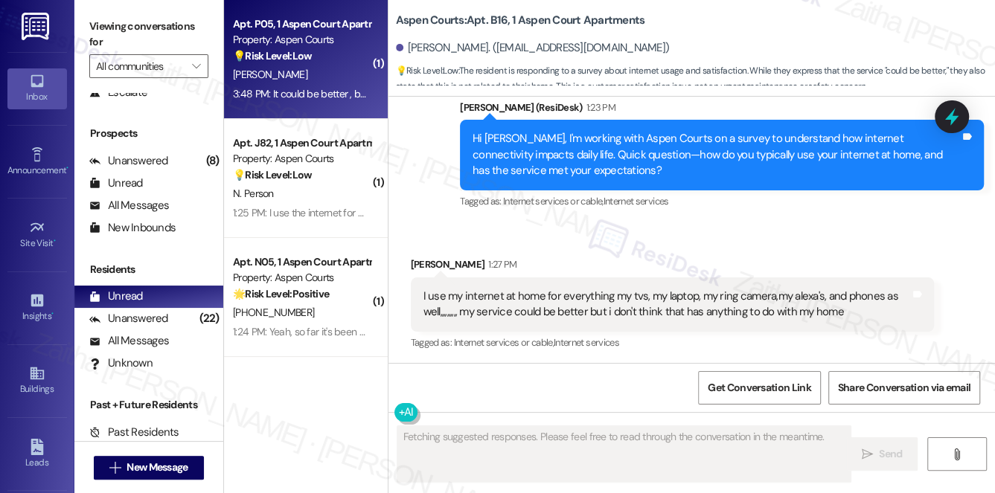
scroll to position [1367, 0]
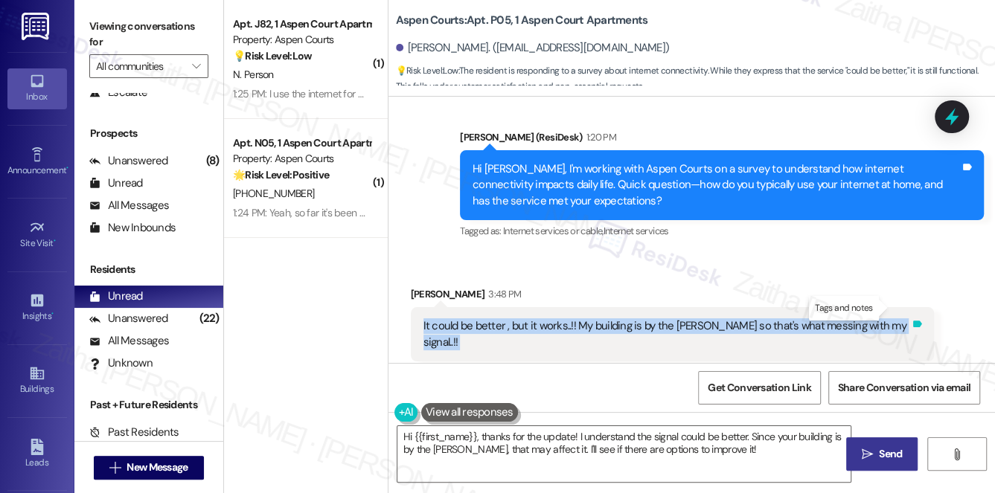
drag, startPoint x: 411, startPoint y: 307, endPoint x: 888, endPoint y: 311, distance: 477.6
click at [888, 311] on div "It could be better , but it works..!! My building is by the [PERSON_NAME] so th…" at bounding box center [673, 334] width 524 height 54
copy div "It could be better , but it works..!! My building is by the [PERSON_NAME] so th…"
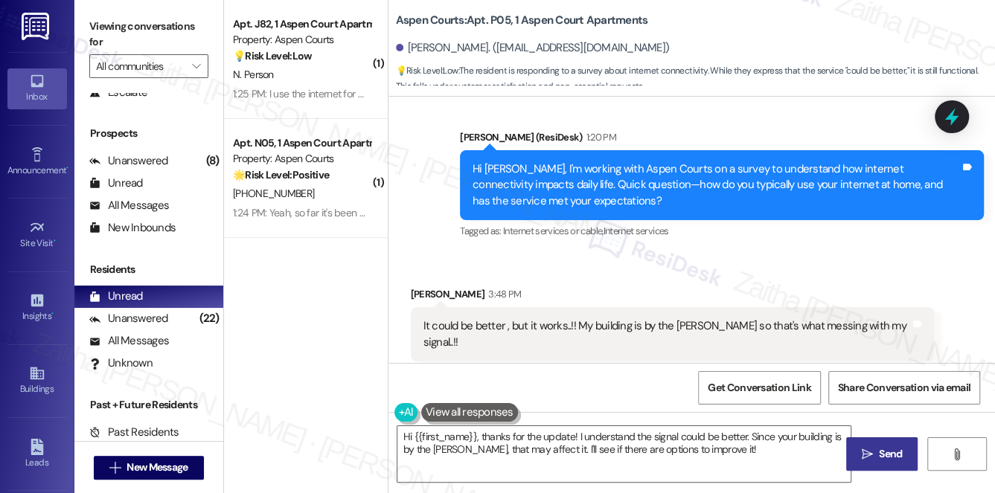
click at [614, 275] on div "Received via SMS [PERSON_NAME] 3:48 PM It could be better , but it works..!! My…" at bounding box center [672, 334] width 546 height 119
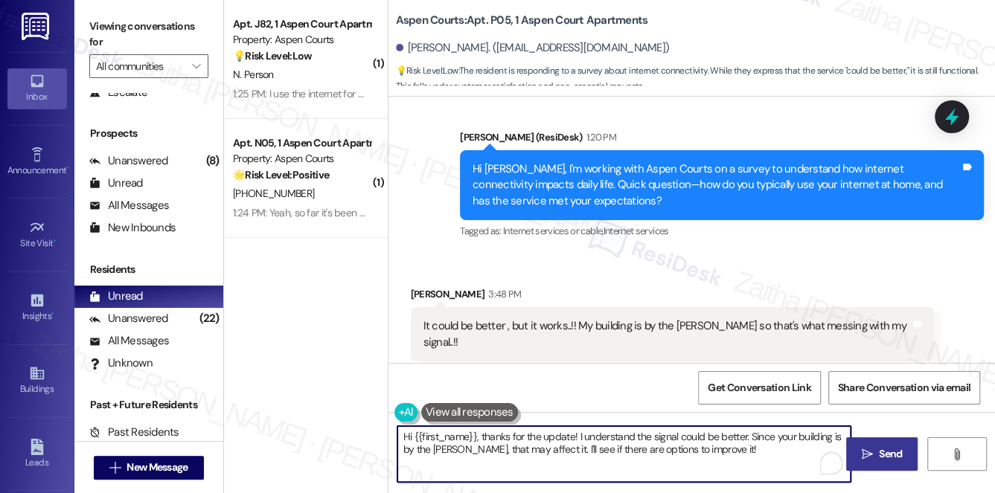
drag, startPoint x: 411, startPoint y: 440, endPoint x: 724, endPoint y: 449, distance: 313.3
click at [724, 449] on textarea "Hi {{first_name}}, thanks for the update! I understand the signal could be bett…" at bounding box center [624, 454] width 454 height 56
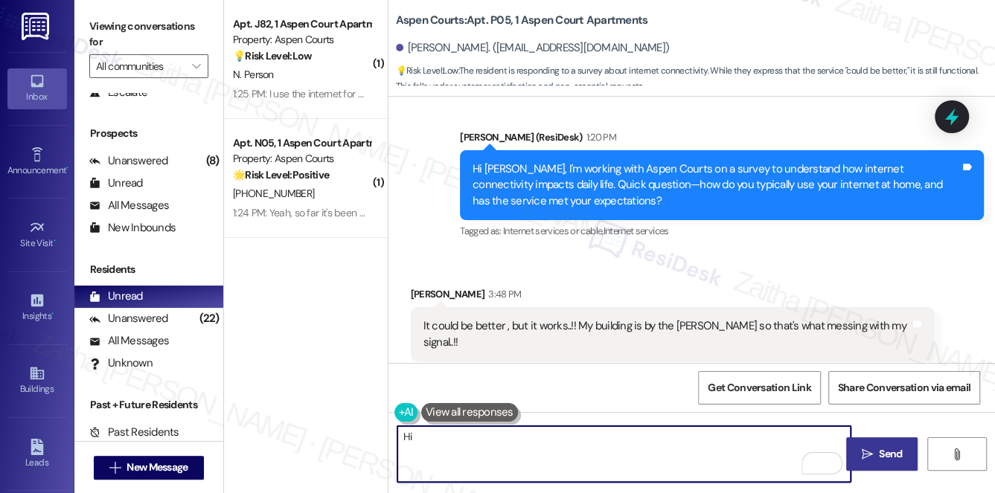
type textarea "H"
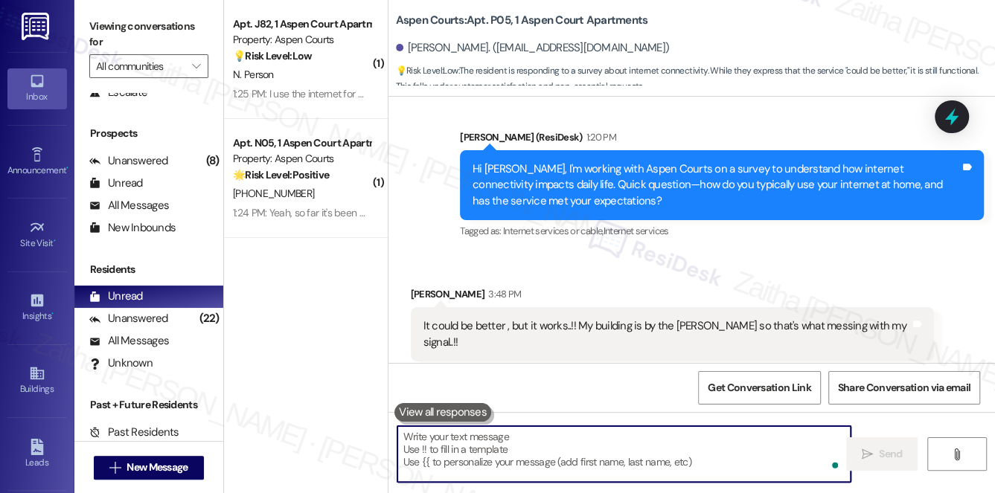
paste textarea "Thanks for explaining, {{first_name}}. Being near the [PERSON_NAME] can definit…"
type textarea "Thanks for explaining, {{first_name}}. Being near the [PERSON_NAME] can definit…"
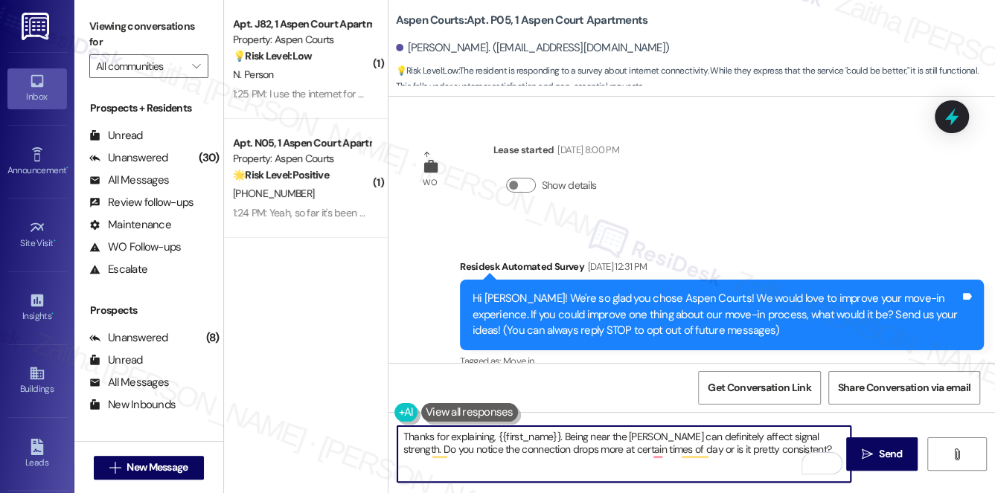
scroll to position [1367, 0]
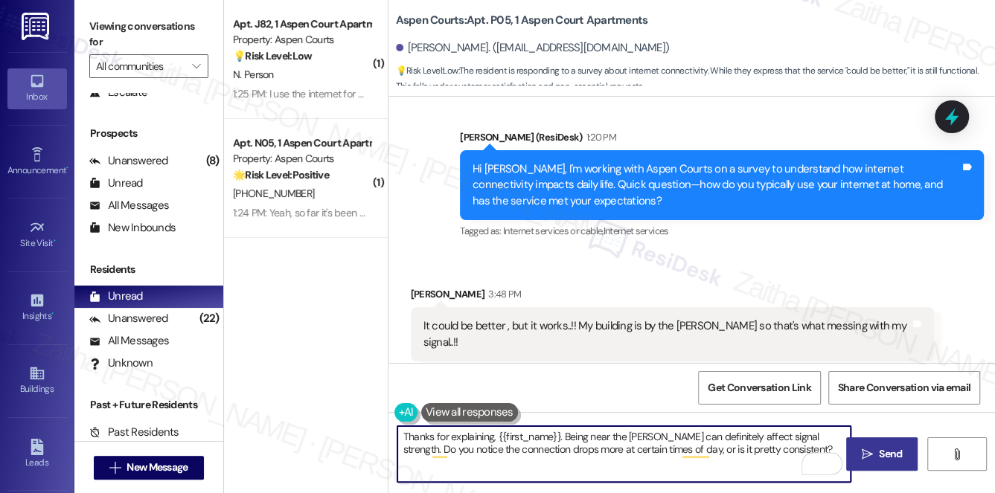
type textarea "Thanks for explaining, {{first_name}}. Being near the woods can definitely affe…"
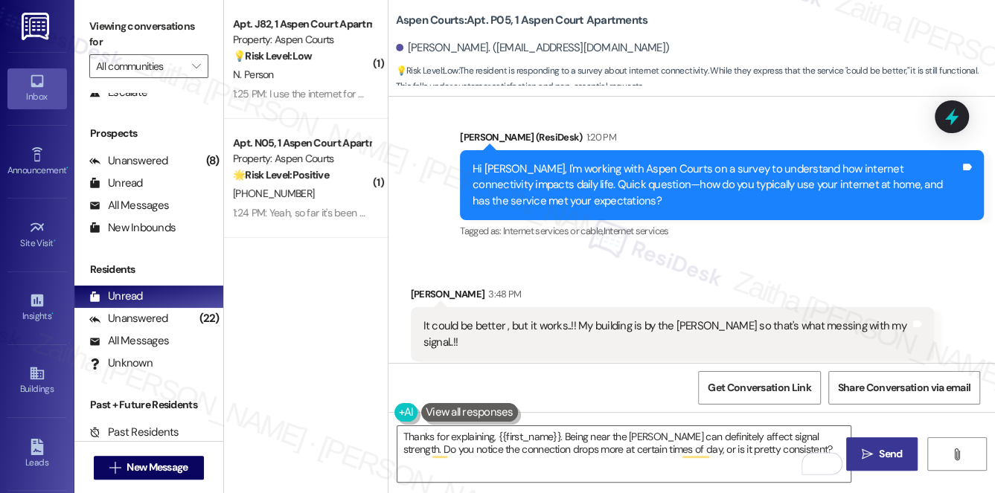
click at [894, 452] on span "Send" at bounding box center [890, 454] width 23 height 16
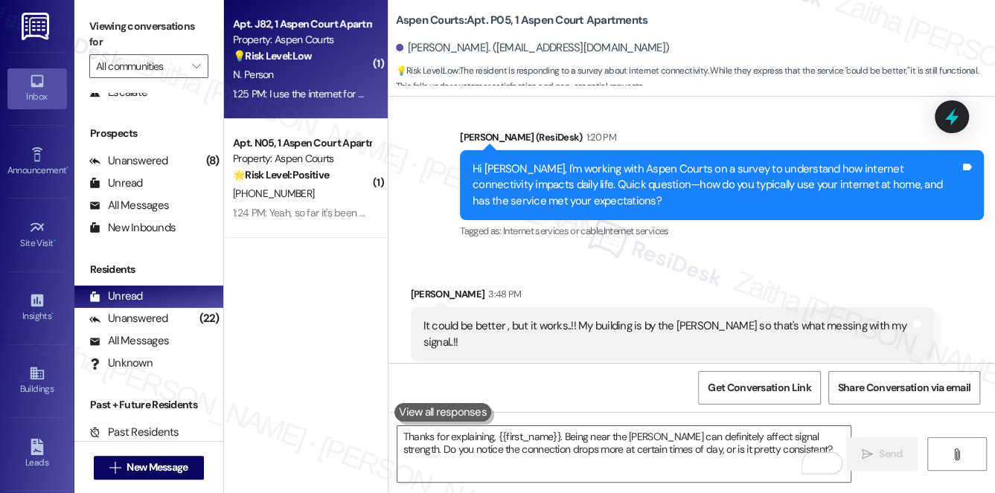
click at [353, 83] on div "N. Person" at bounding box center [301, 74] width 141 height 19
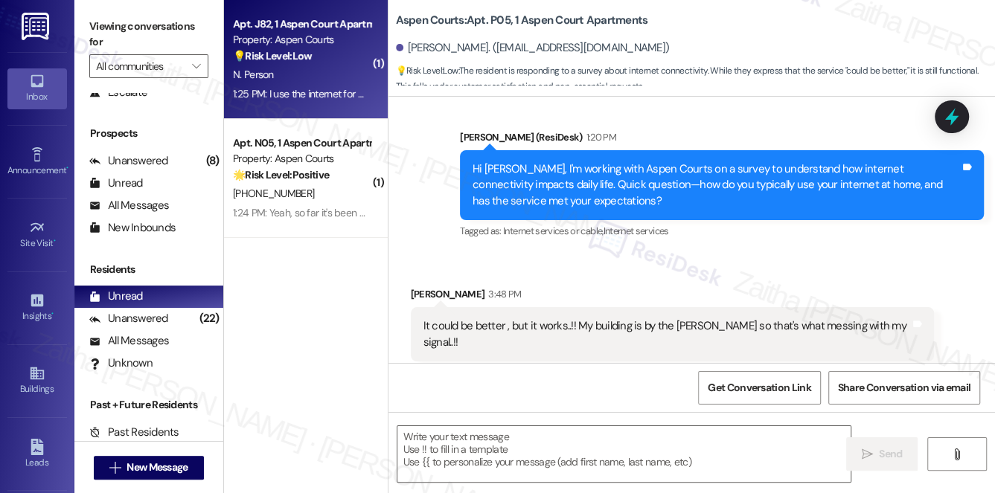
type textarea "Fetching suggested responses. Please feel free to read through the conversation…"
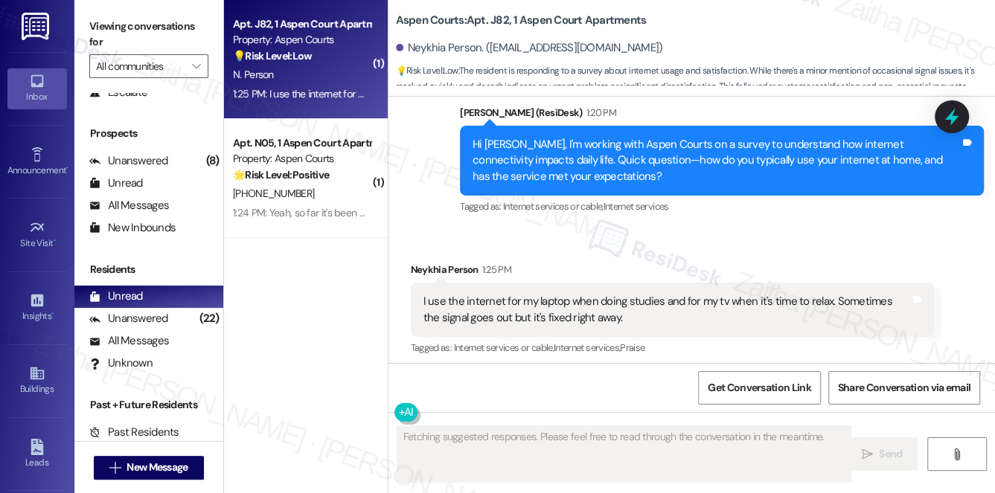
scroll to position [4978, 0]
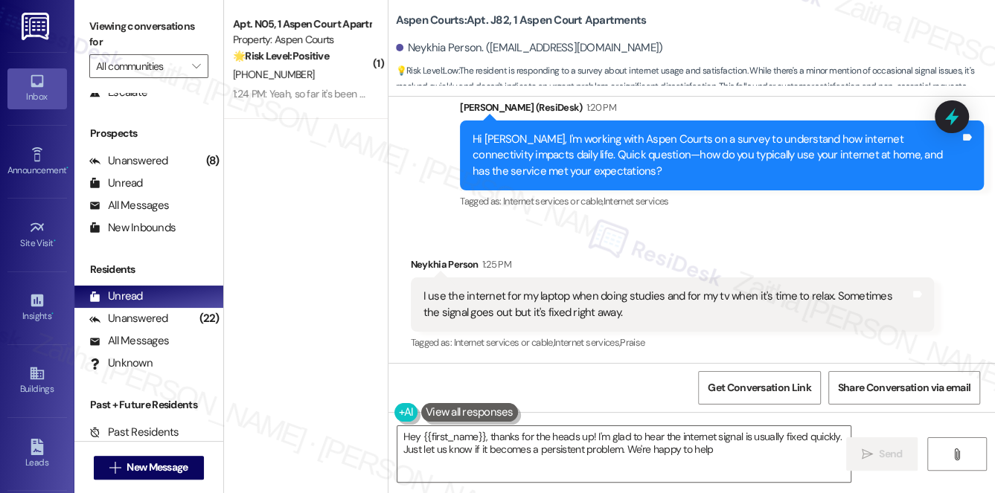
type textarea "Hey {{first_name}}, thanks for the heads up! I'm glad to hear the internet sign…"
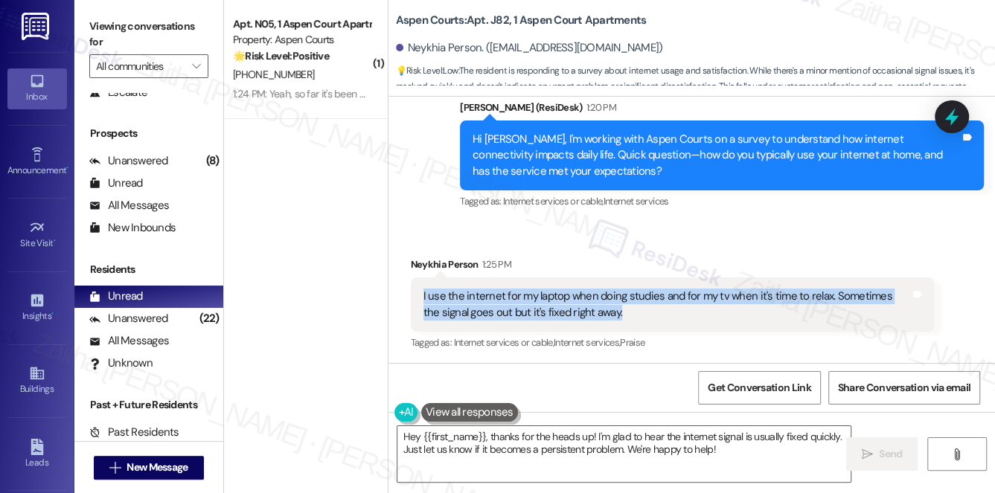
drag, startPoint x: 418, startPoint y: 297, endPoint x: 698, endPoint y: 314, distance: 281.0
click at [698, 314] on div "I use the internet for my laptop when doing studies and for my tv when it's tim…" at bounding box center [673, 304] width 524 height 54
copy div "I use the internet for my laptop when doing studies and for my tv when it's tim…"
click at [637, 314] on div "I use the internet for my laptop when doing studies and for my tv when it's tim…" at bounding box center [666, 305] width 487 height 32
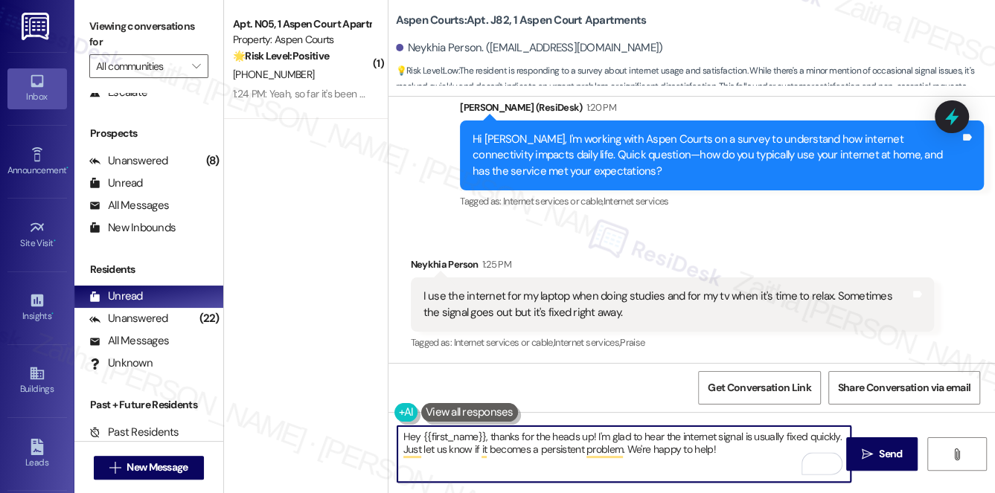
drag, startPoint x: 398, startPoint y: 437, endPoint x: 736, endPoint y: 464, distance: 338.8
click at [736, 464] on textarea "Hey {{first_name}}, thanks for the heads up! I'm glad to hear the internet sign…" at bounding box center [624, 454] width 454 height 56
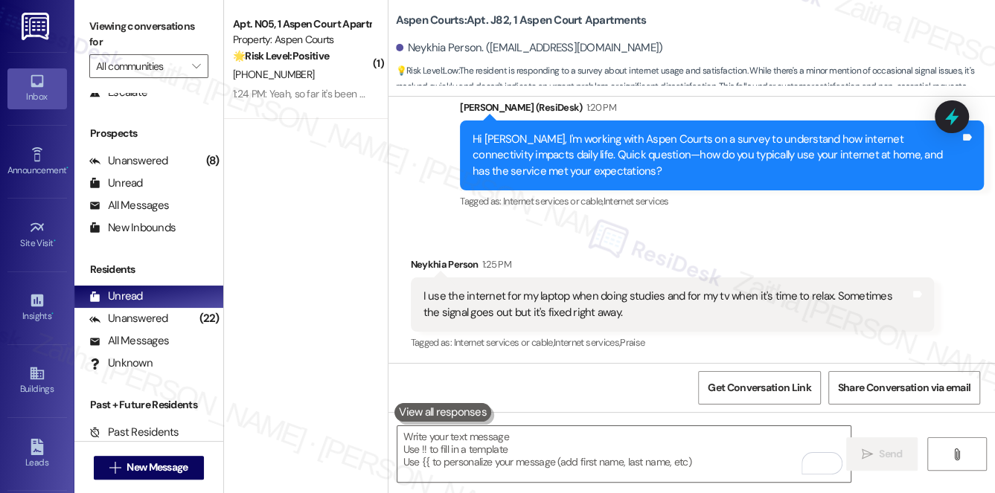
click at [710, 324] on div "I use the internet for my laptop when doing studies and for my tv when it's tim…" at bounding box center [673, 304] width 524 height 54
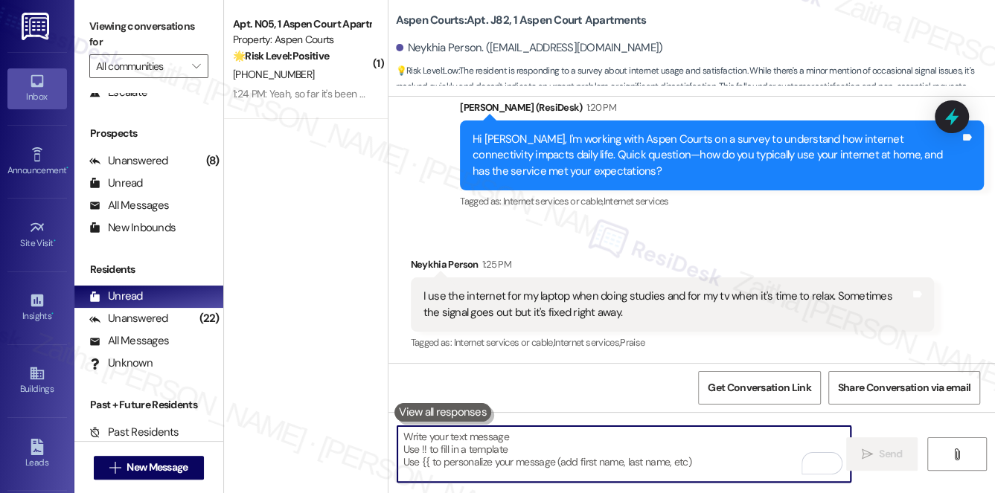
click at [507, 449] on textarea "To enrich screen reader interactions, please activate Accessibility in Grammarl…" at bounding box center [624, 454] width 454 height 56
paste textarea "Thanks for sharing, {{first_name}}. Glad to hear the internet is working for bo…"
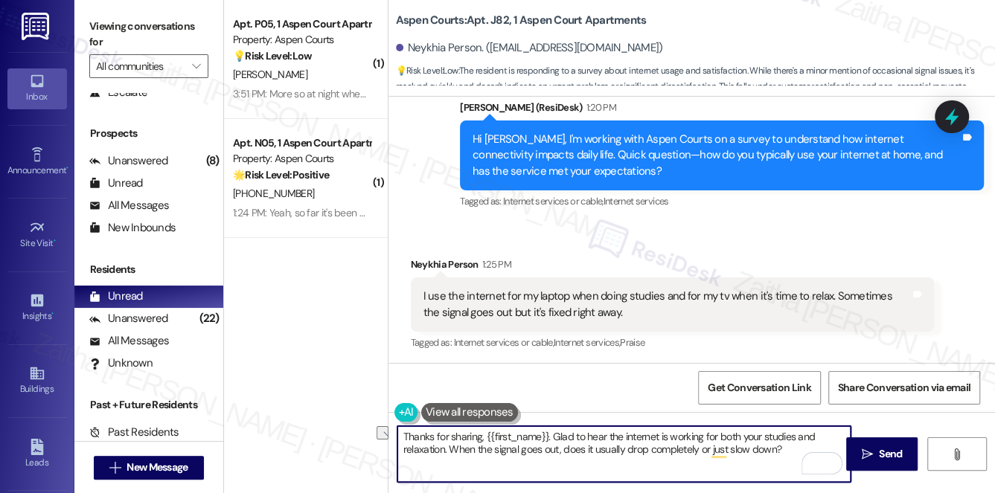
drag, startPoint x: 449, startPoint y: 449, endPoint x: 783, endPoint y: 466, distance: 335.2
click at [783, 466] on textarea "Thanks for sharing, {{first_name}}. Glad to hear the internet is working for bo…" at bounding box center [624, 454] width 454 height 56
type textarea "Thanks for sharing, {{first_name}}. Glad to hear the internet is working for bo…"
drag, startPoint x: 452, startPoint y: 446, endPoint x: 400, endPoint y: 434, distance: 52.7
click at [400, 434] on textarea "Thanks for sharing, {{first_name}}. Glad to hear the internet is working for bo…" at bounding box center [624, 454] width 454 height 56
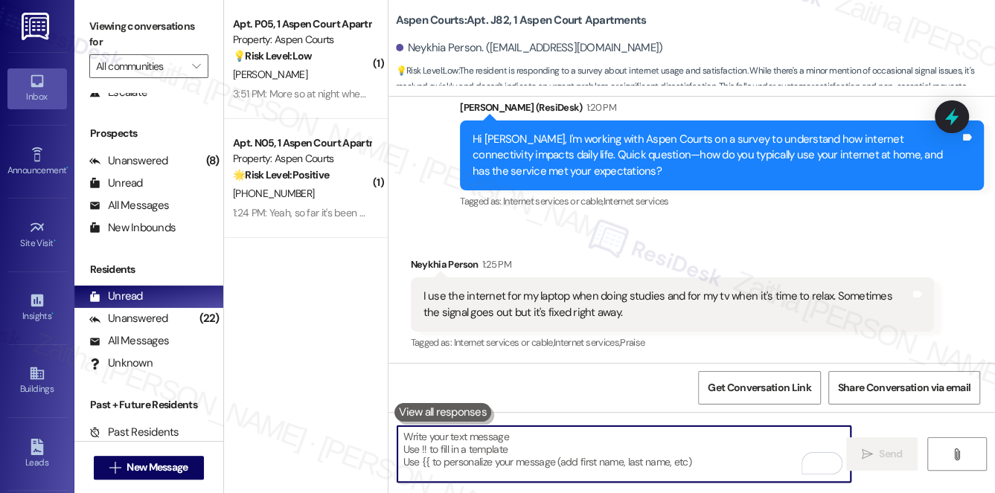
paste textarea "Thanks for sharing, {{first_name}}. Would you be open to paying more for enhanc…"
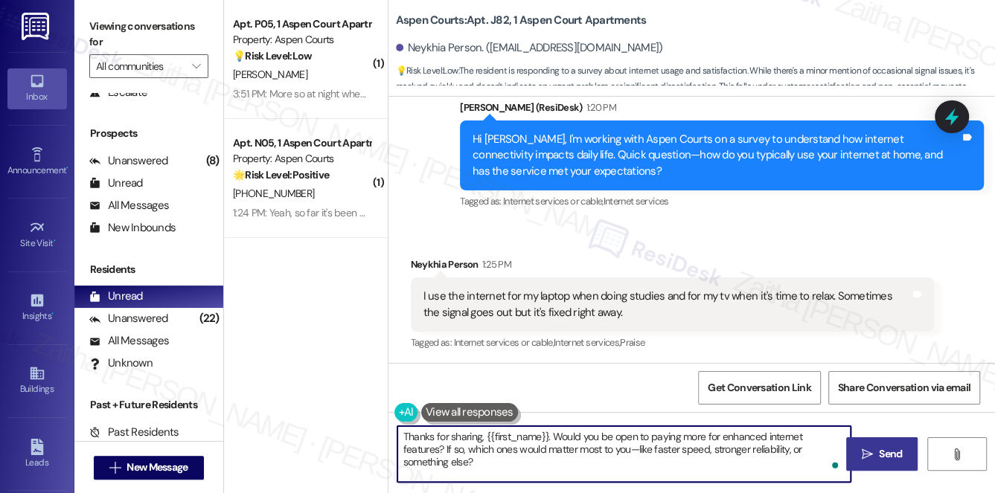
type textarea "Thanks for sharing, {{first_name}}. Would you be open to paying more for enhanc…"
click at [890, 450] on span "Send" at bounding box center [890, 454] width 23 height 16
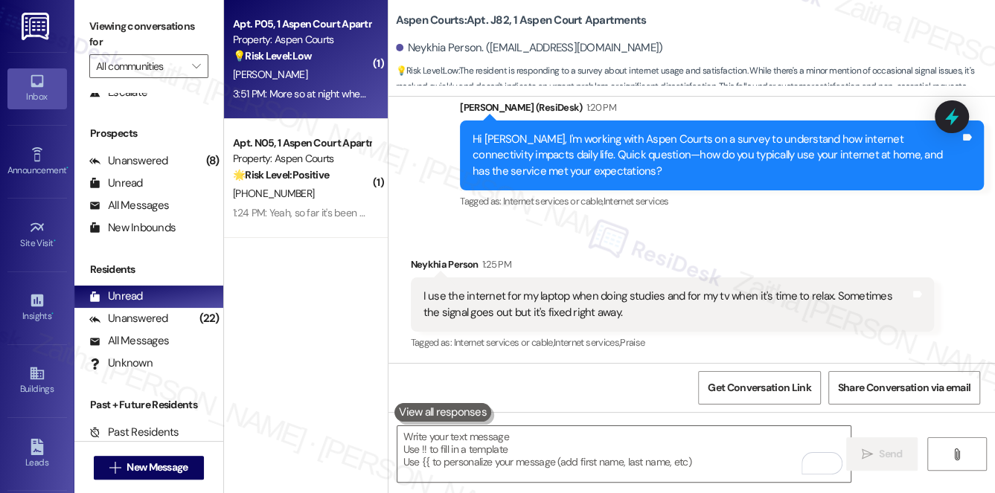
click at [335, 72] on div "[PERSON_NAME]" at bounding box center [301, 74] width 141 height 19
type textarea "Fetching suggested responses. Please feel free to read through the conversation…"
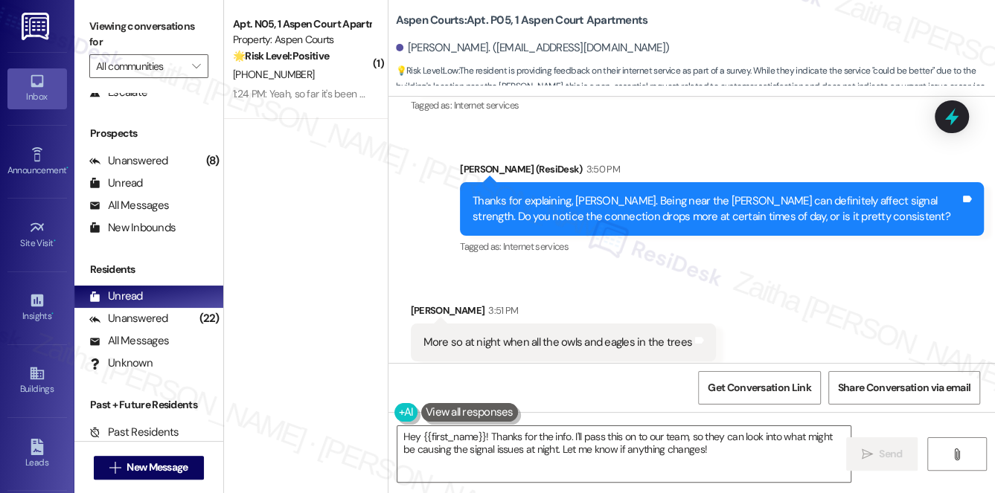
scroll to position [1634, 0]
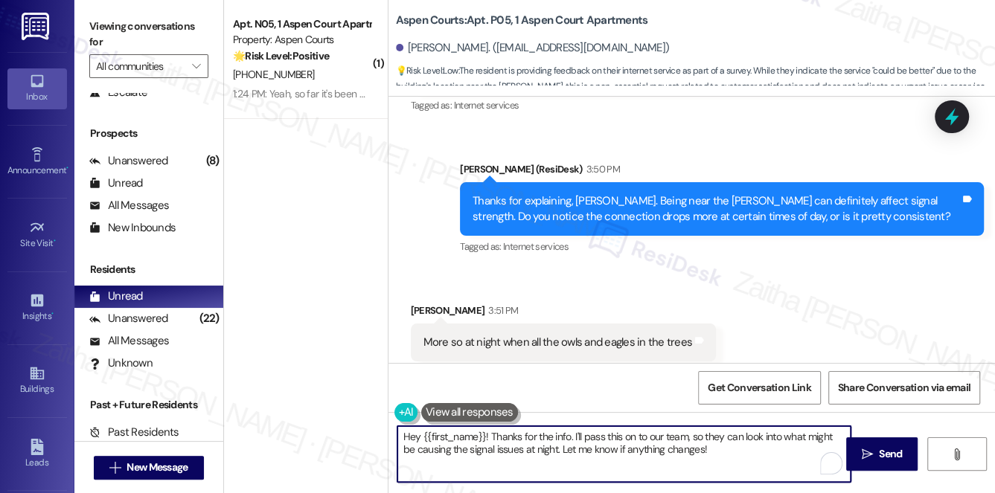
drag, startPoint x: 486, startPoint y: 434, endPoint x: 375, endPoint y: 431, distance: 111.6
click at [373, 433] on div "( 1 ) Apt. N05, 1 Aspen Court Apartments Property: Aspen Courts 🌟 Risk Level: P…" at bounding box center [609, 246] width 771 height 493
drag, startPoint x: 484, startPoint y: 432, endPoint x: 628, endPoint y: 443, distance: 144.0
click at [628, 443] on textarea "Thanks for the info. I'll pass this on to our team, so they can look into what …" at bounding box center [624, 454] width 454 height 56
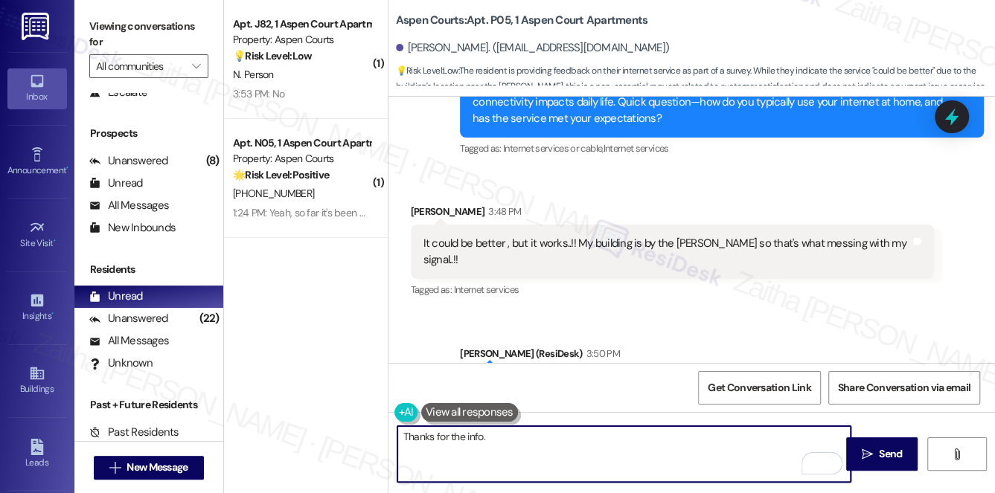
scroll to position [1500, 0]
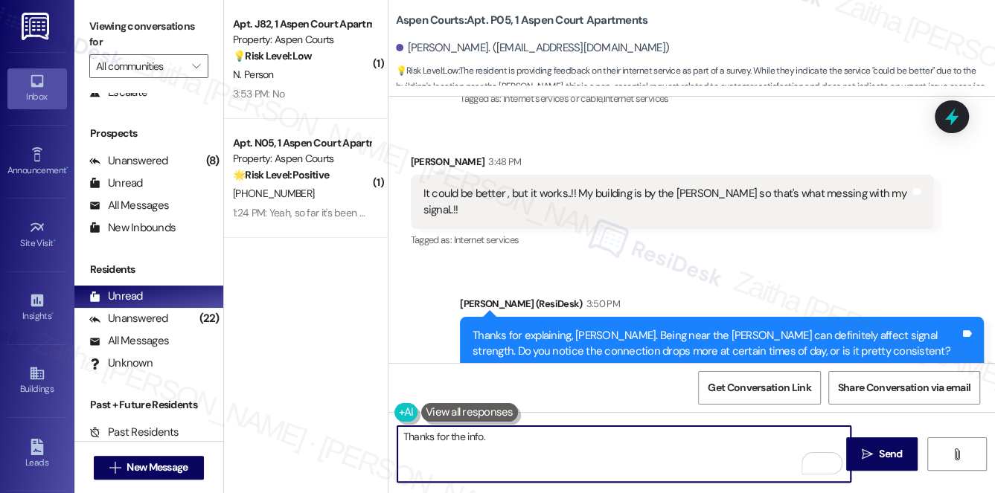
paste textarea "Would you be open to paying more for enhanced internet features? If so, which o…"
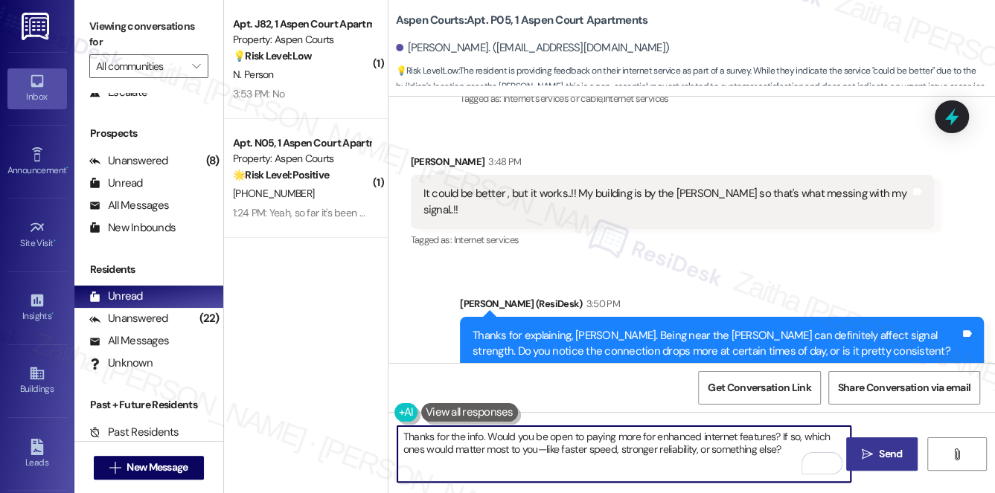
type textarea "Thanks for the info. Would you be open to paying more for enhanced internet fea…"
click at [890, 456] on span "Send" at bounding box center [890, 454] width 23 height 16
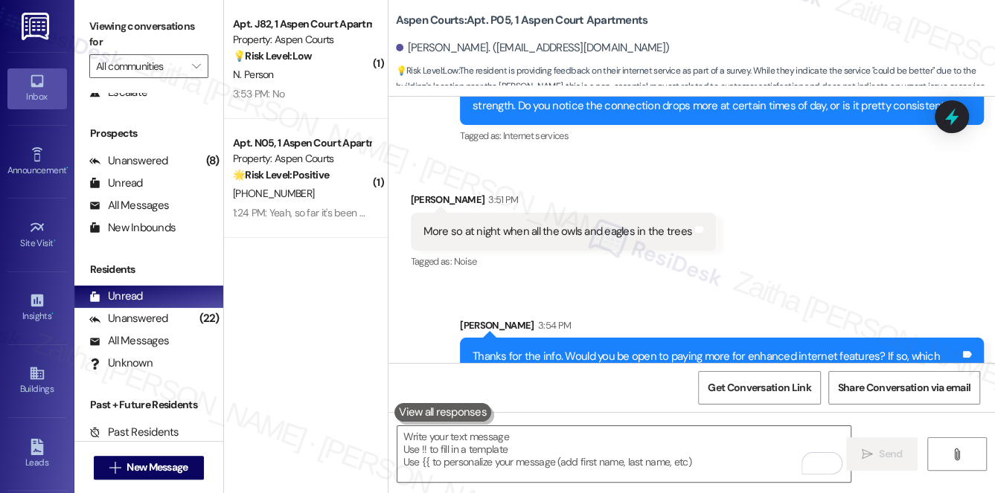
scroll to position [1754, 0]
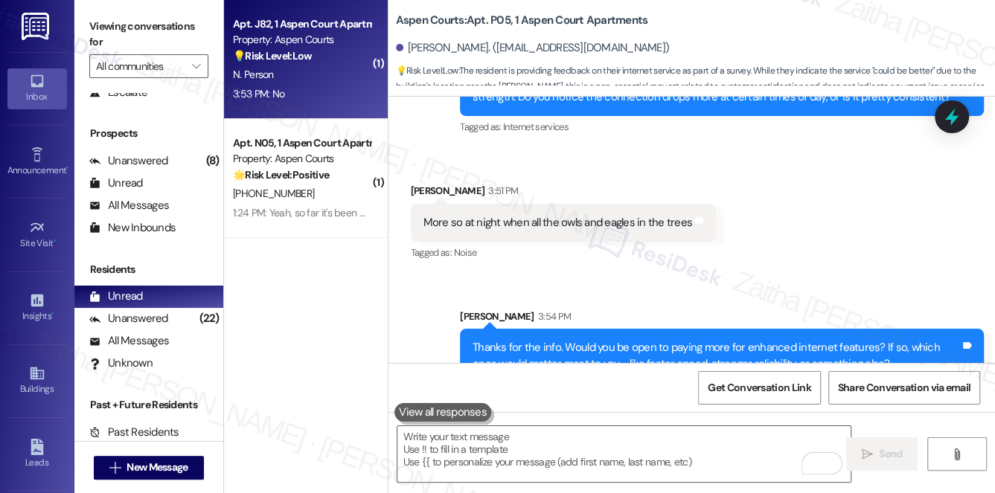
click at [358, 91] on div "3:53 PM: No 3:53 PM: No" at bounding box center [301, 94] width 141 height 19
type textarea "Fetching suggested responses. Please feel free to read through the conversation…"
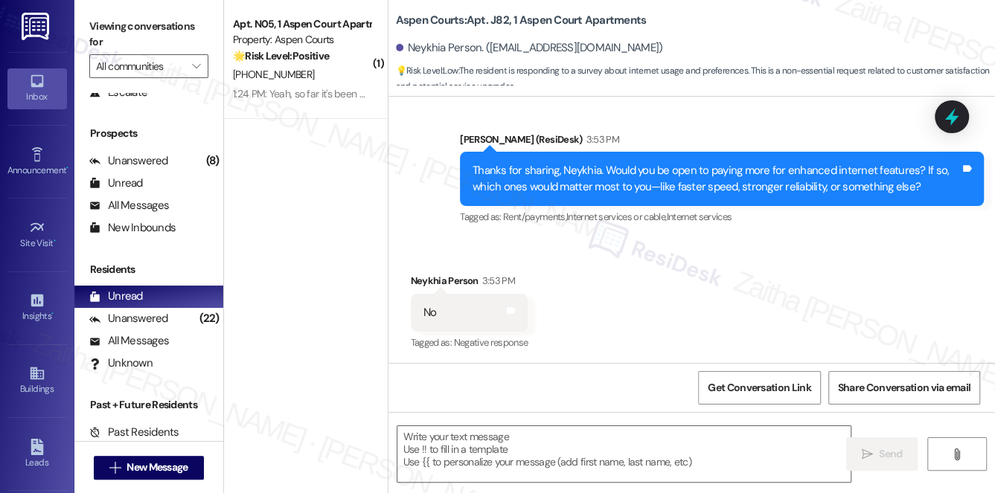
scroll to position [5246, 0]
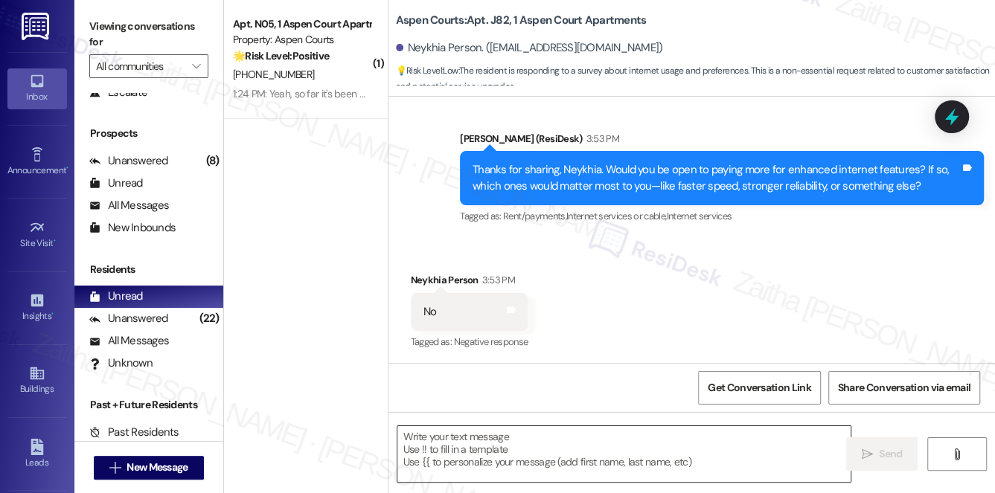
click at [472, 444] on textarea at bounding box center [624, 454] width 454 height 56
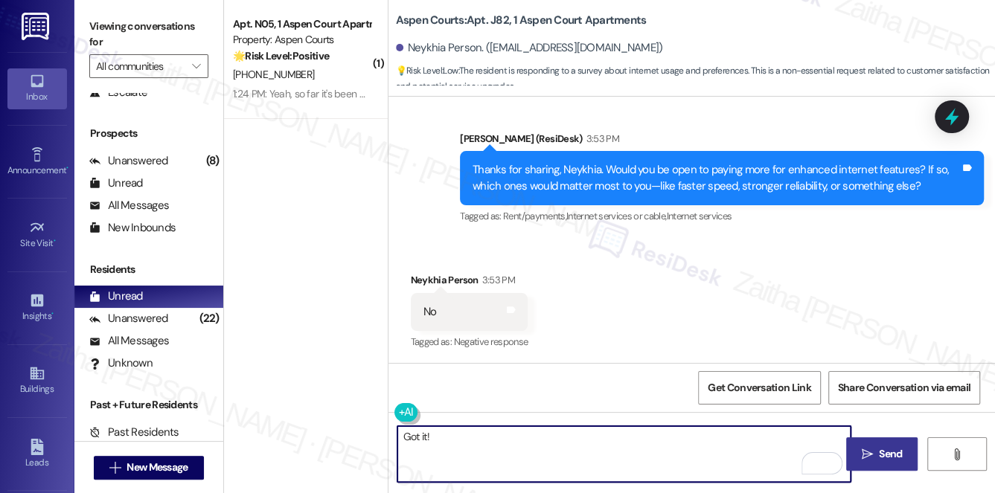
paste textarea "Thanks so much for sharing your experience—it really helps us understand what m…"
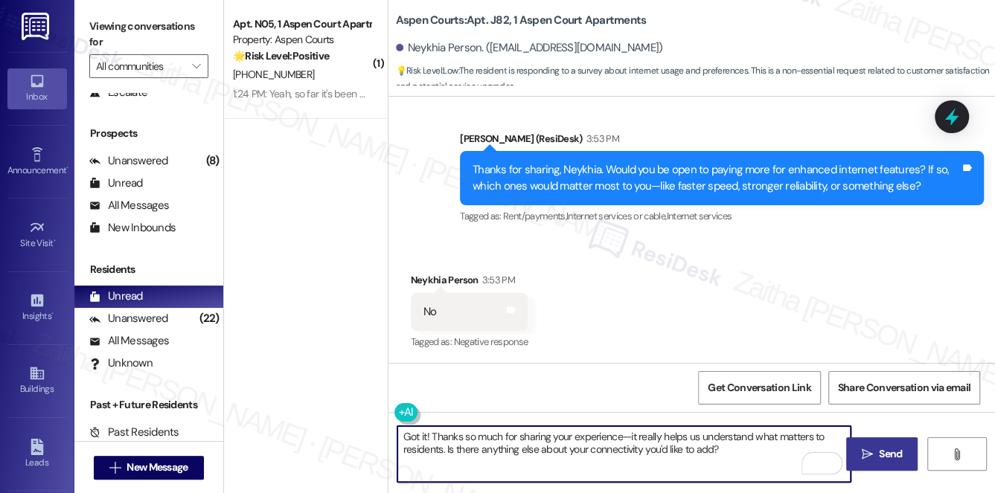
type textarea "Got it! Thanks so much for sharing your experience—it really helps us understan…"
click at [888, 454] on span "Send" at bounding box center [890, 454] width 23 height 16
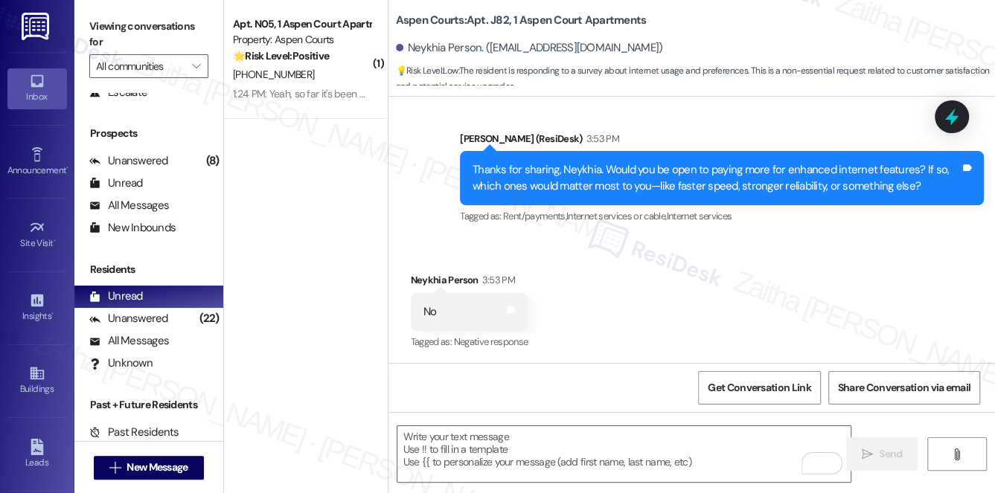
scroll to position [5245, 0]
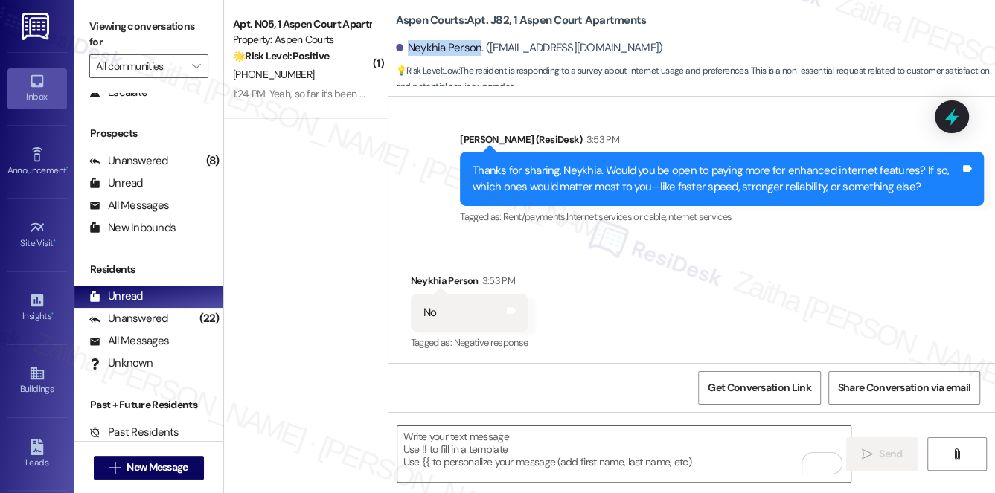
drag, startPoint x: 407, startPoint y: 52, endPoint x: 478, endPoint y: 50, distance: 70.7
click at [478, 50] on div "Neykhia Person. (neykhiap@yahoo.com)" at bounding box center [529, 48] width 267 height 16
copy div "Neykhia Person"
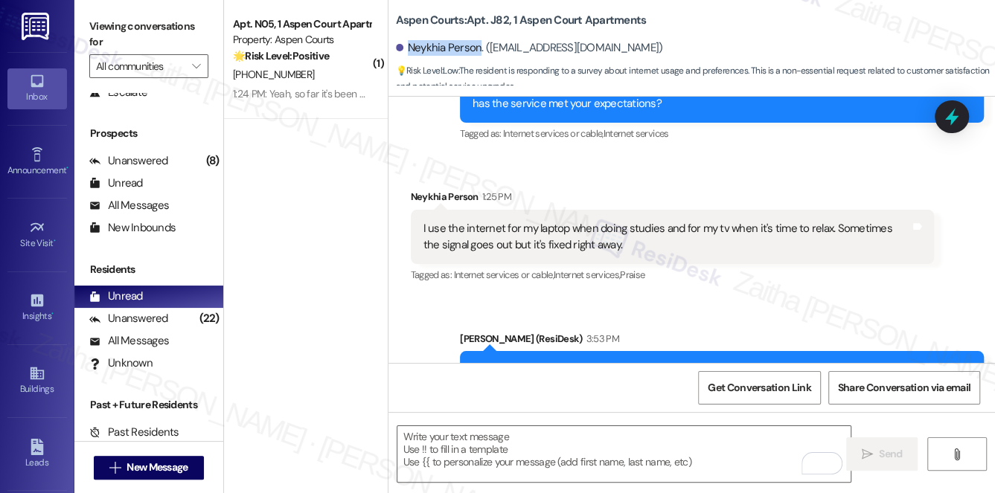
scroll to position [5042, 0]
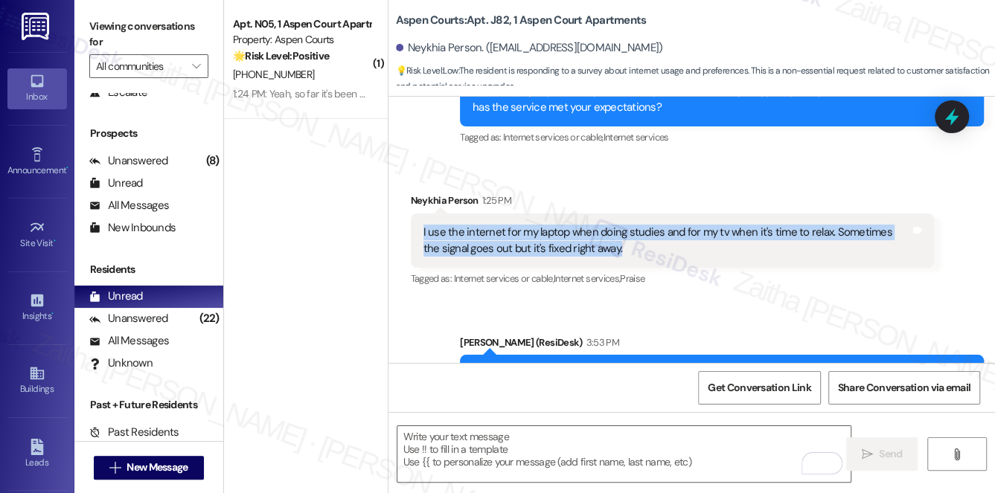
drag, startPoint x: 440, startPoint y: 231, endPoint x: 611, endPoint y: 257, distance: 172.4
click at [611, 257] on div "I use the internet for my laptop when doing studies and for my tv when it's tim…" at bounding box center [673, 240] width 524 height 54
copy div "I use the internet for my laptop when doing studies and for my tv when it's tim…"
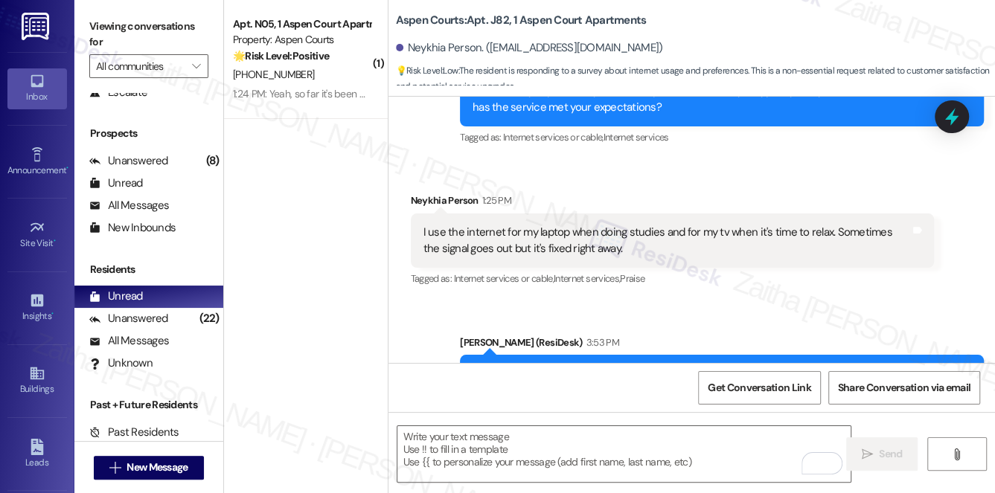
click at [632, 187] on div "Received via SMS Neykhia Person 1:25 PM I use the internet for my laptop when d…" at bounding box center [672, 241] width 546 height 119
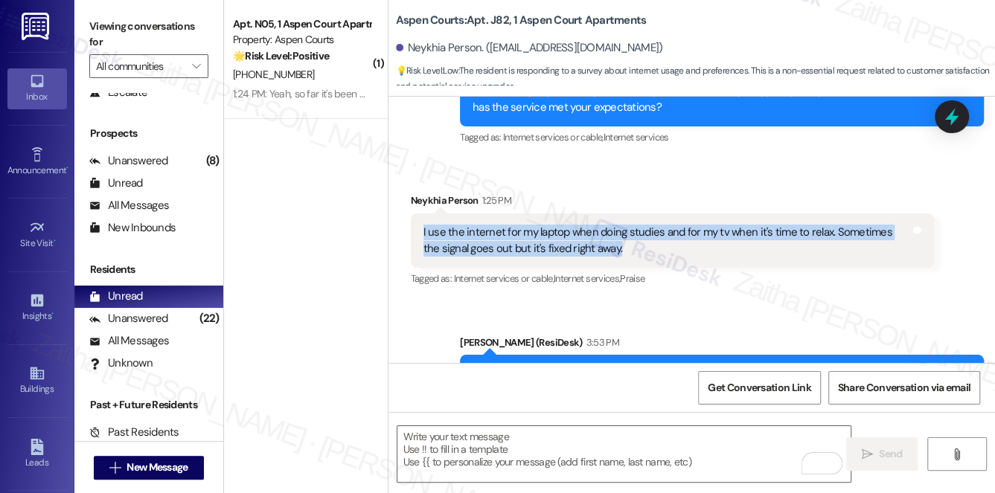
drag, startPoint x: 416, startPoint y: 232, endPoint x: 613, endPoint y: 248, distance: 197.8
click at [613, 248] on div "I use the internet for my laptop when doing studies and for my tv when it's tim…" at bounding box center [673, 240] width 524 height 54
copy div "I use the internet for my laptop when doing studies and for my tv when it's tim…"
click at [751, 391] on span "Get Conversation Link" at bounding box center [758, 388] width 103 height 16
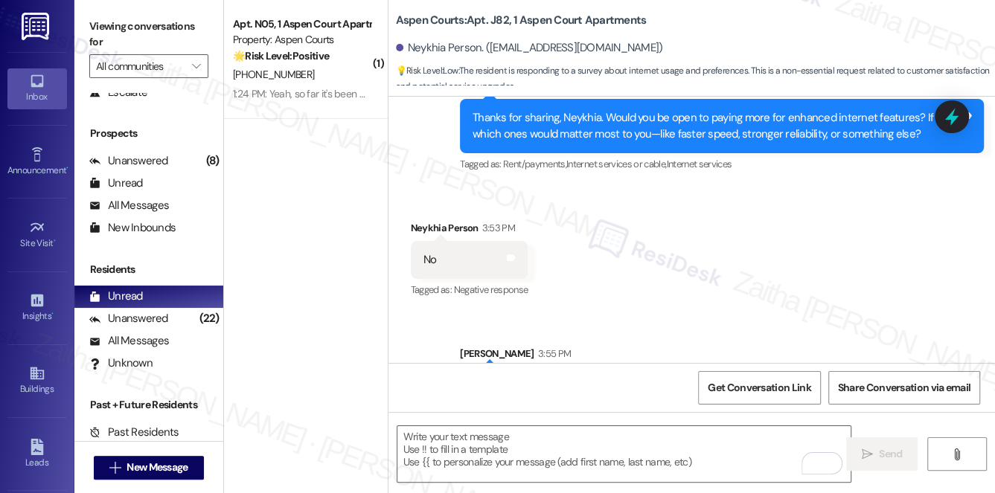
scroll to position [5366, 0]
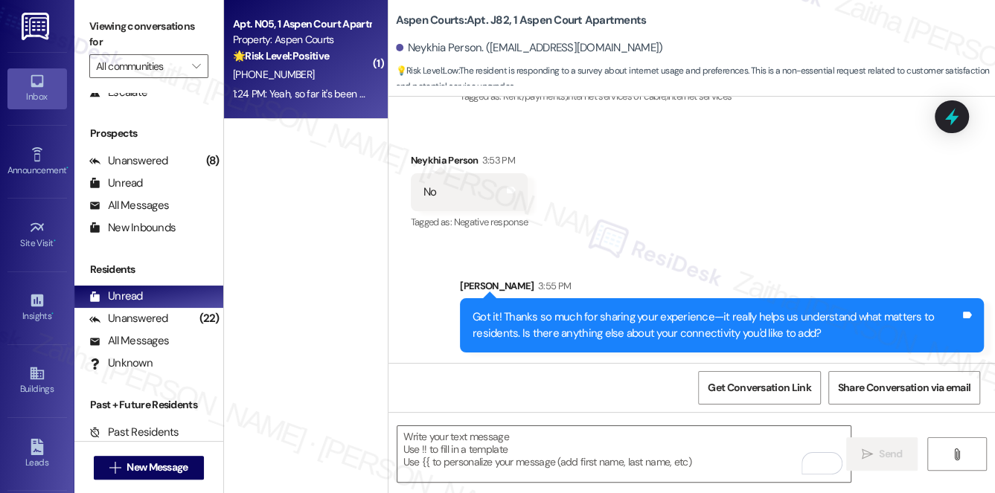
click at [321, 76] on div "[PHONE_NUMBER]" at bounding box center [301, 74] width 141 height 19
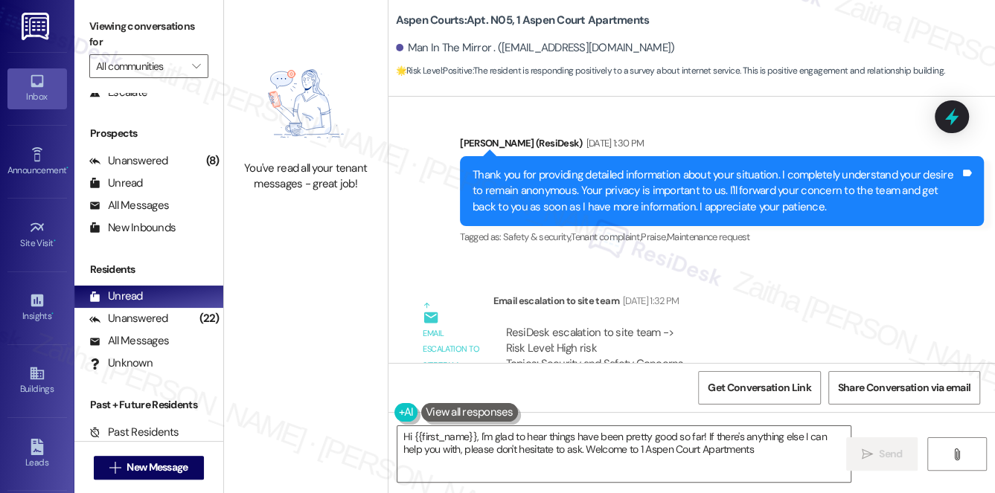
type textarea "Hi {{first_name}}, I'm glad to hear things have been pretty good so far! If the…"
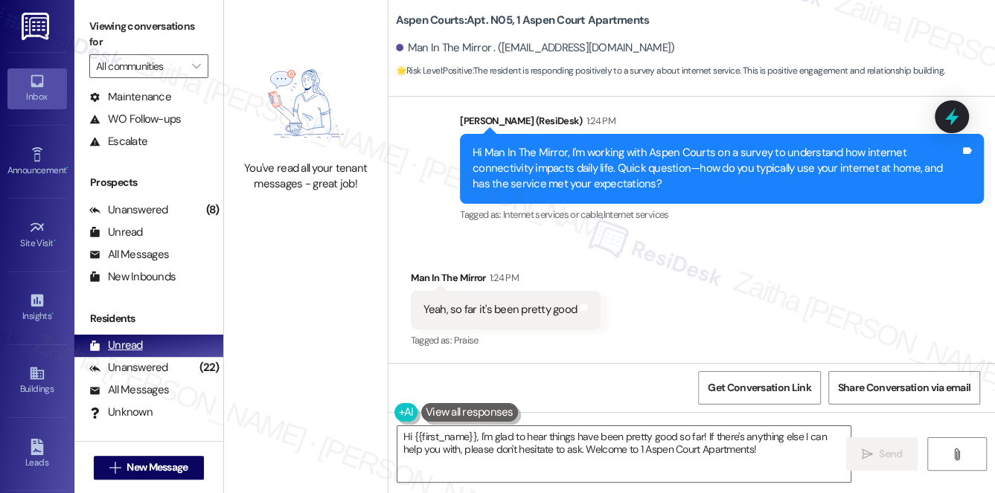
scroll to position [177, 0]
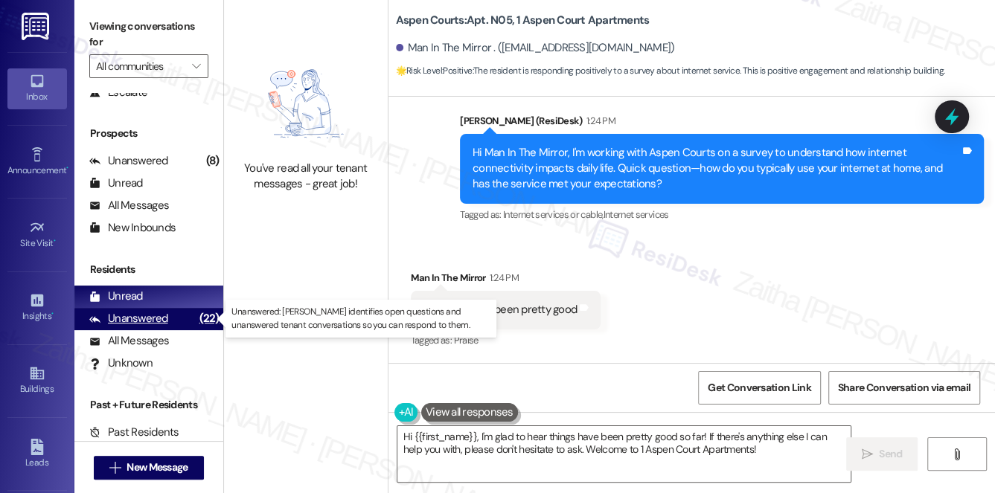
click at [135, 322] on div "Unanswered" at bounding box center [128, 319] width 79 height 16
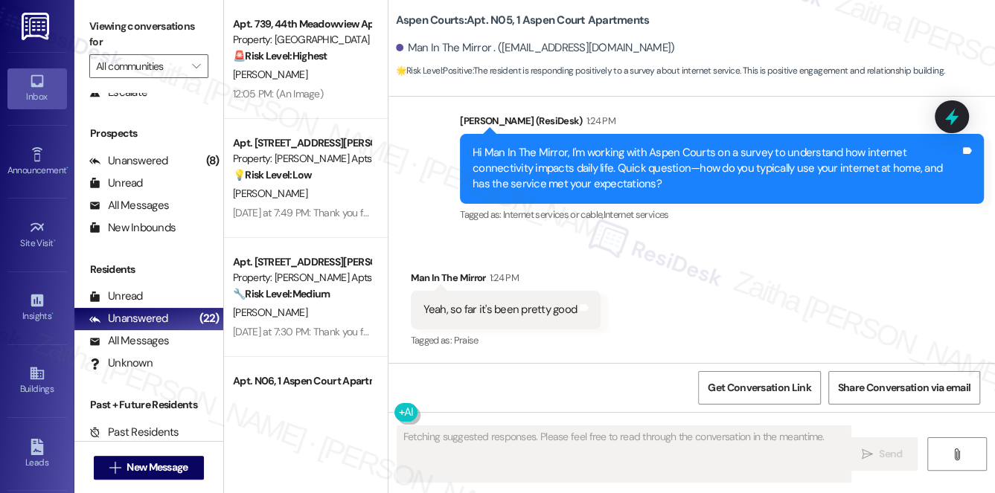
scroll to position [135, 0]
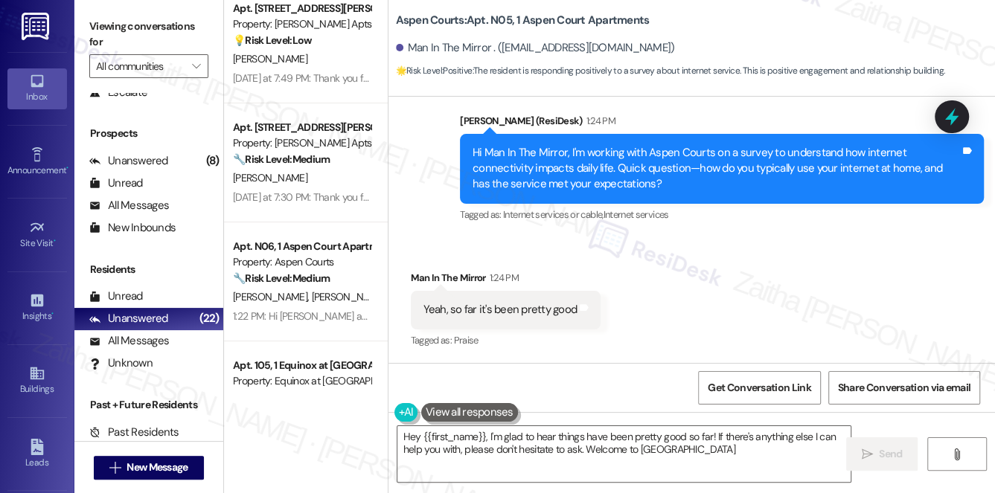
type textarea "Hey {{first_name}}, I'm glad to hear things have been pretty good so far! If th…"
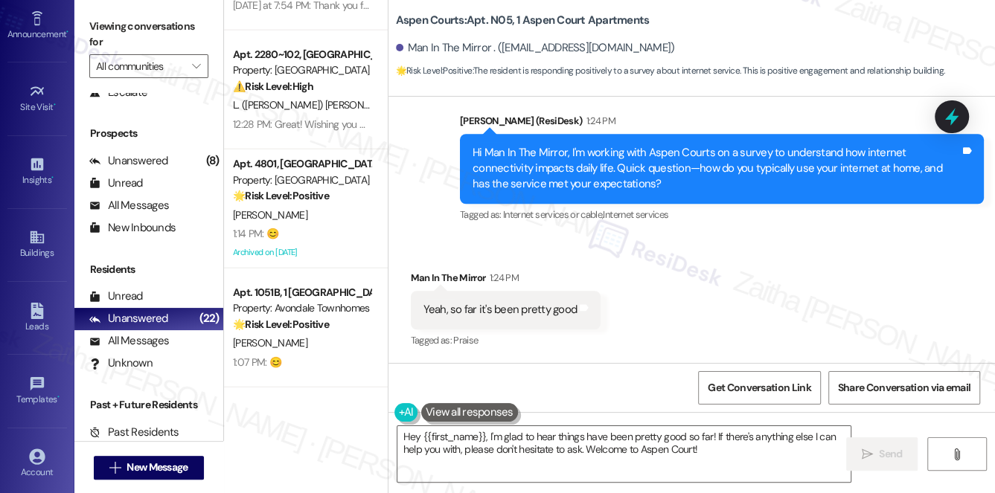
scroll to position [202, 0]
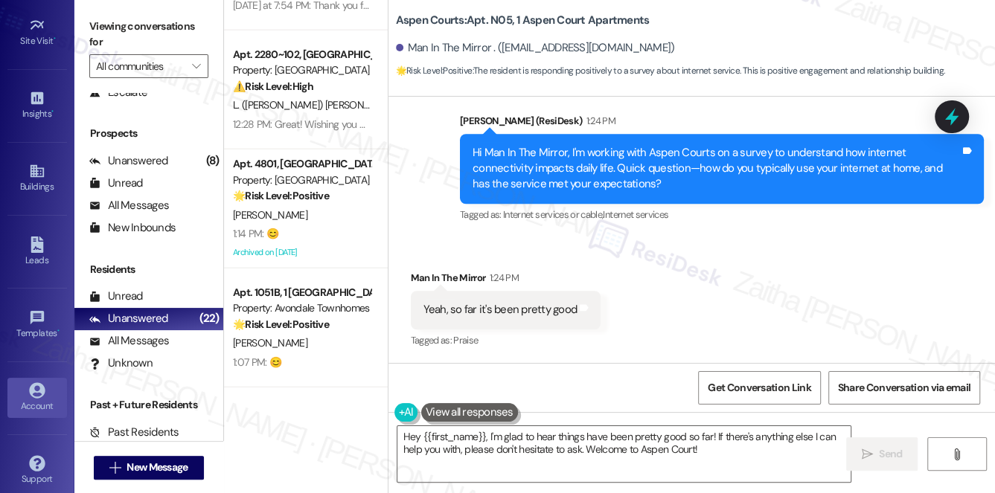
click at [39, 401] on div "Account" at bounding box center [37, 406] width 74 height 15
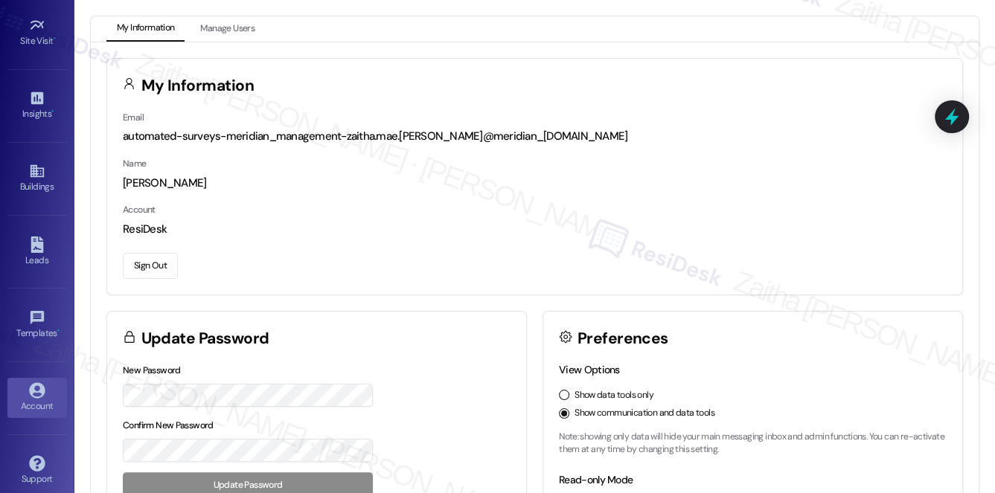
click at [147, 269] on button "Sign Out" at bounding box center [150, 266] width 55 height 26
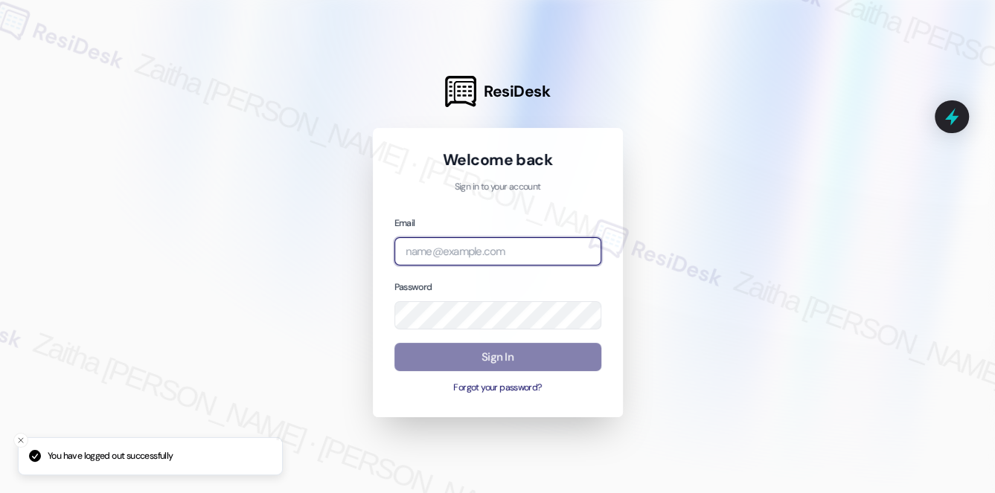
click at [494, 247] on input "email" at bounding box center [497, 251] width 207 height 29
click at [0, 492] on com-1password-button at bounding box center [0, 493] width 0 height 0
type input "automated-surveys-rj_group-zaitha.mae.garcia@rj_group.com"
